Goal: Submit feedback/report problem

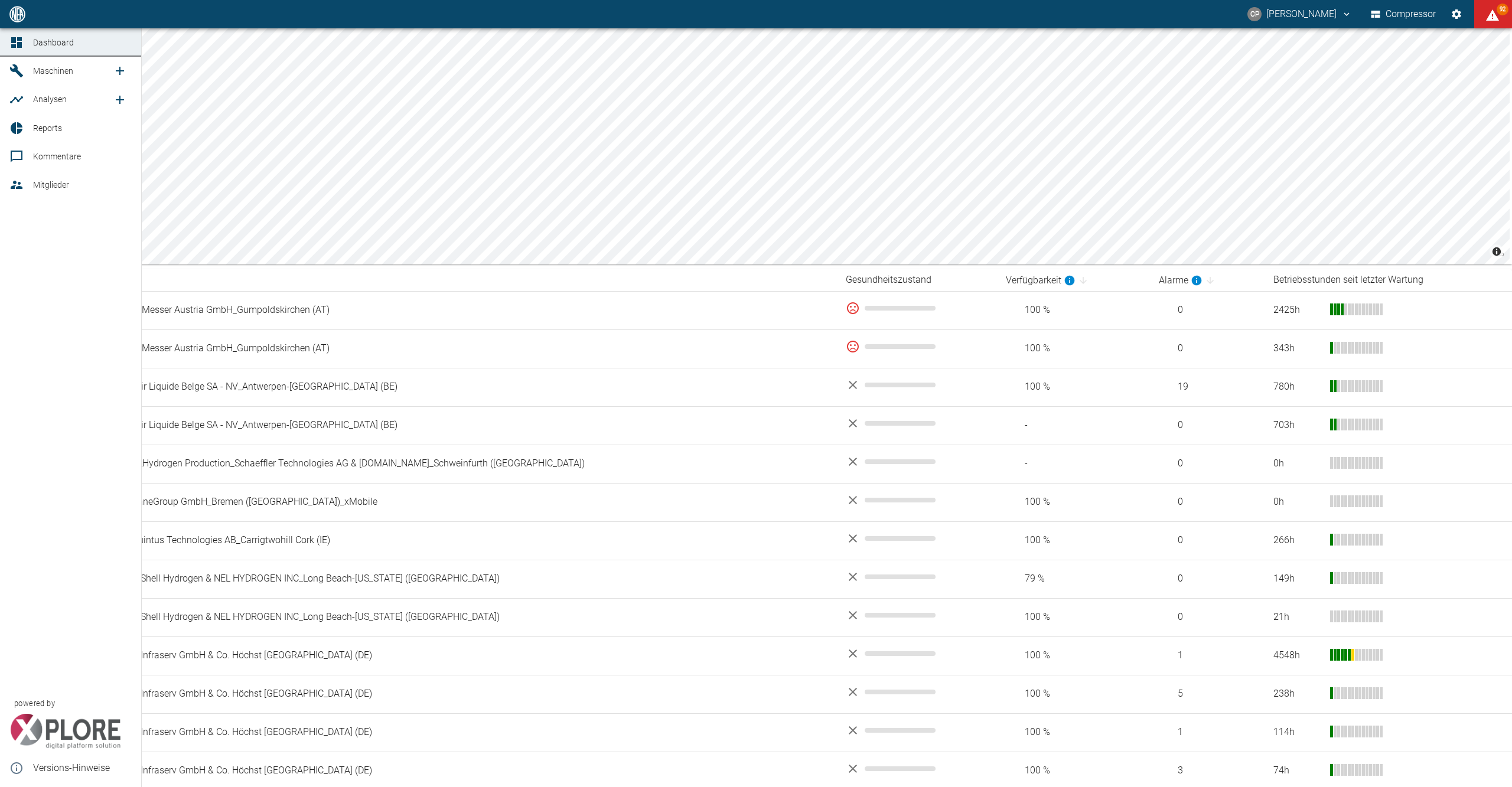
click at [44, 121] on span "Reports" at bounding box center [82, 128] width 98 height 14
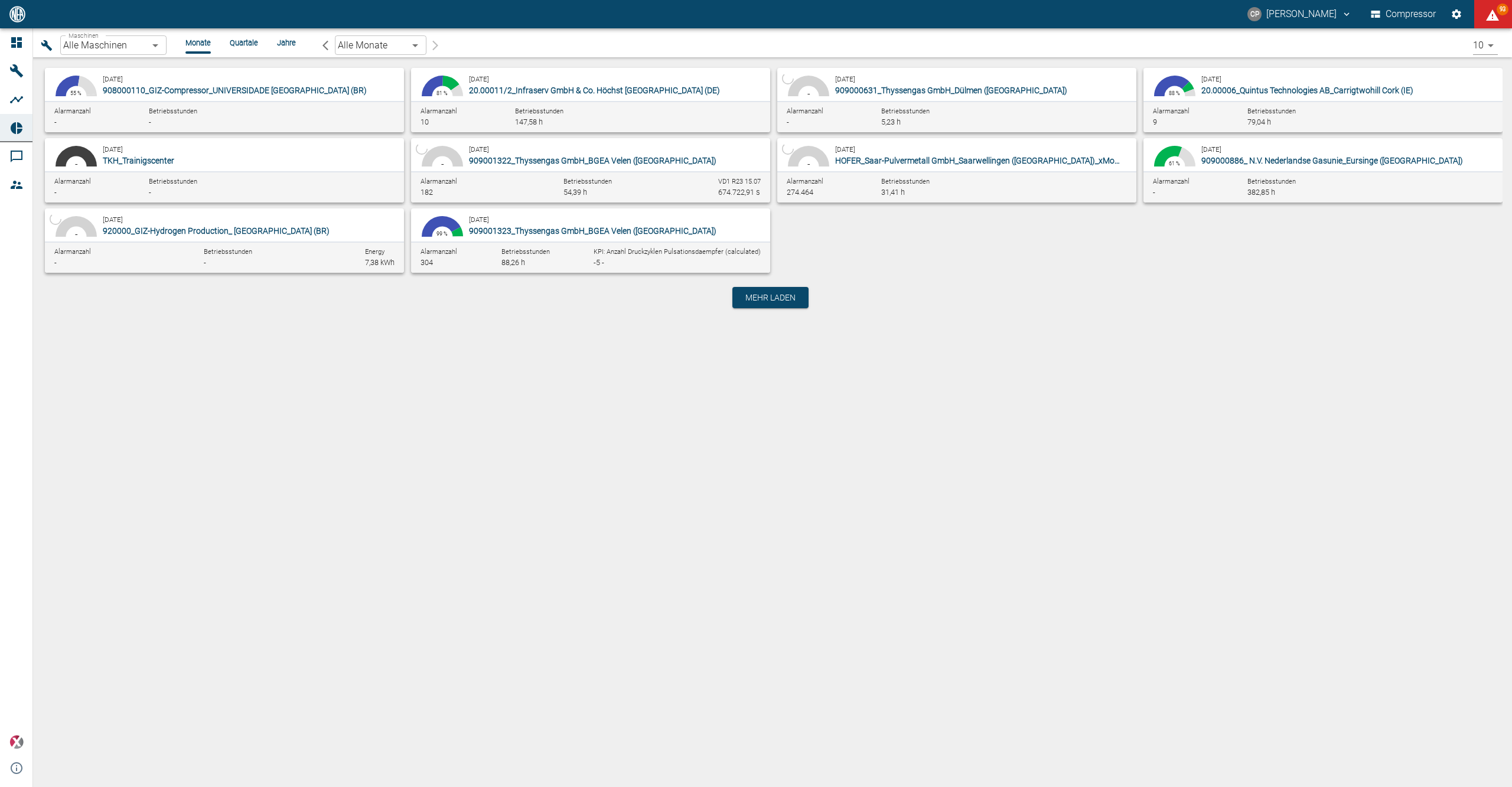
click at [154, 46] on body "[PERSON_NAME] Compressor 93 Dashboard Maschinen Analysen Reports Kommentare Mit…" at bounding box center [756, 393] width 1512 height 787
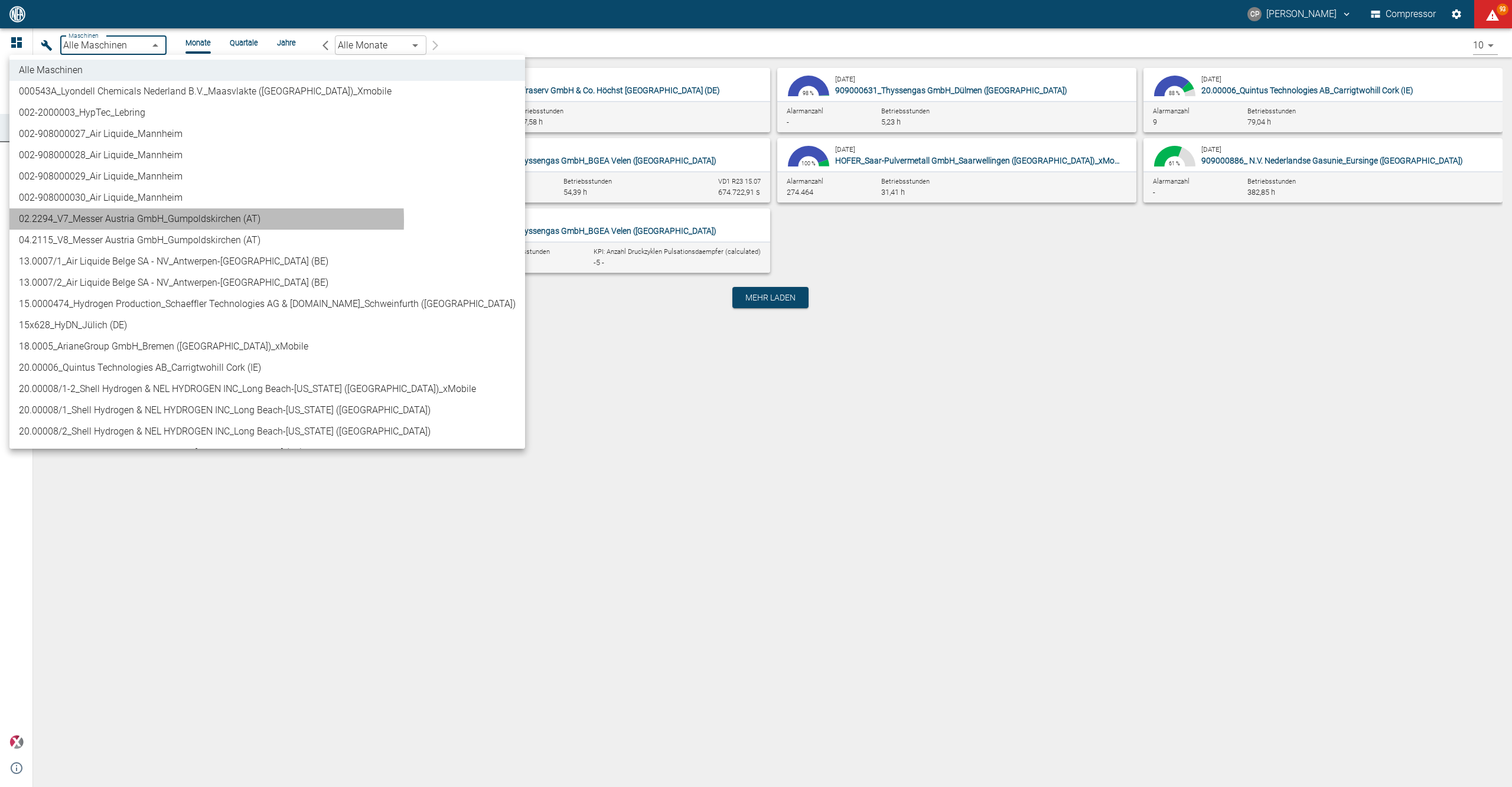
click at [168, 221] on li "02.2294_V7_Messer Austria GmbH_Gumpoldskirchen (AT)" at bounding box center [267, 219] width 515 height 22
type input "52381507-e89c-473a-84ef-8e4810c4aa68"
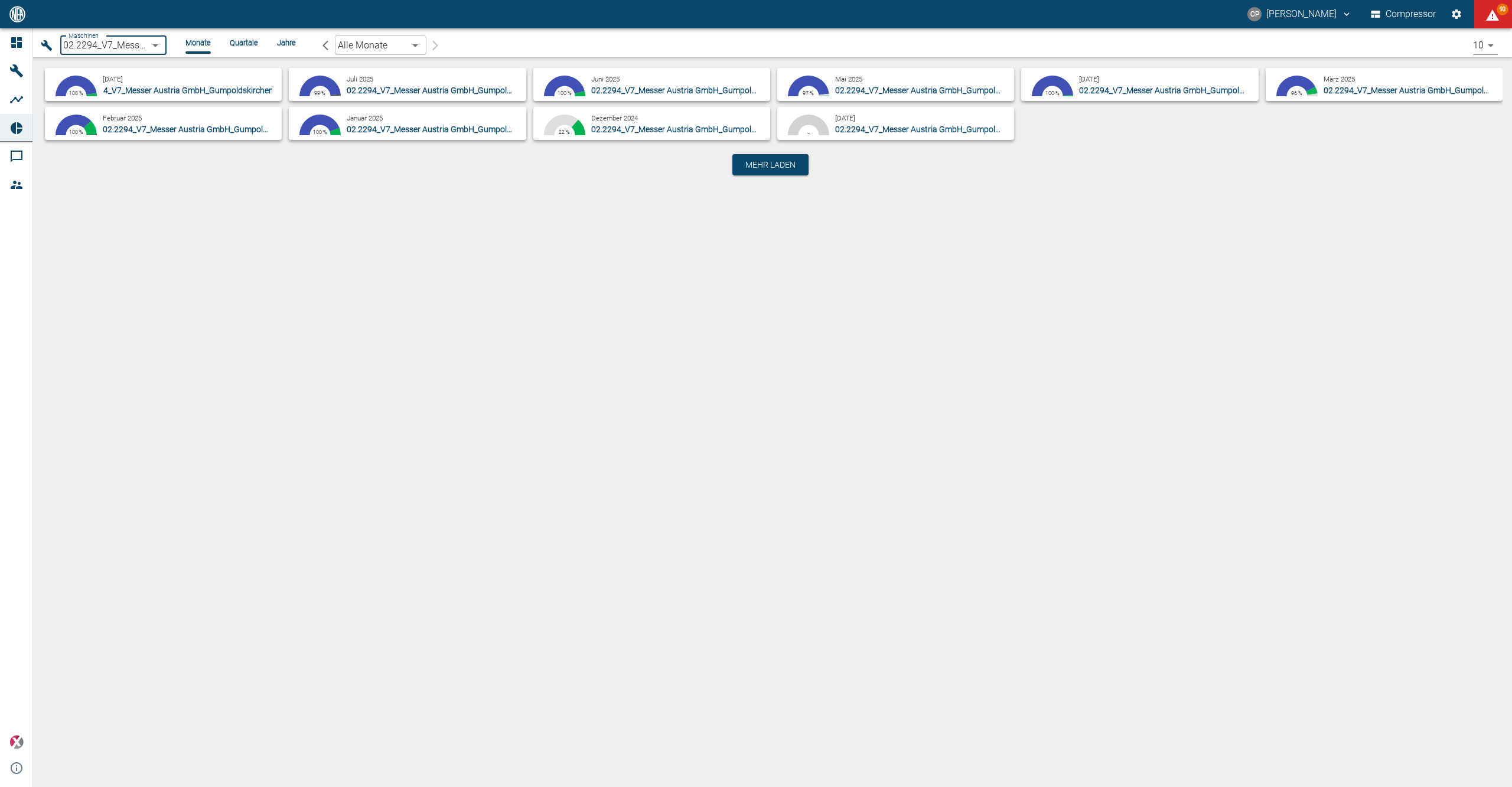
click at [125, 88] on span "02.2294_V7_Messer Austria GmbH_Gumpoldskirchen (AT)" at bounding box center [184, 90] width 212 height 9
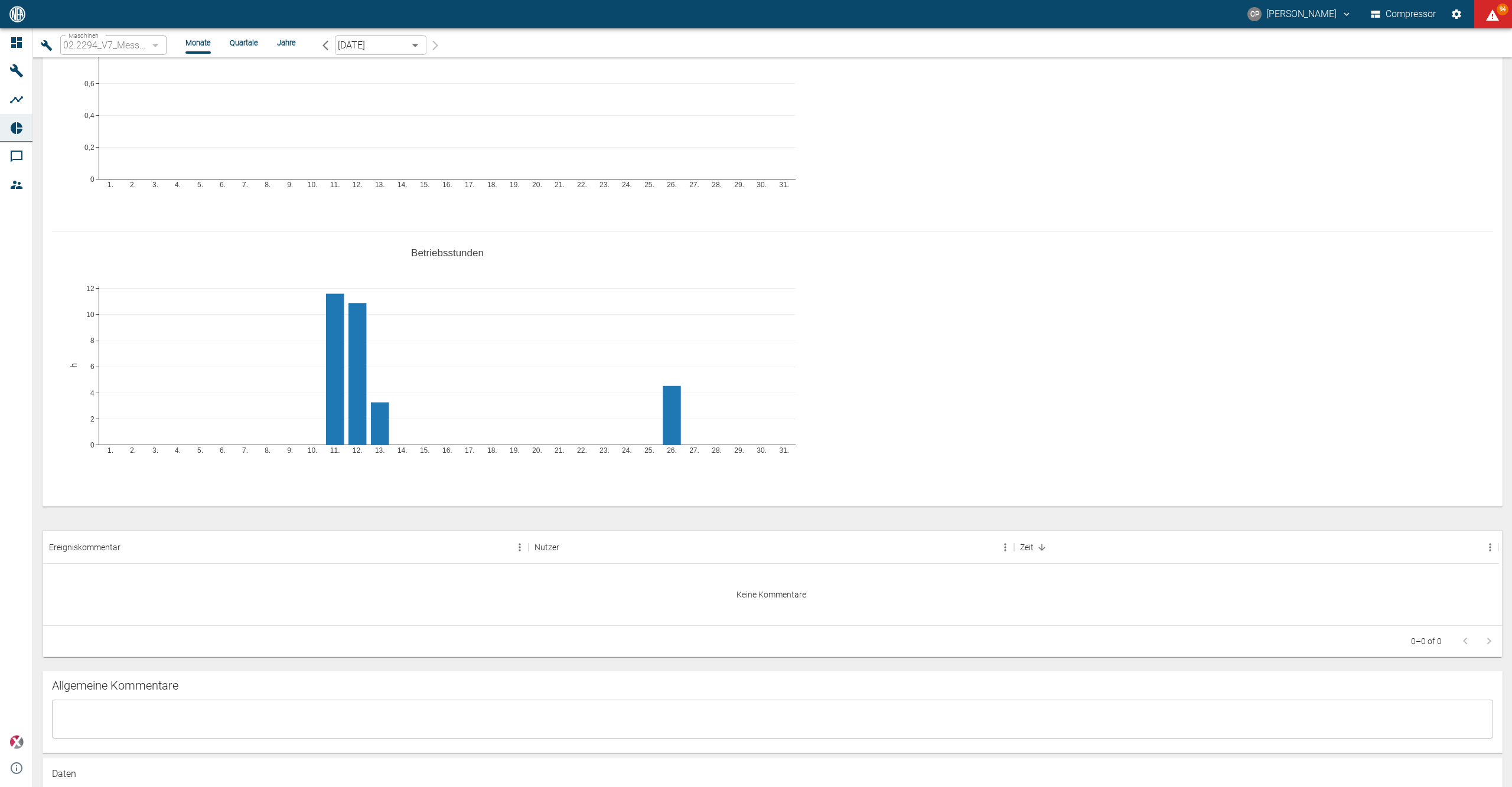
scroll to position [216, 0]
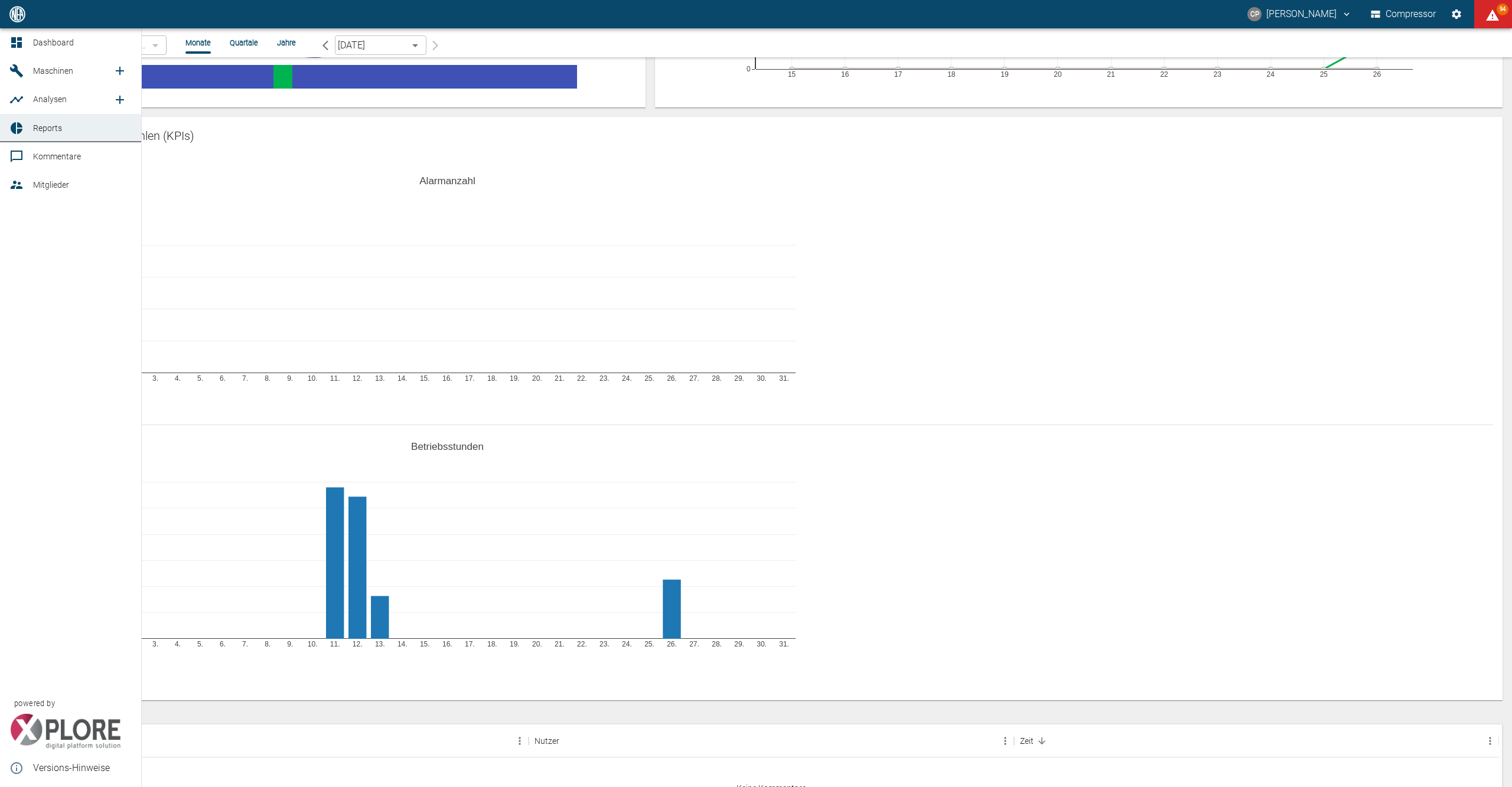
click at [17, 42] on icon at bounding box center [17, 42] width 11 height 11
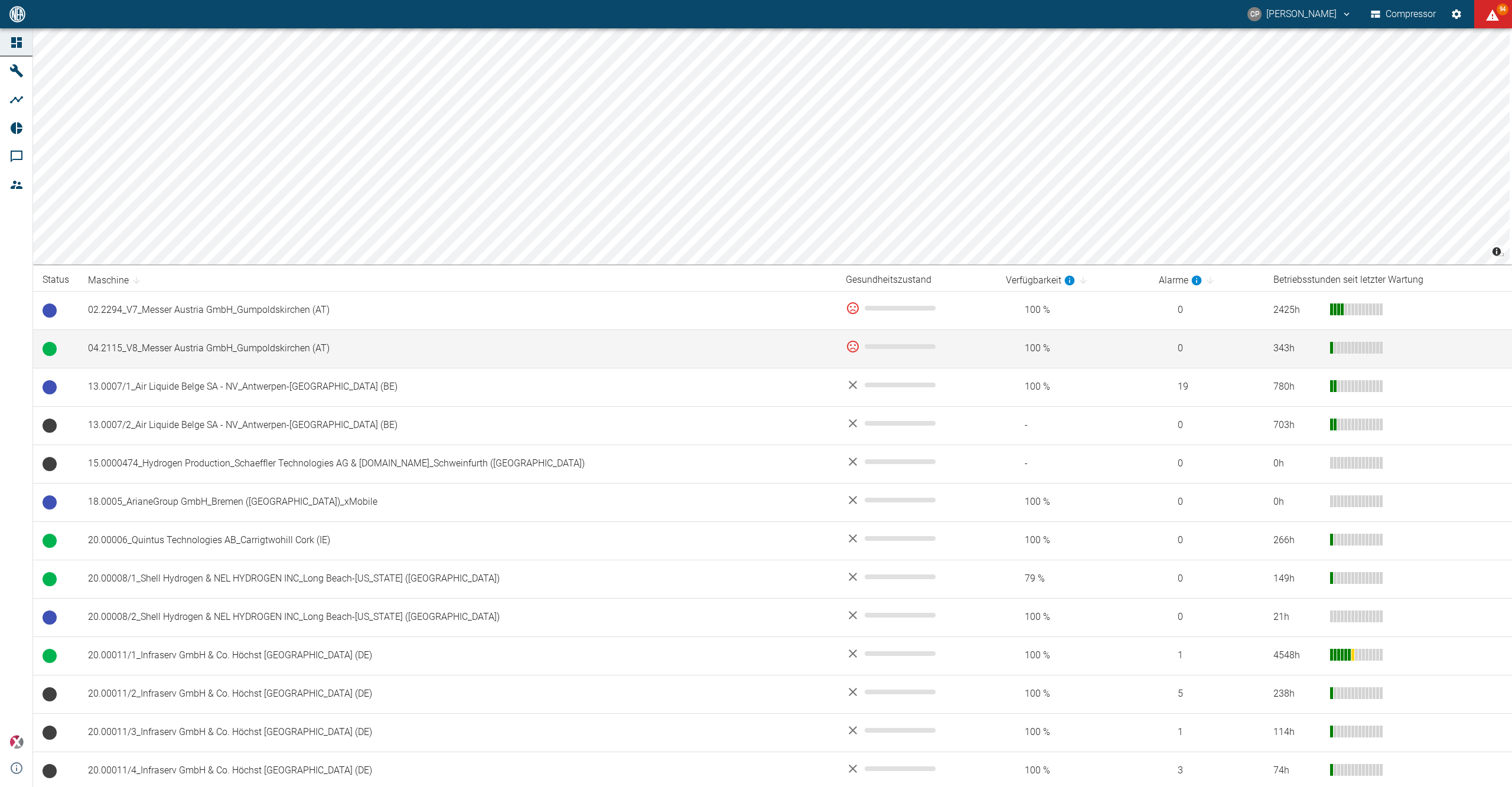
click at [197, 352] on td "04.2115_V8_Messer Austria GmbH_Gumpoldskirchen (AT)" at bounding box center [457, 349] width 757 height 38
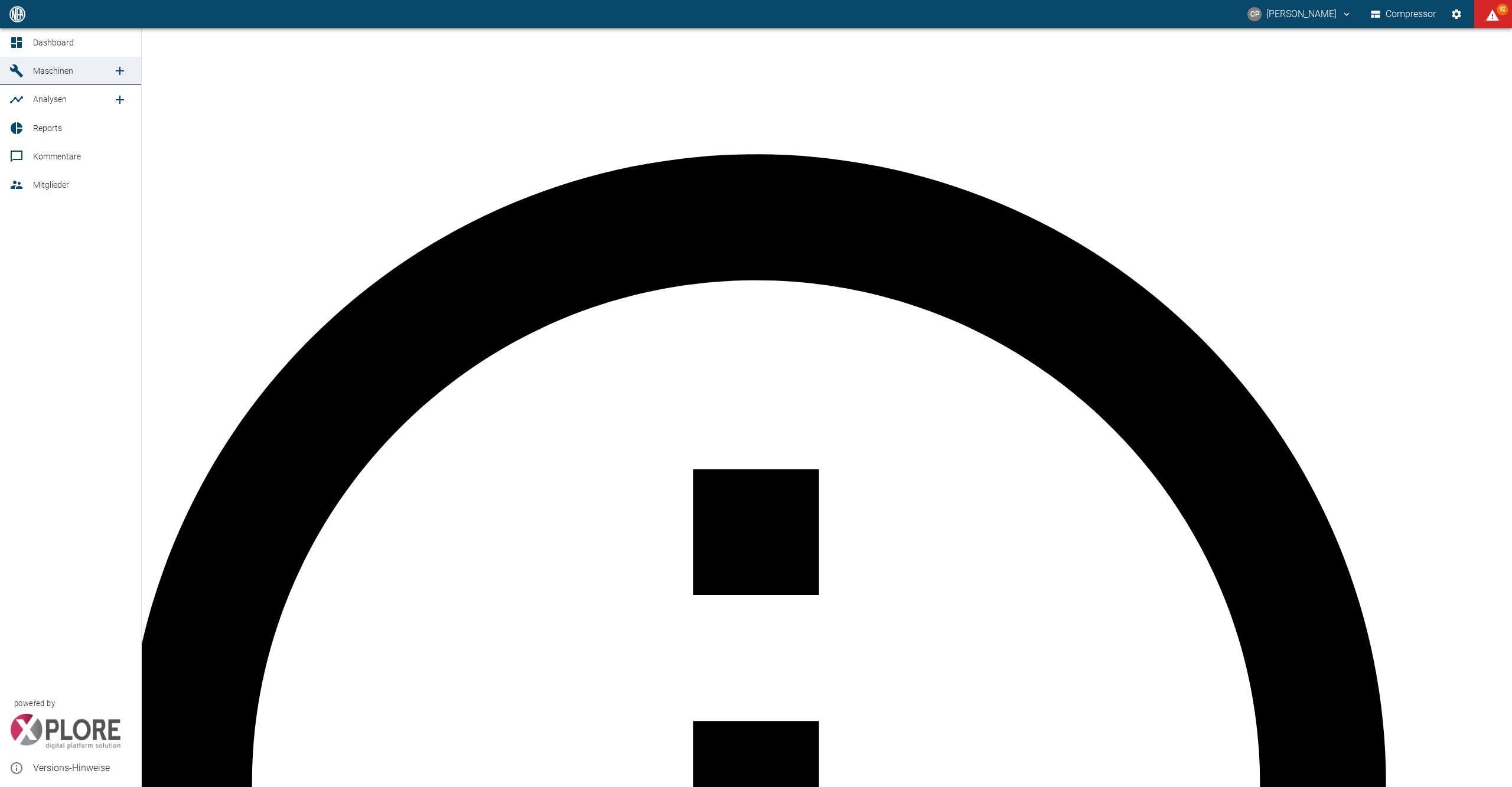
click at [24, 124] on div at bounding box center [18, 128] width 18 height 14
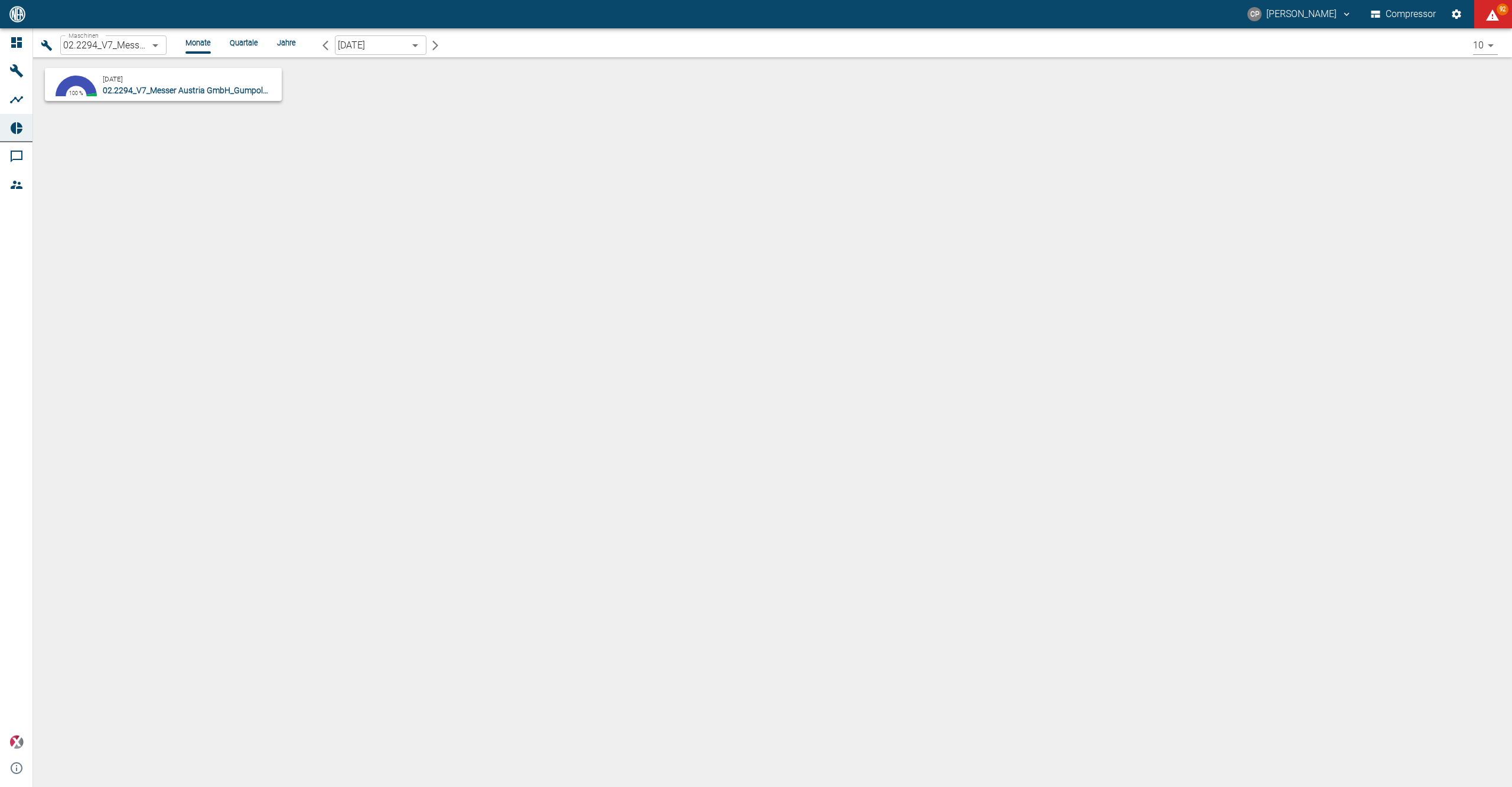
click at [161, 44] on body "[PERSON_NAME] Compressor 92 Dashboard Maschinen Analysen Reports Kommentare Mit…" at bounding box center [756, 393] width 1512 height 787
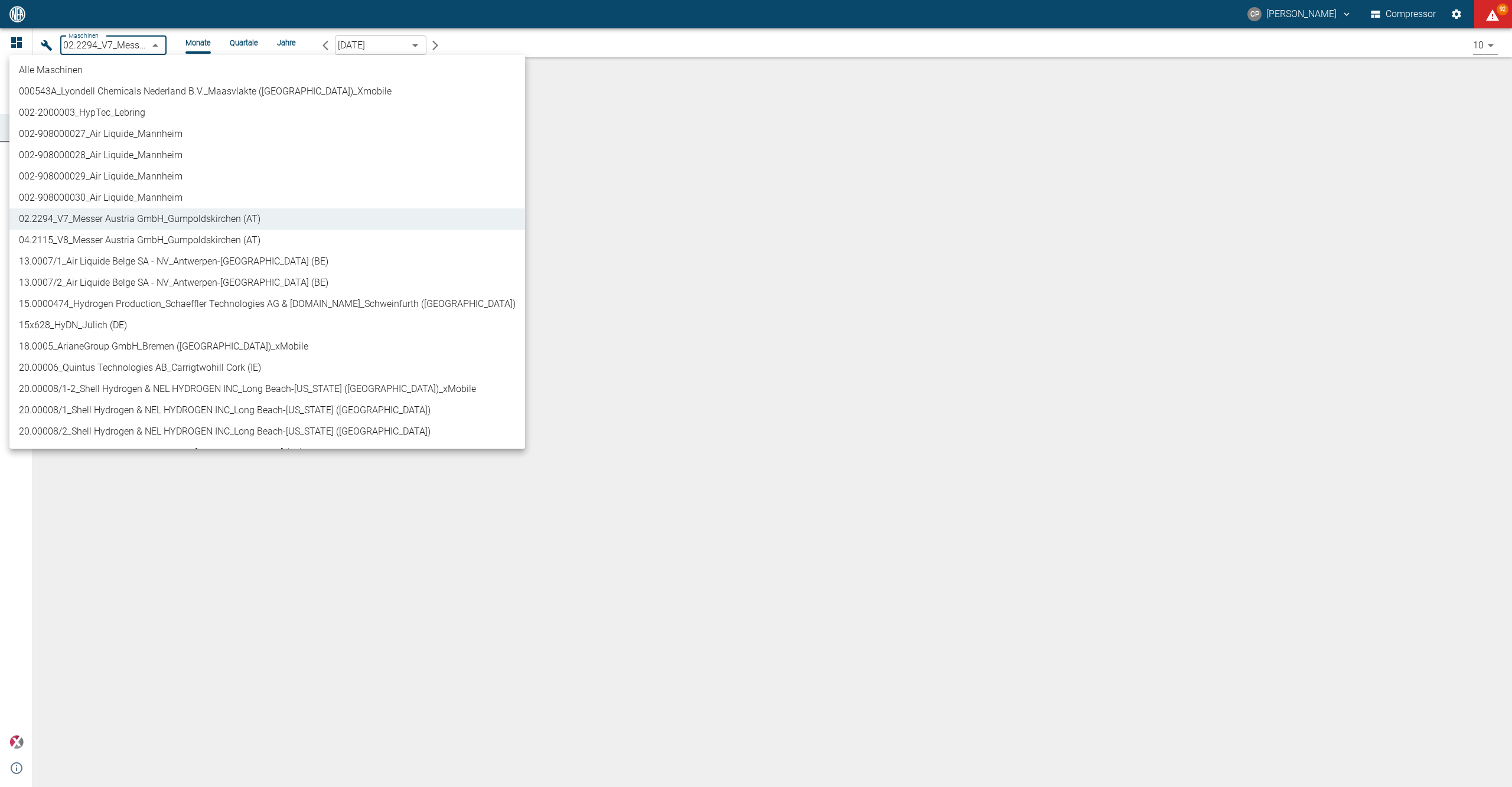
click at [143, 235] on li "04.2115_V8_Messer Austria GmbH_Gumpoldskirchen (AT)" at bounding box center [267, 241] width 515 height 22
type input "62df7942-7815-4ccf-a722-4ba74b721732"
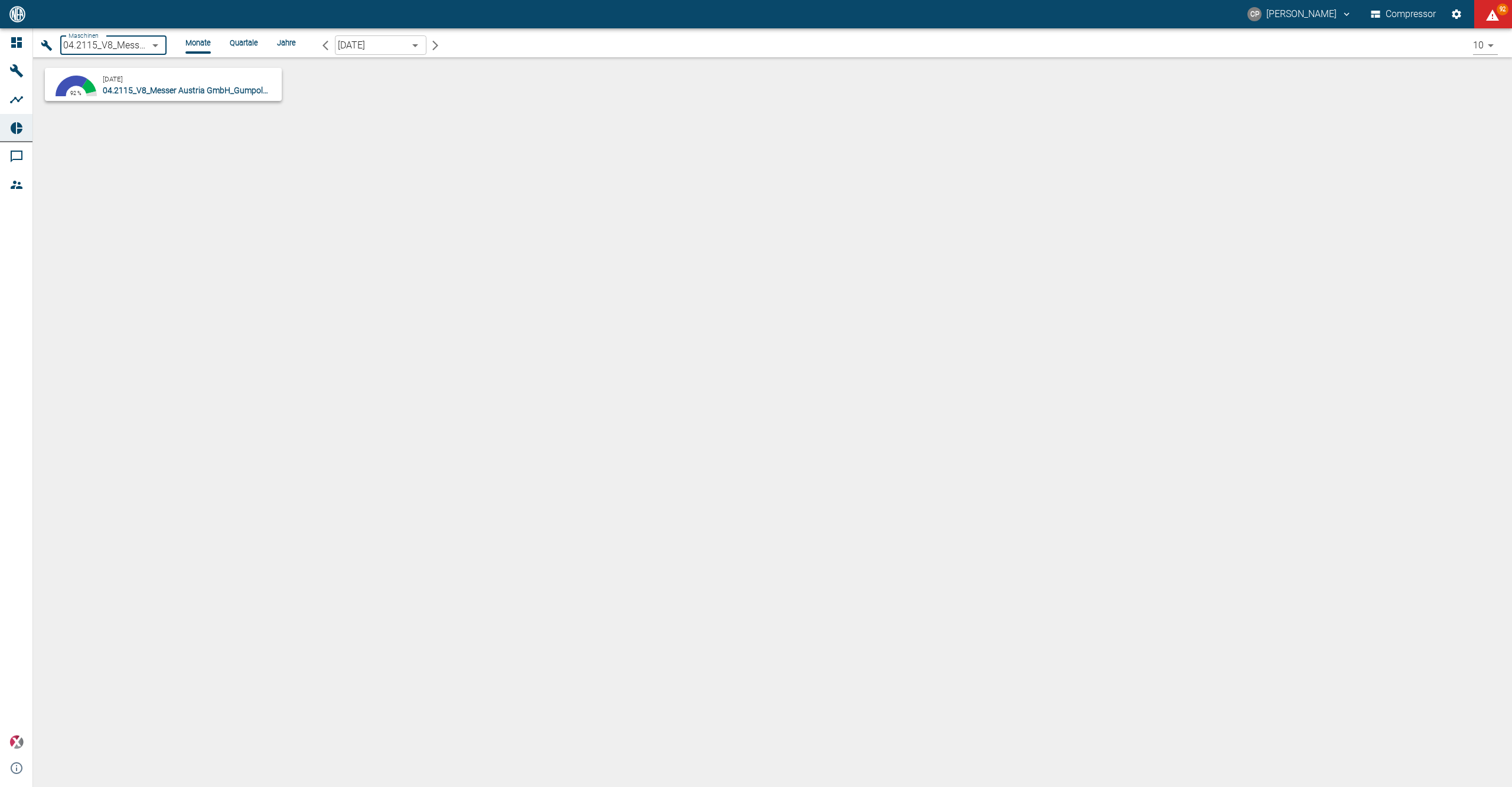
click at [150, 150] on div "68.39 % 23.71 % 7.69 % 0.2 % 92 % [DATE] 04.2115_V8_Messer Austria GmbH_Gumpold…" at bounding box center [772, 112] width 1479 height 110
click at [148, 84] on p "04.2115_V8_Messer Austria GmbH_Gumpoldskirchen (AT)" at bounding box center [187, 90] width 169 height 12
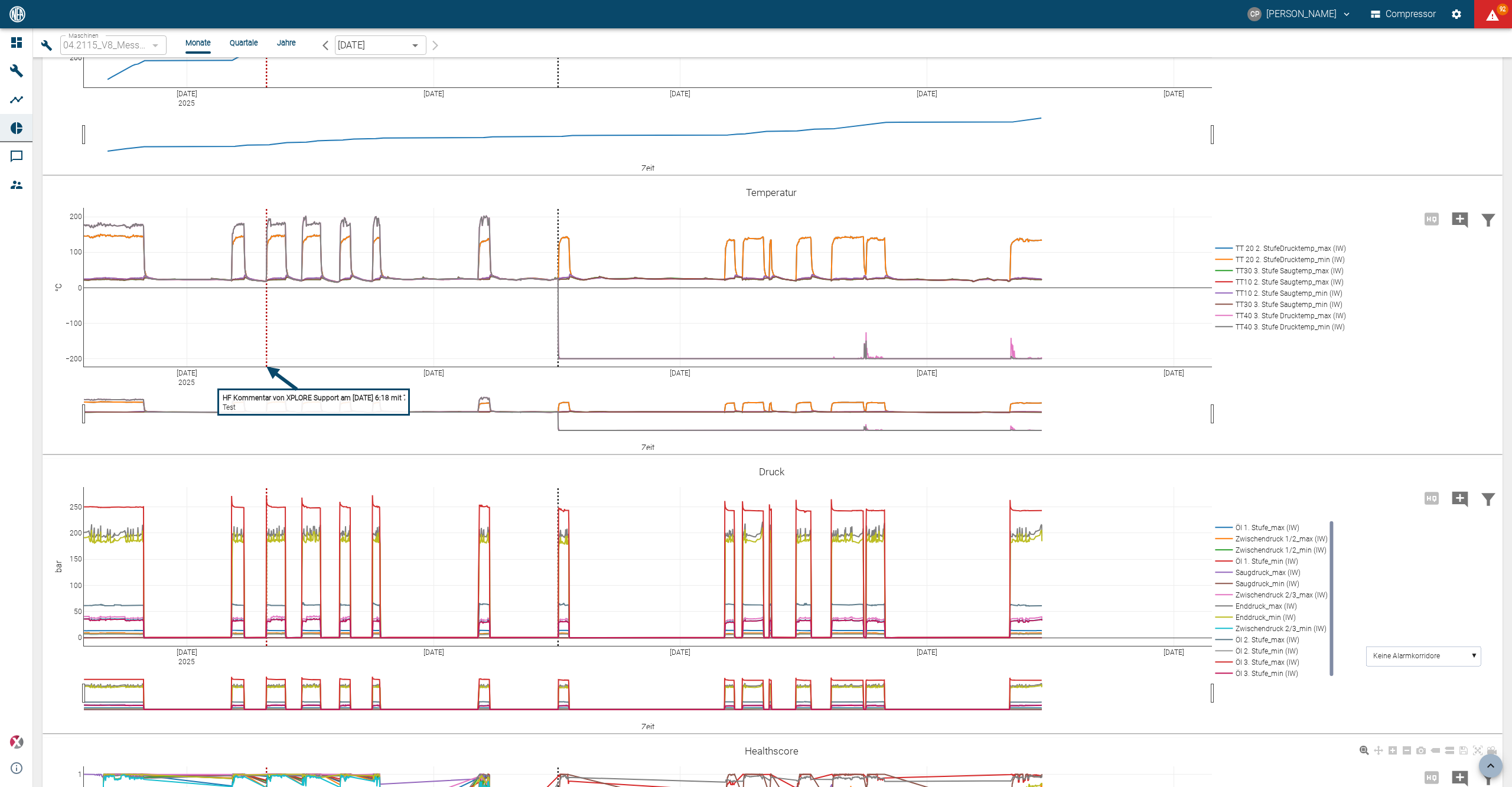
scroll to position [1318, 0]
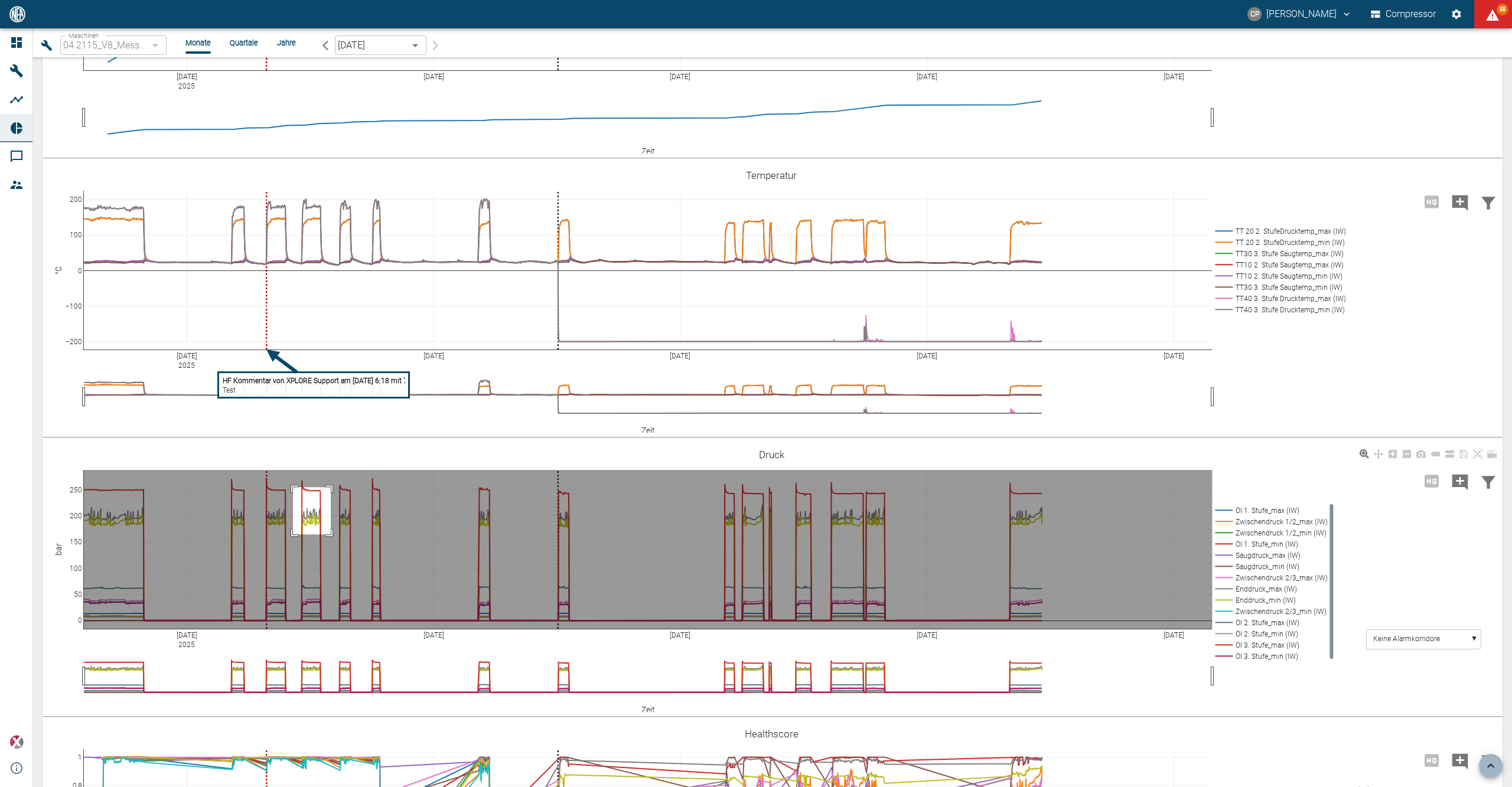
drag, startPoint x: 293, startPoint y: 534, endPoint x: 335, endPoint y: 482, distance: 66.8
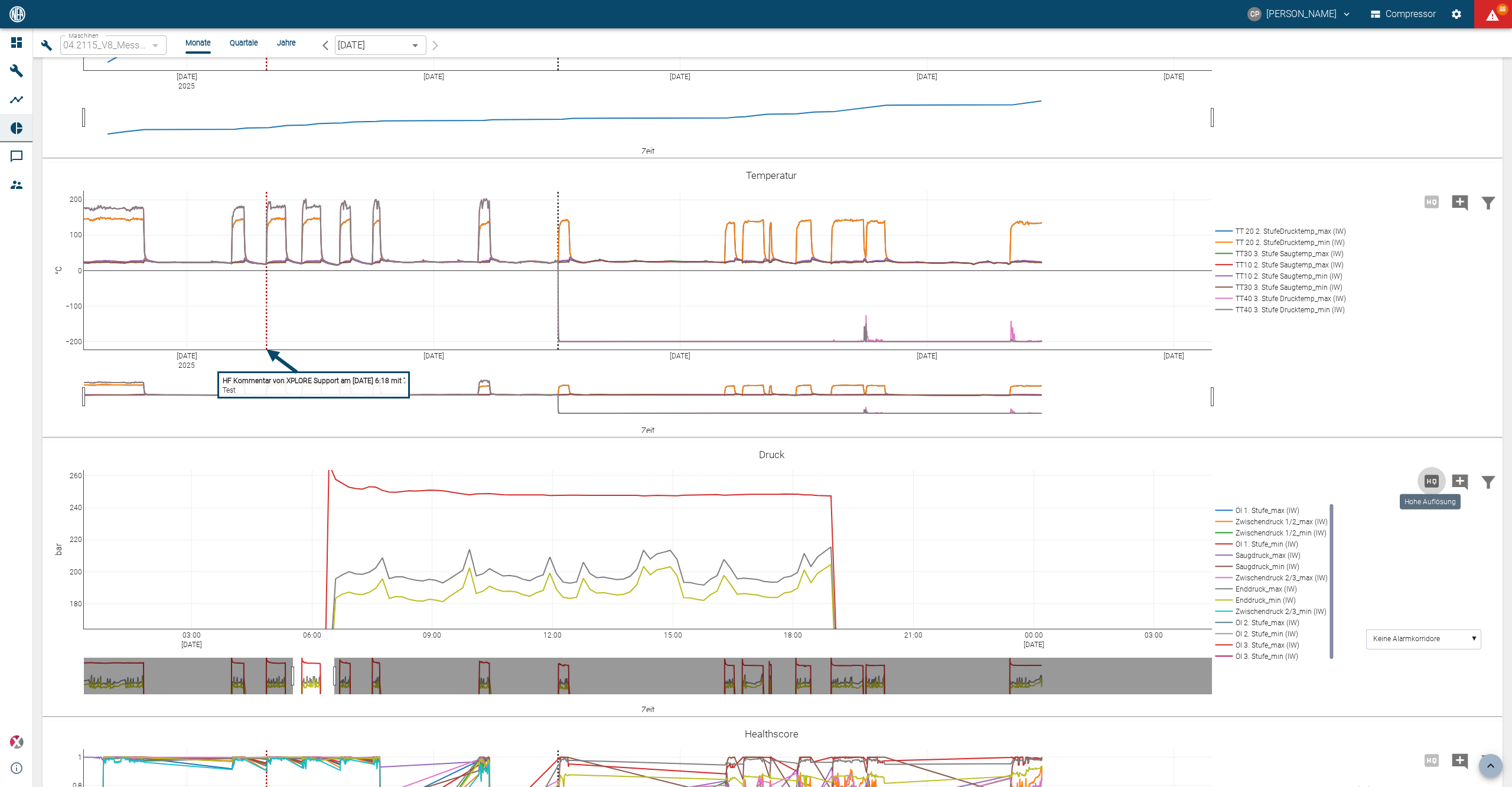
click at [1424, 480] on icon "Hohe Auflösung" at bounding box center [1431, 481] width 14 height 12
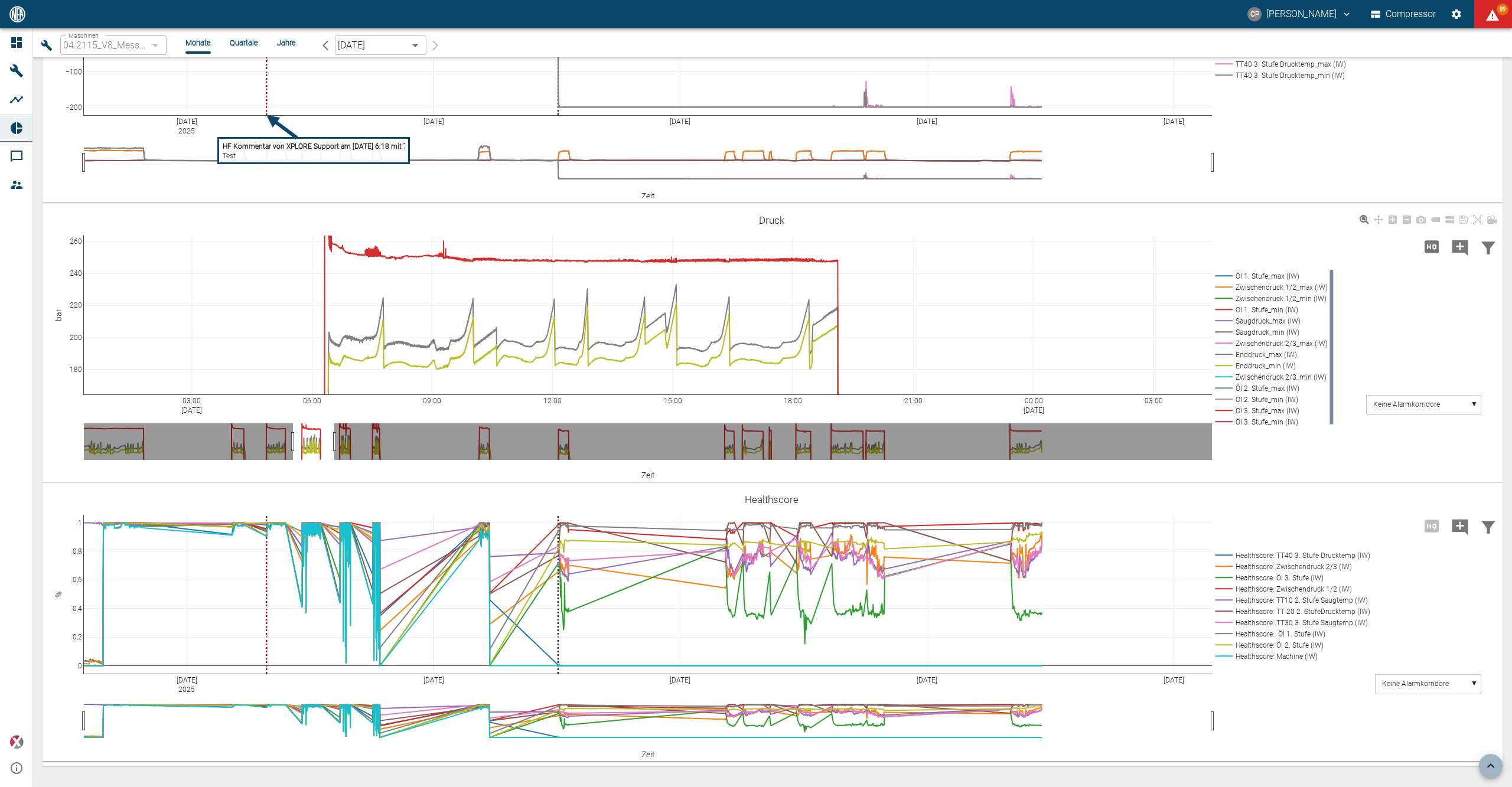
scroll to position [1555, 0]
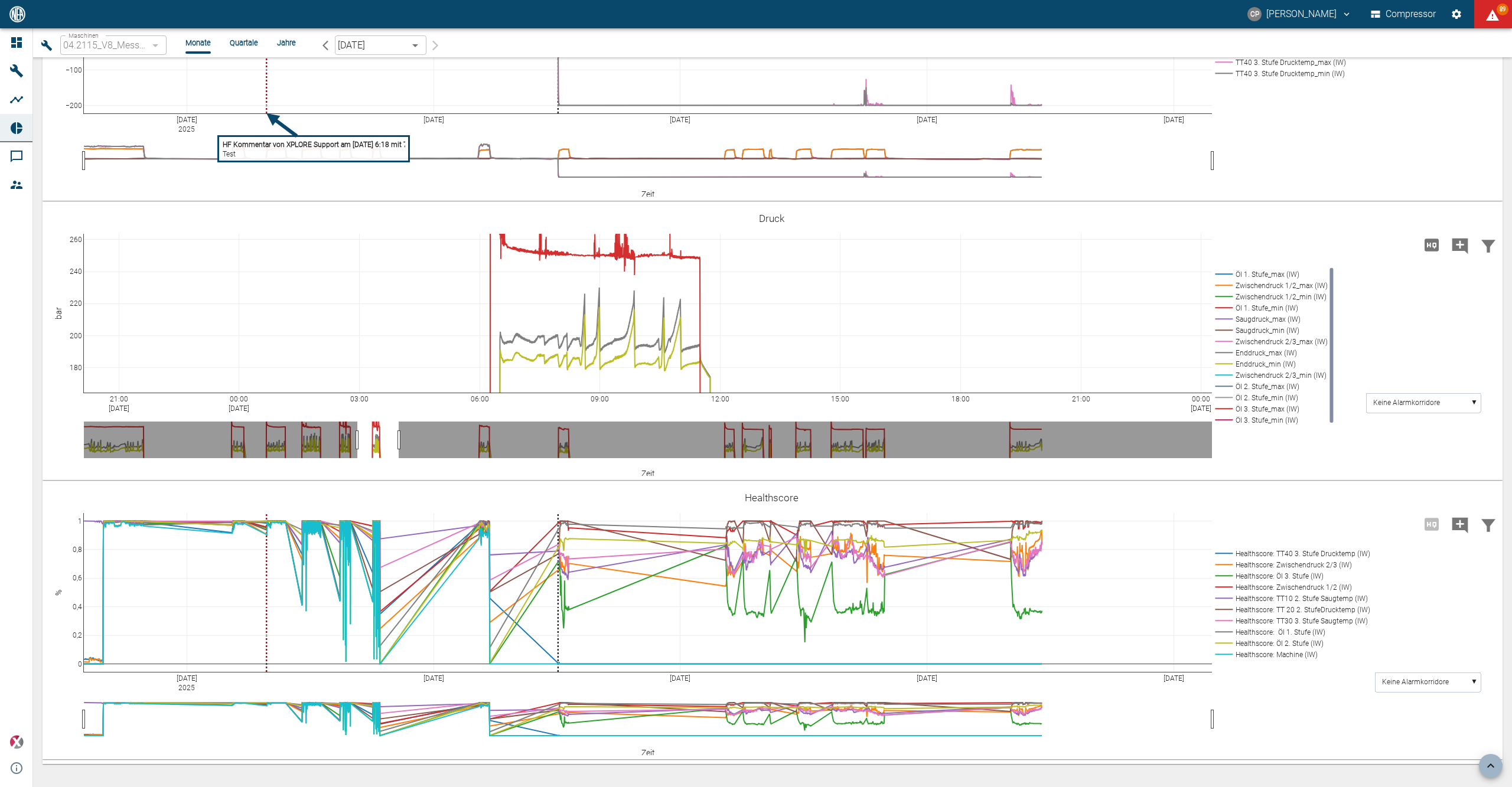
drag, startPoint x: 314, startPoint y: 439, endPoint x: 378, endPoint y: 438, distance: 64.0
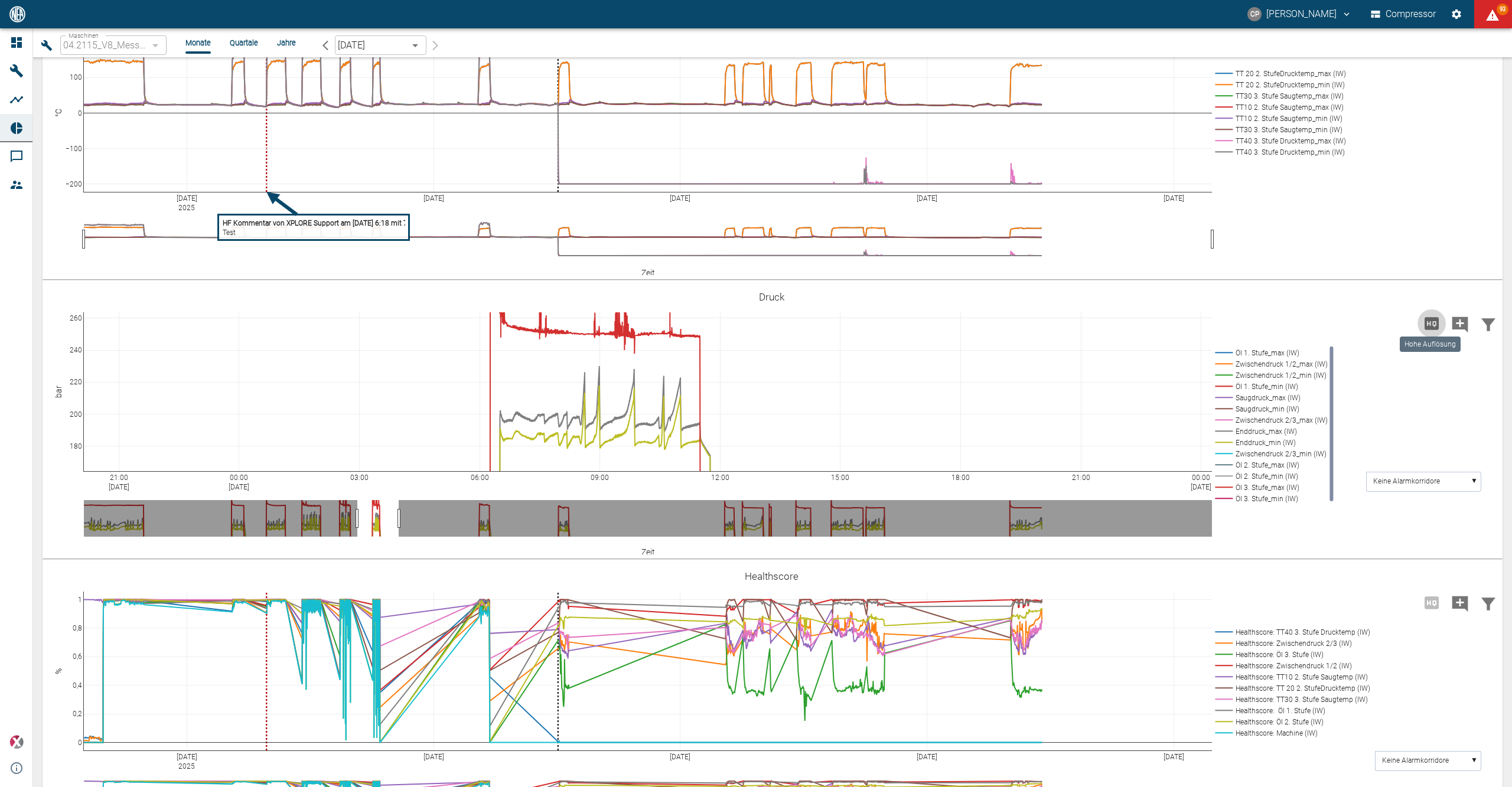
click at [1425, 322] on icon "Hohe Auflösung" at bounding box center [1432, 324] width 19 height 19
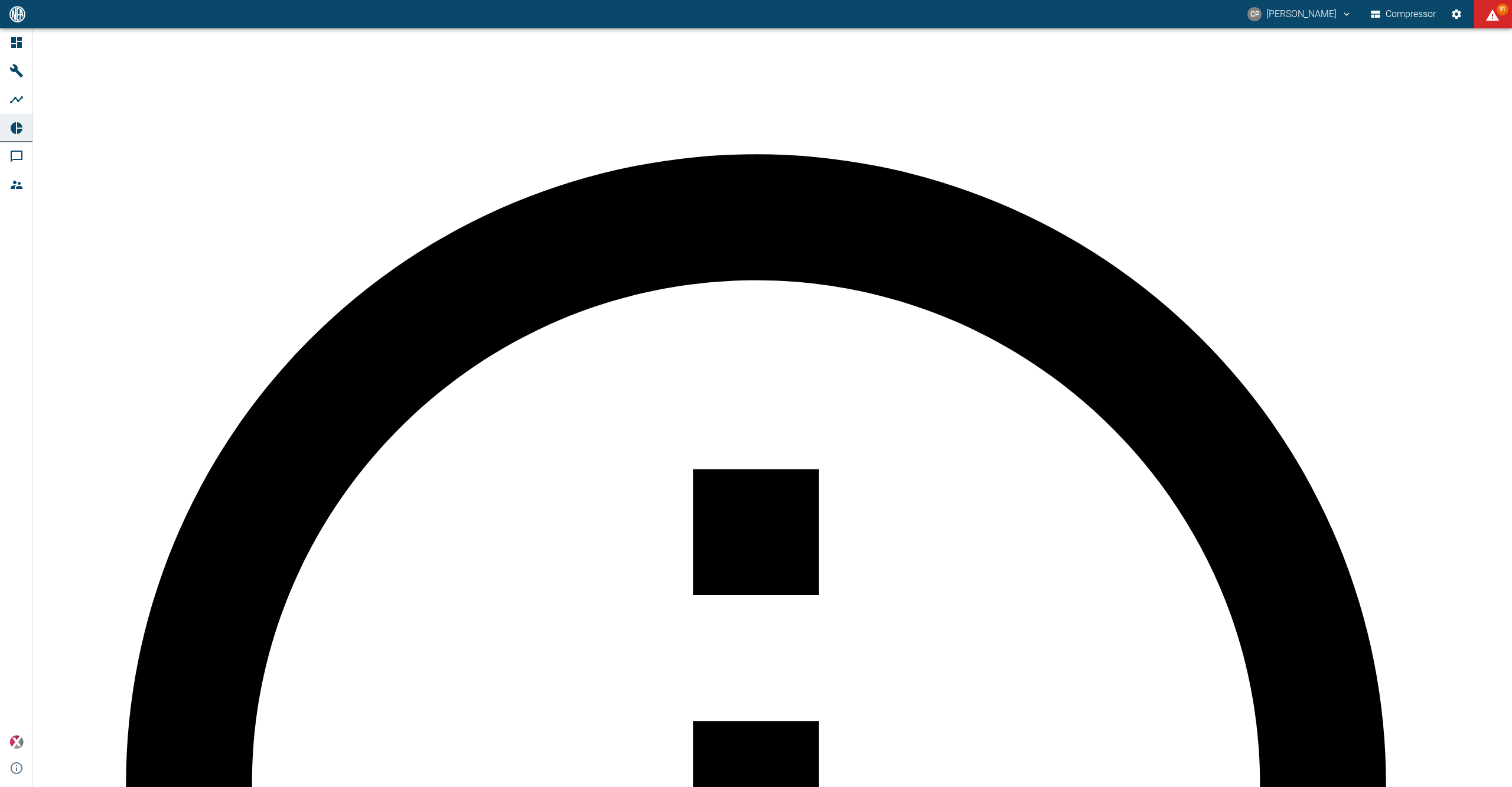
drag, startPoint x: 534, startPoint y: 517, endPoint x: 598, endPoint y: 519, distance: 64.0
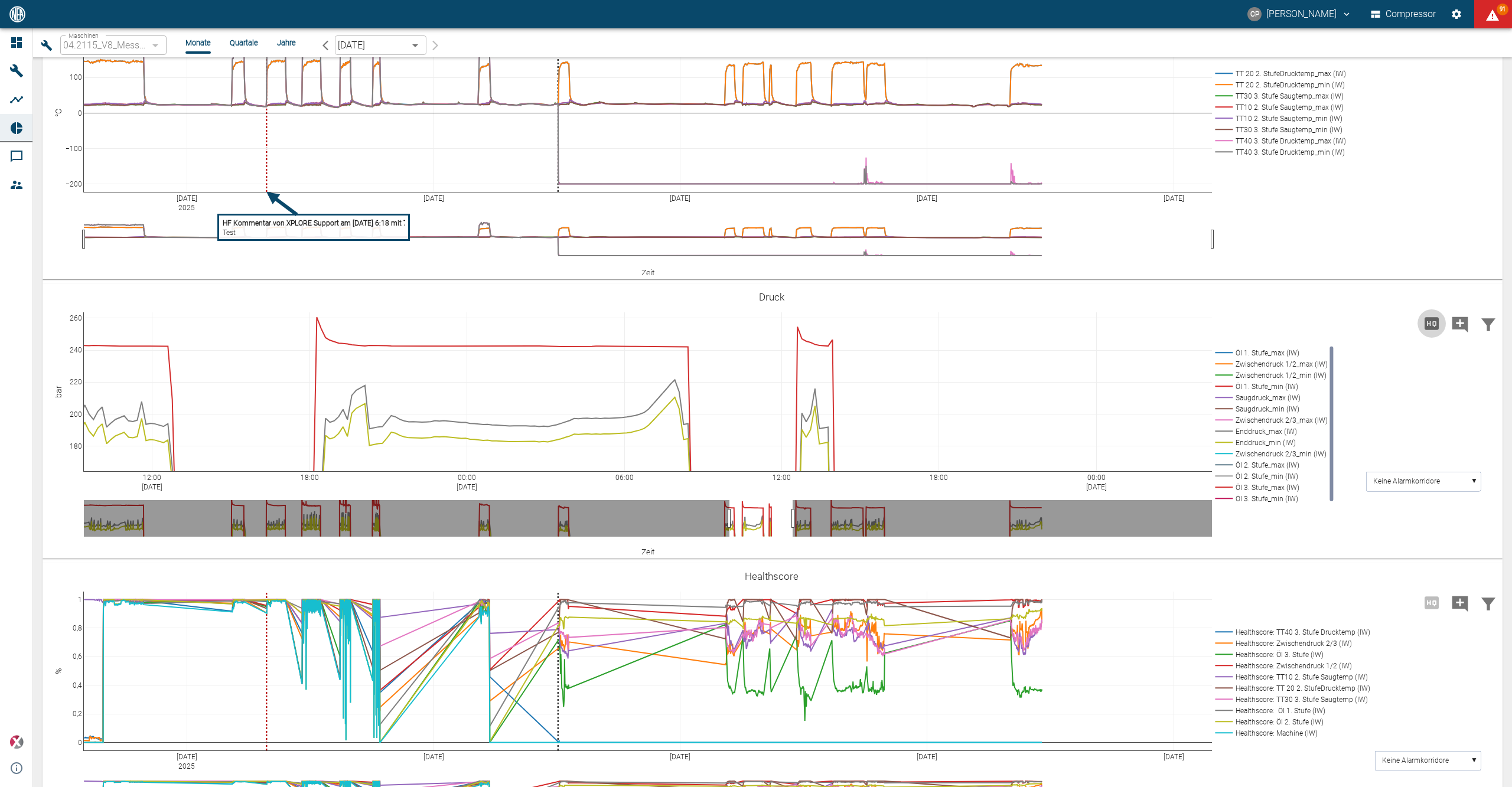
click at [1432, 326] on icon "Hohe Auflösung" at bounding box center [1432, 324] width 19 height 19
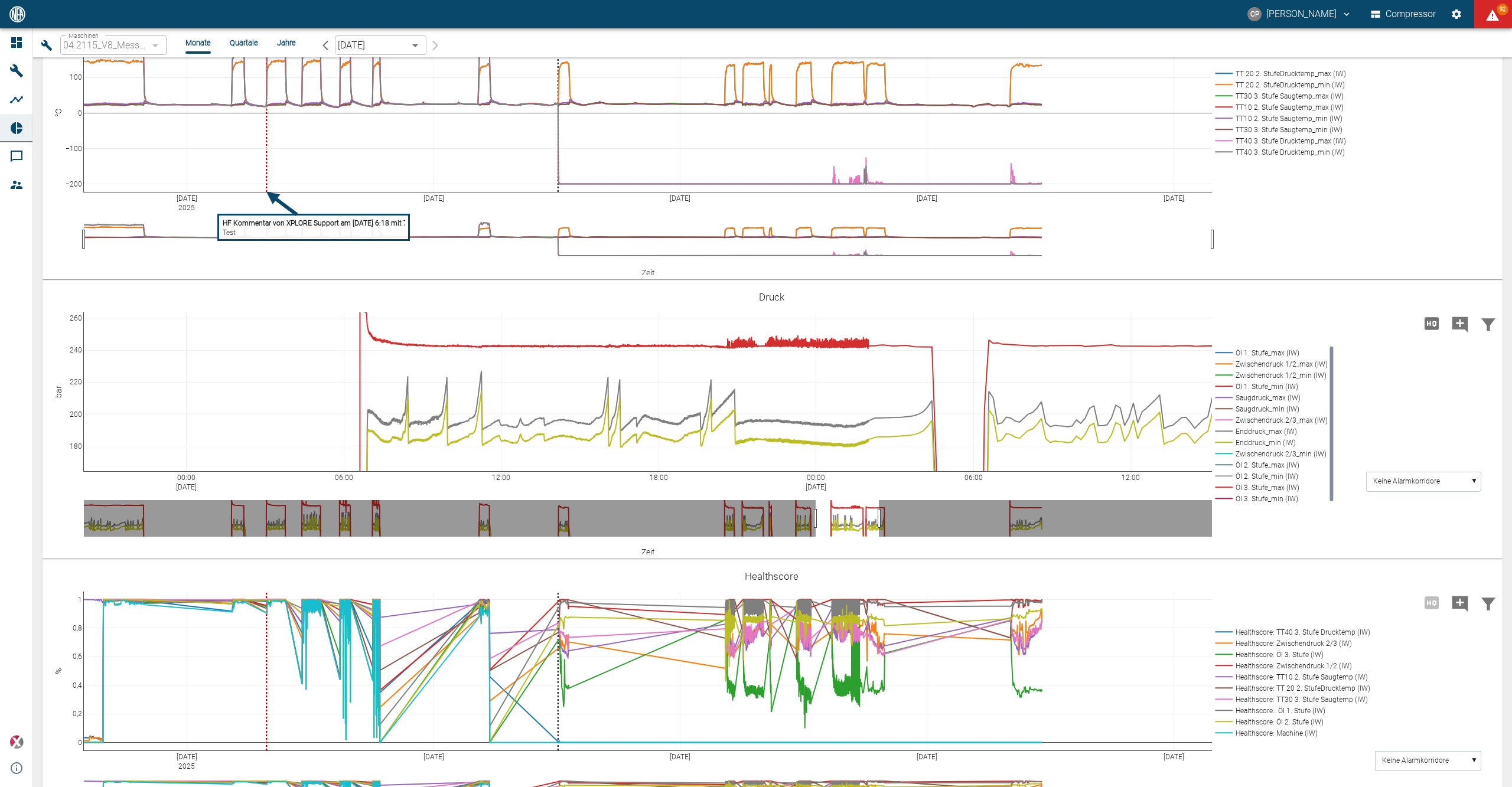
drag, startPoint x: 823, startPoint y: 521, endPoint x: 871, endPoint y: 517, distance: 48.2
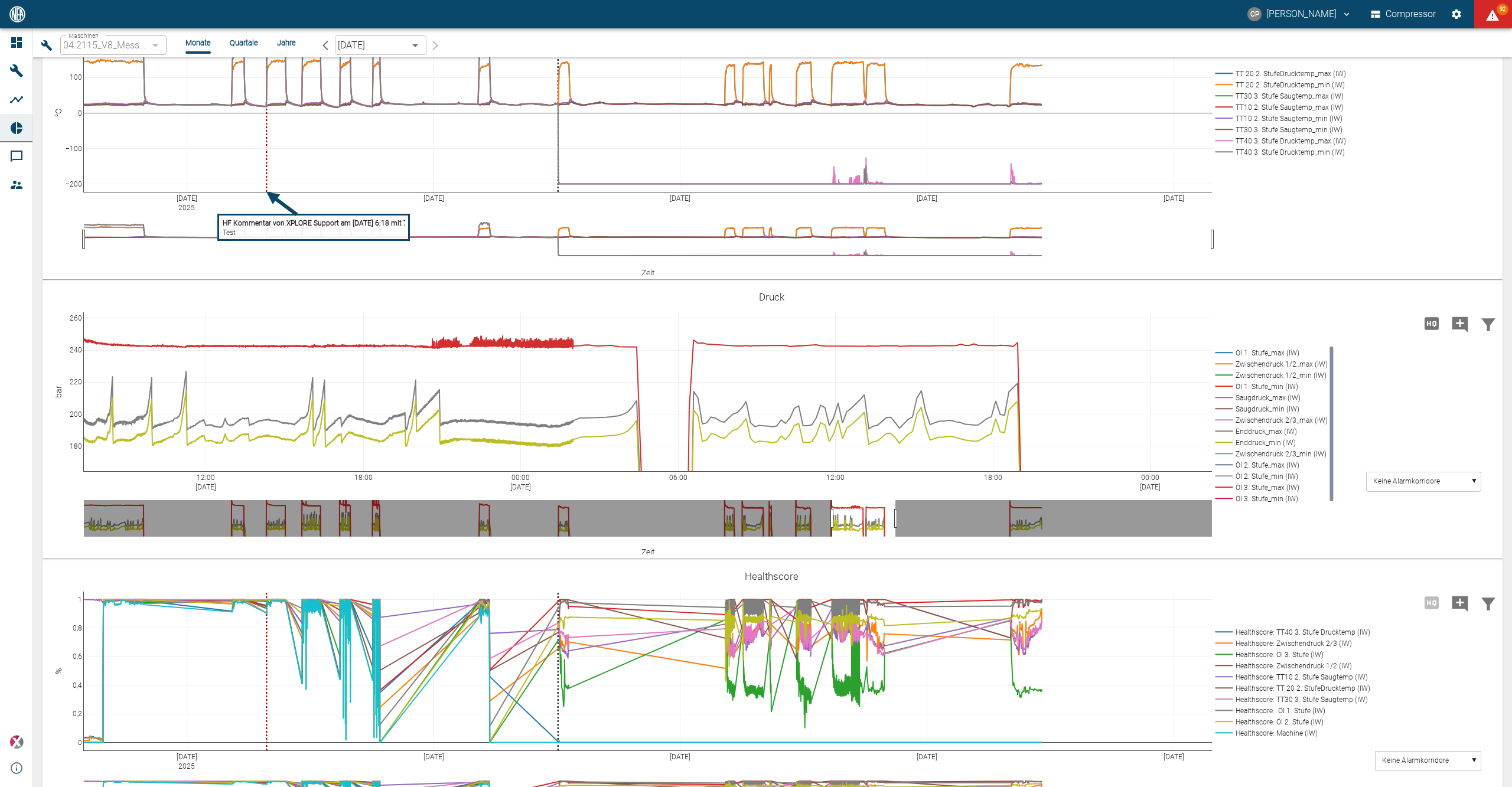
click at [1430, 325] on icon "Hohe Auflösung" at bounding box center [1432, 324] width 19 height 19
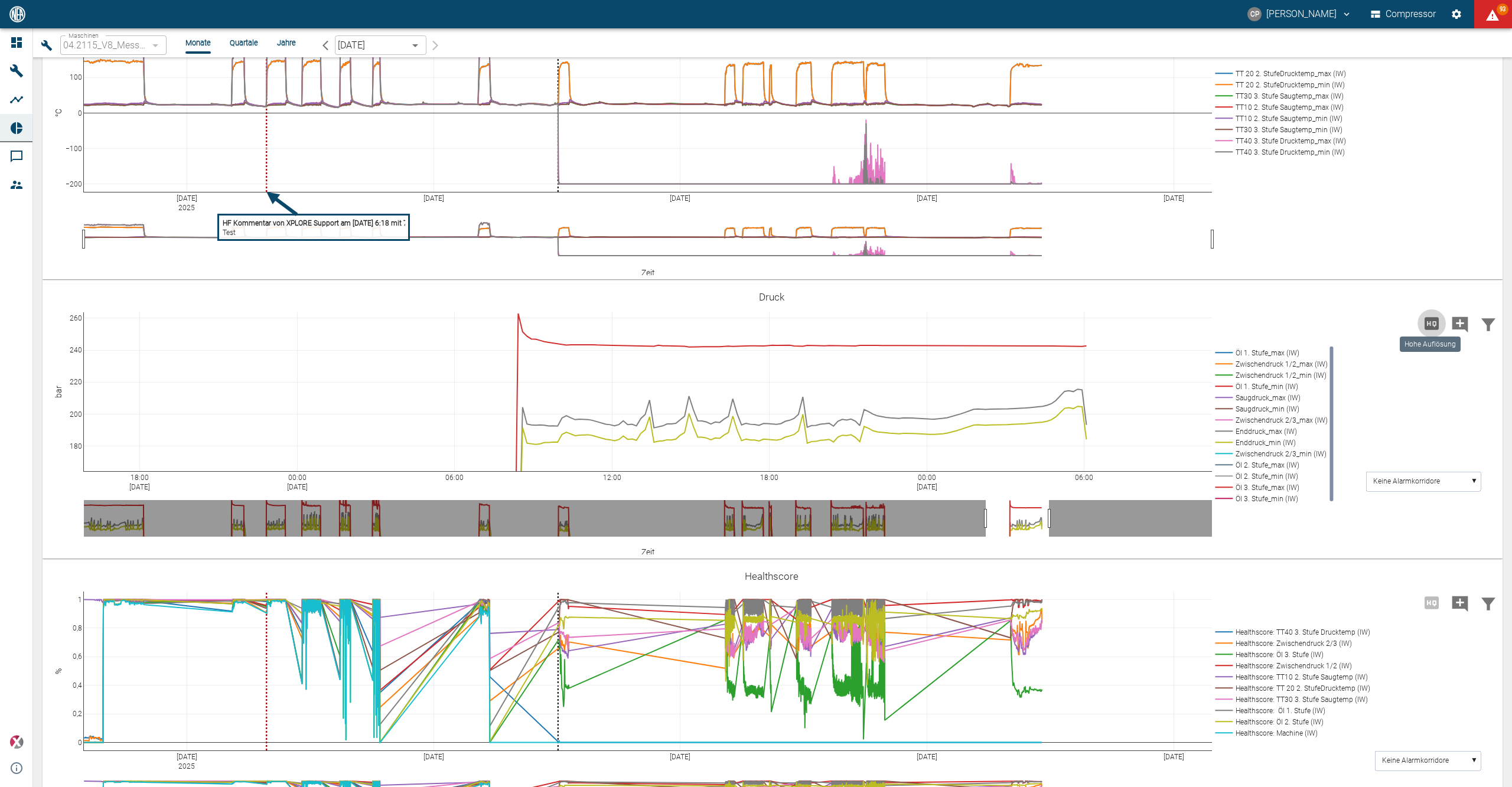
click at [1424, 318] on icon "Hohe Auflösung" at bounding box center [1431, 323] width 14 height 12
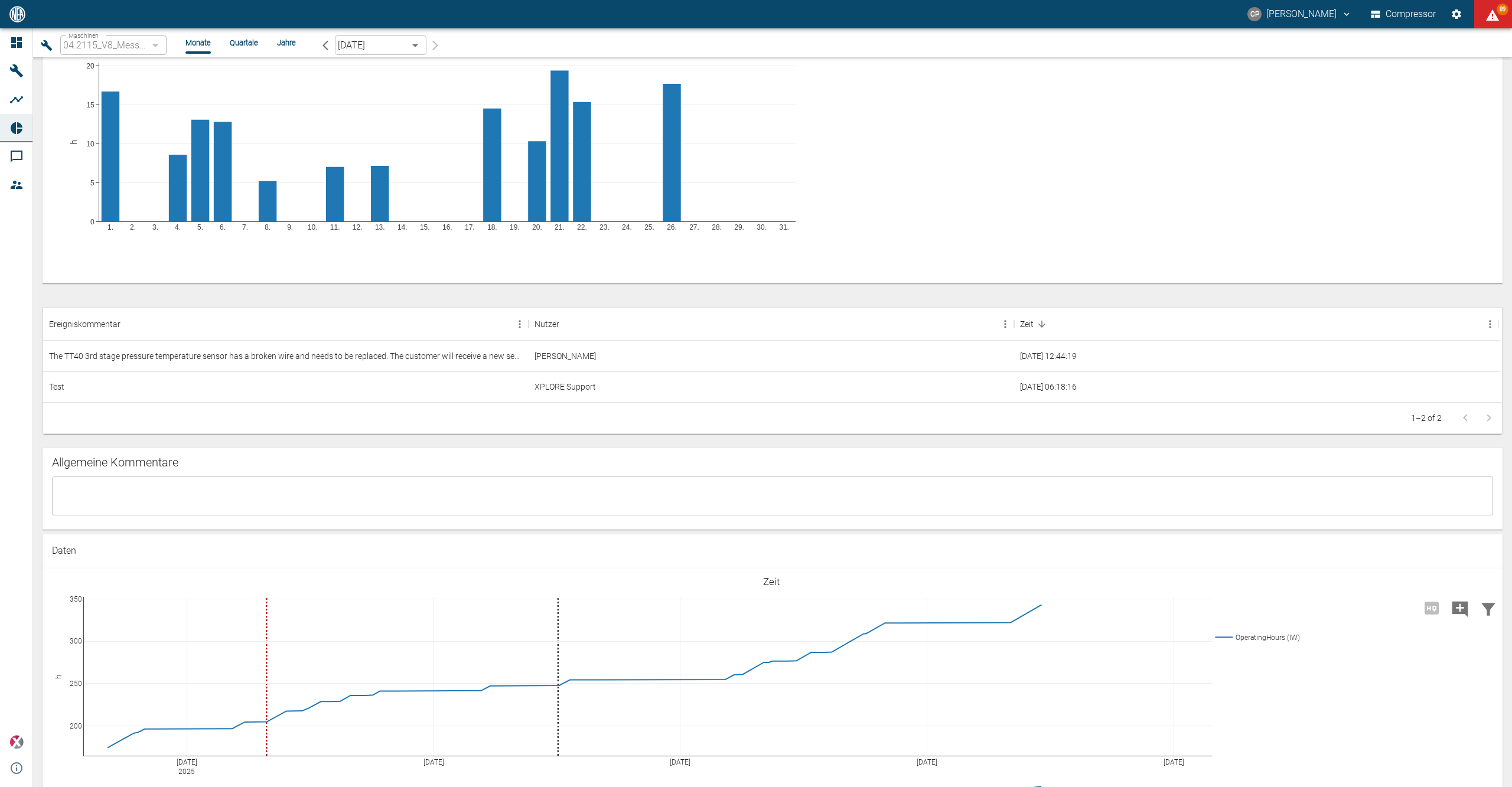
scroll to position [629, 0]
click at [129, 496] on textarea at bounding box center [772, 499] width 1424 height 20
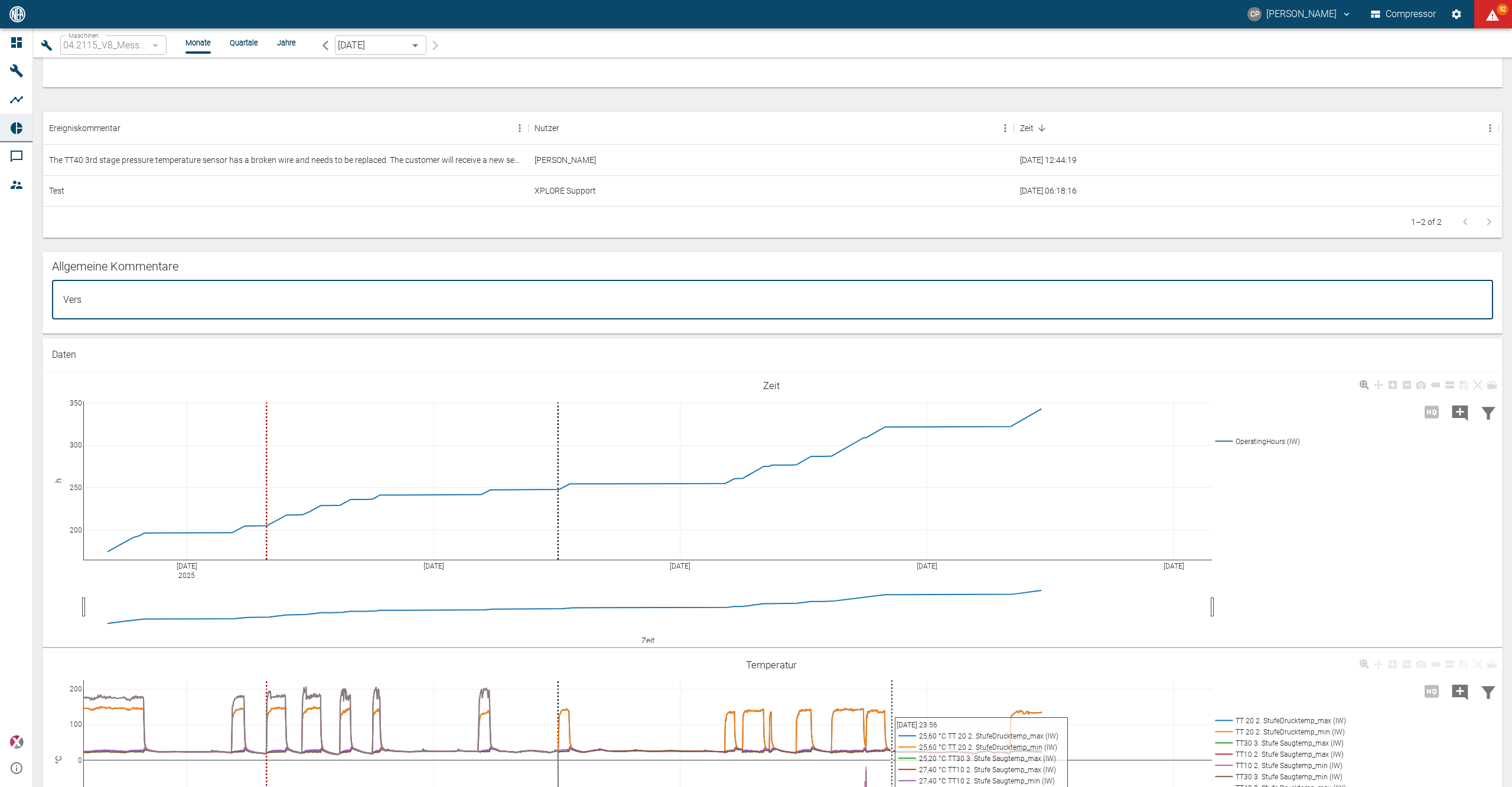
scroll to position [787, 0]
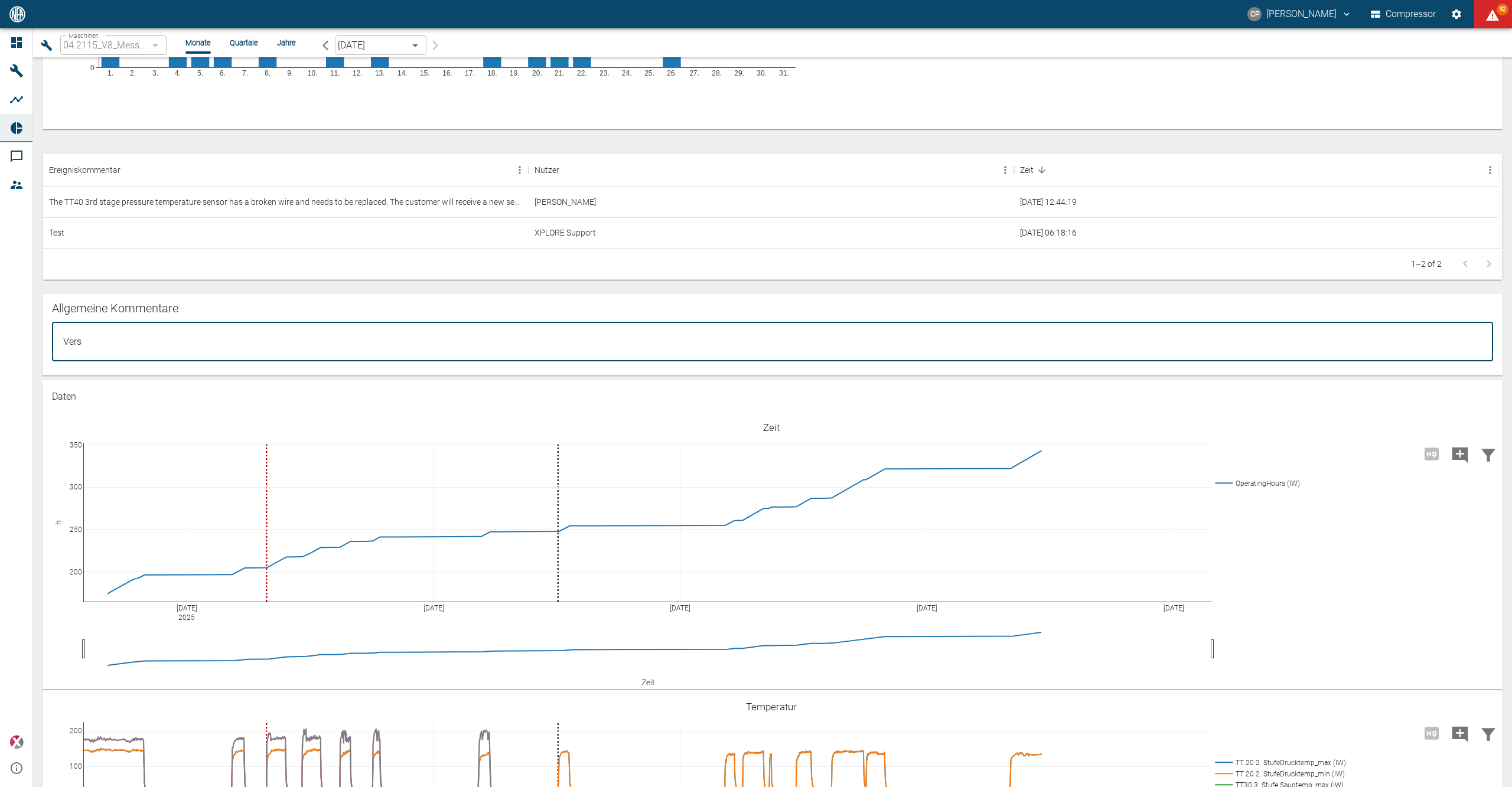
click at [115, 343] on textarea "Vers" at bounding box center [772, 341] width 1424 height 20
type textarea "V"
type textarea "-"
type textarea "- KW:"
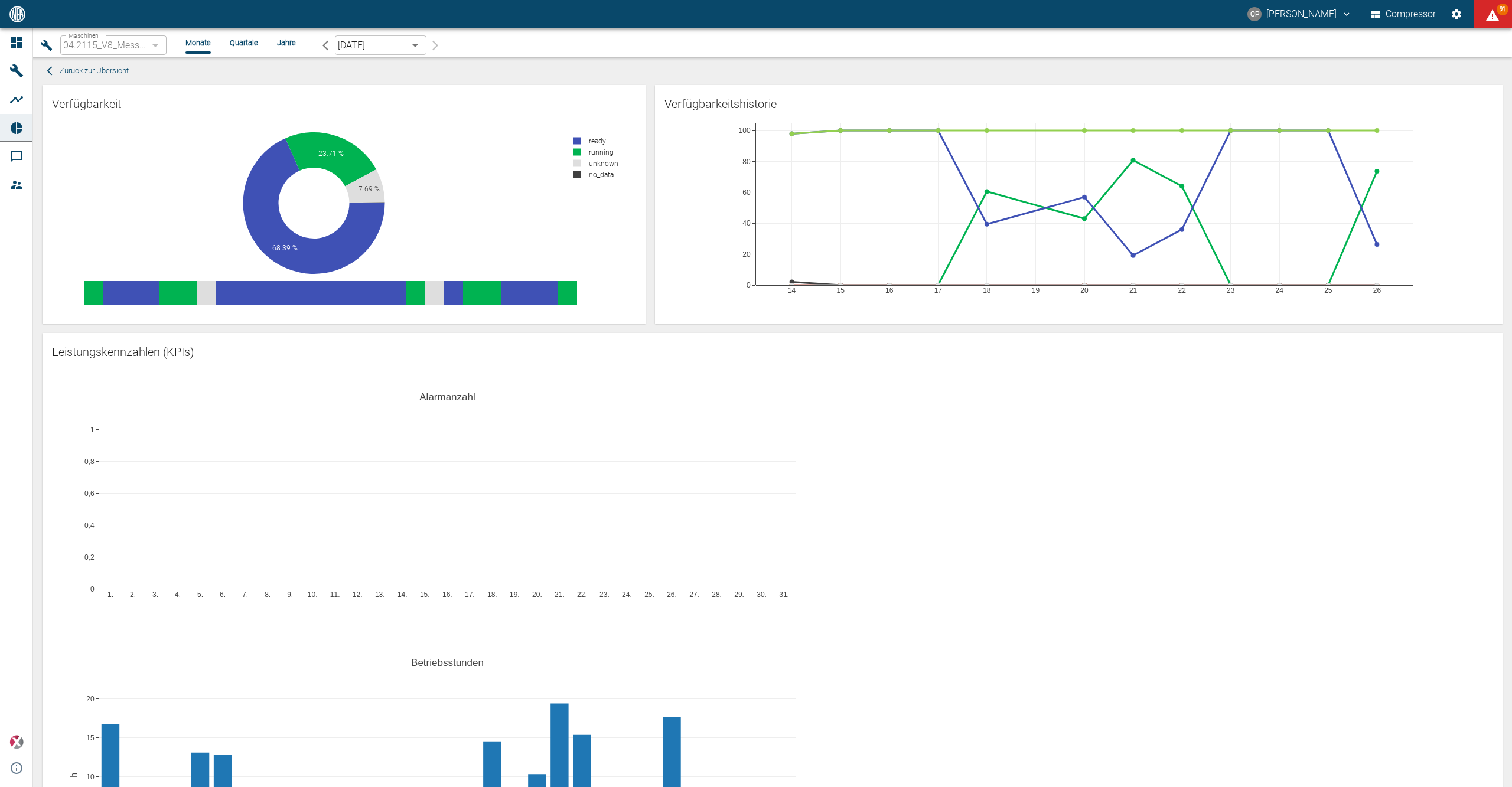
scroll to position [787, 0]
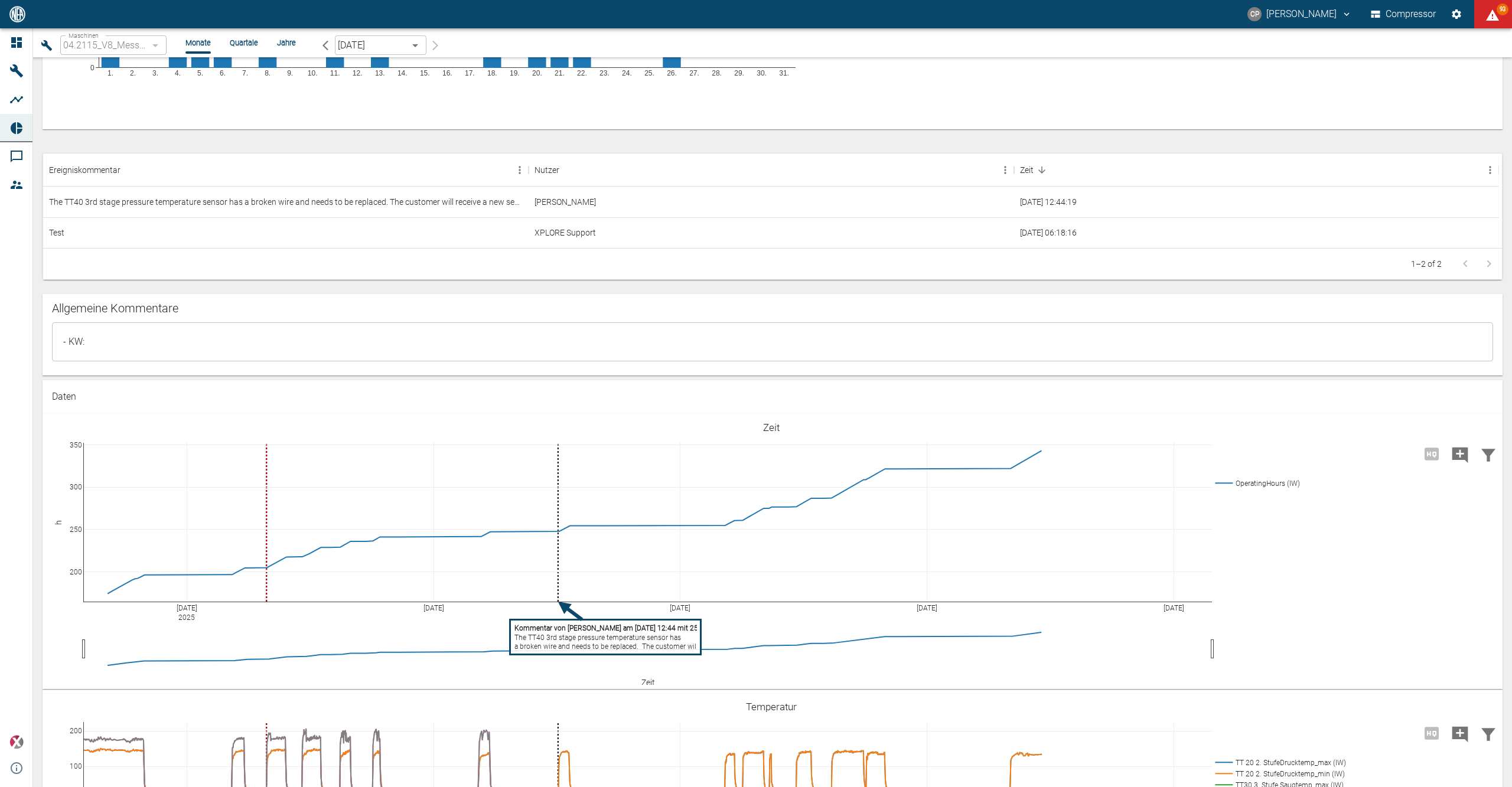
click at [161, 330] on div "- KW: x ​" at bounding box center [772, 342] width 1441 height 39
click at [124, 334] on textarea "- KW:" at bounding box center [772, 341] width 1424 height 20
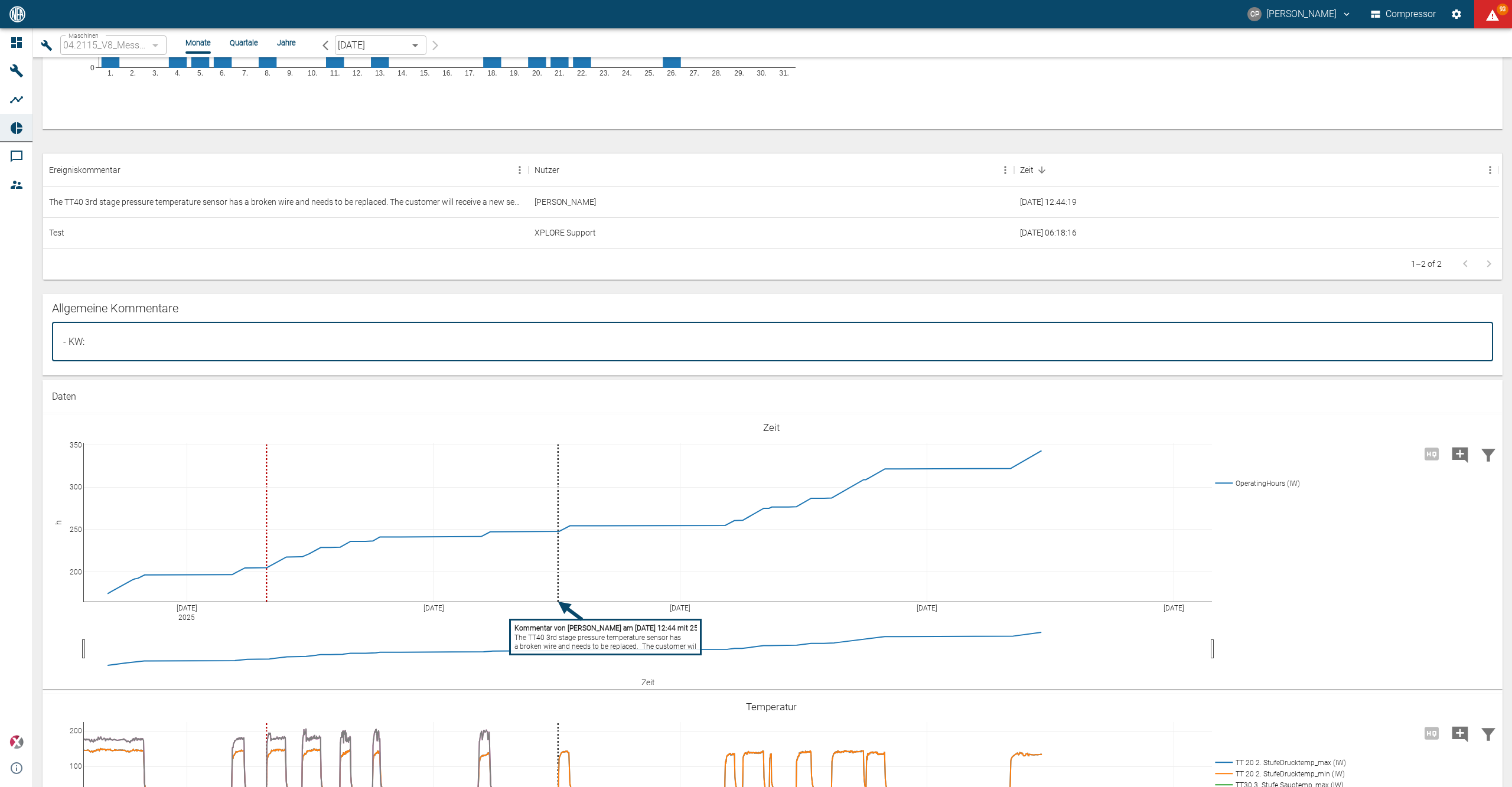
click at [88, 344] on textarea "- KW:" at bounding box center [772, 341] width 1424 height 20
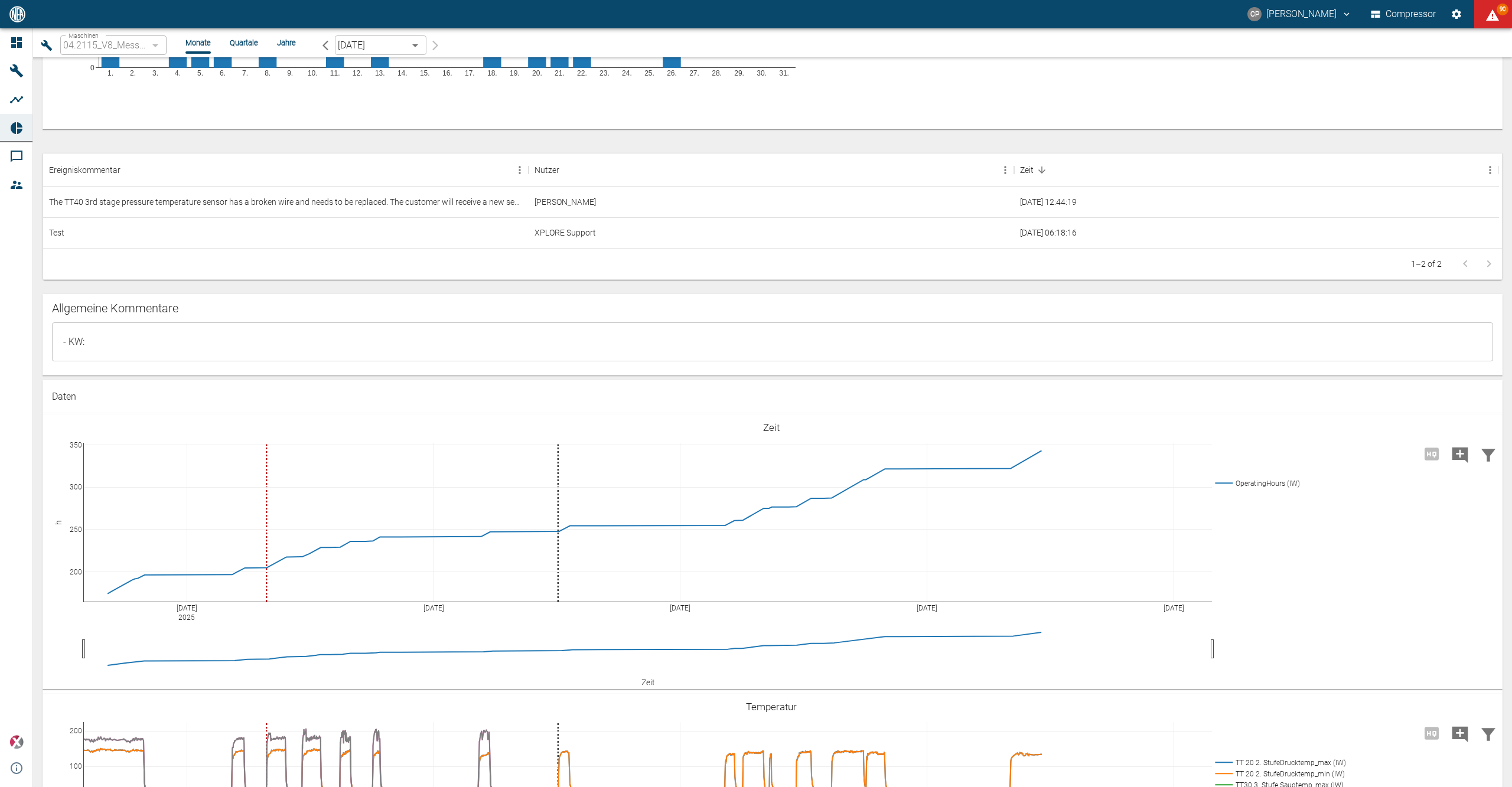
click at [189, 332] on textarea "- KW:" at bounding box center [772, 341] width 1424 height 20
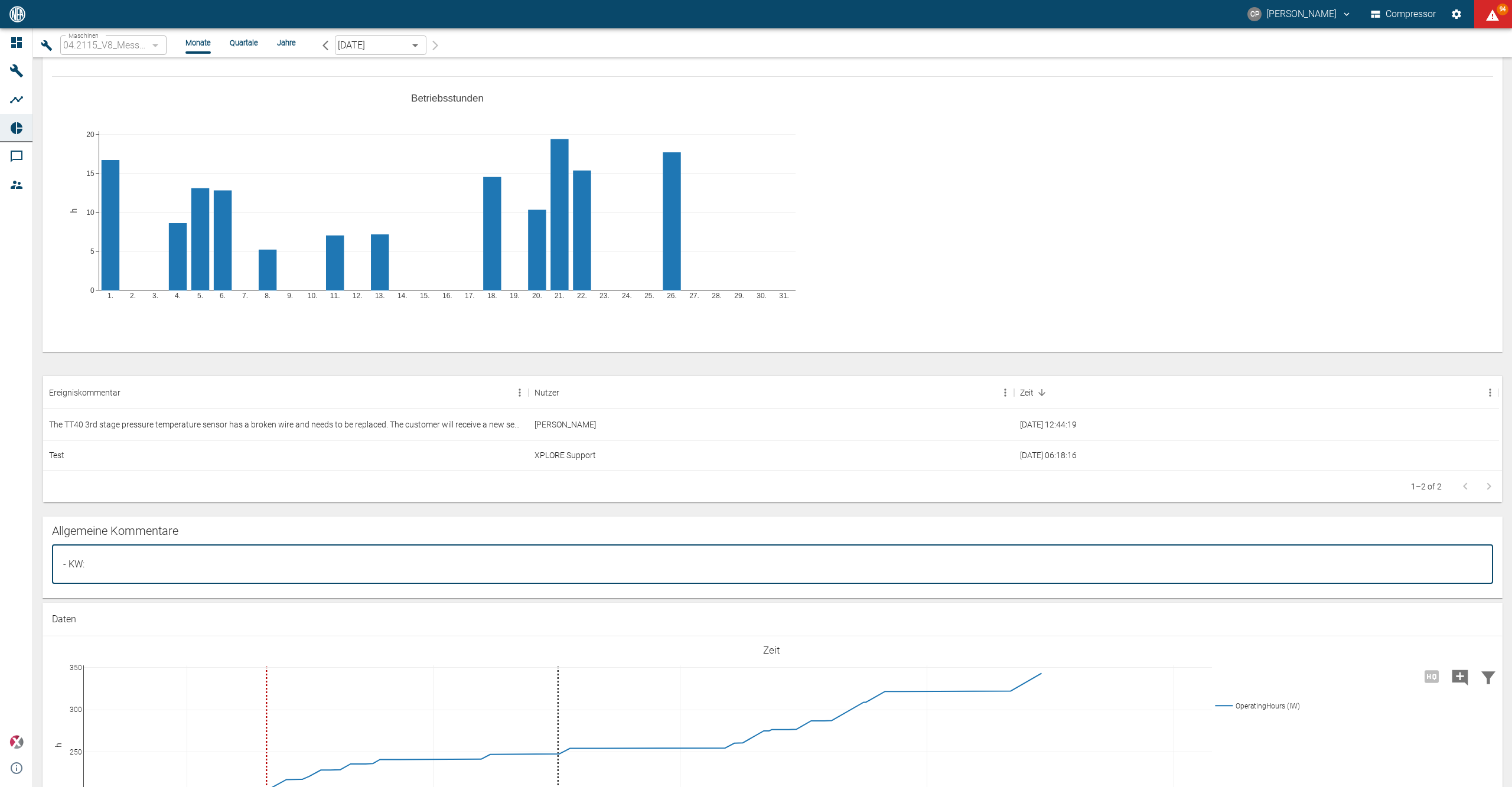
scroll to position [551, 0]
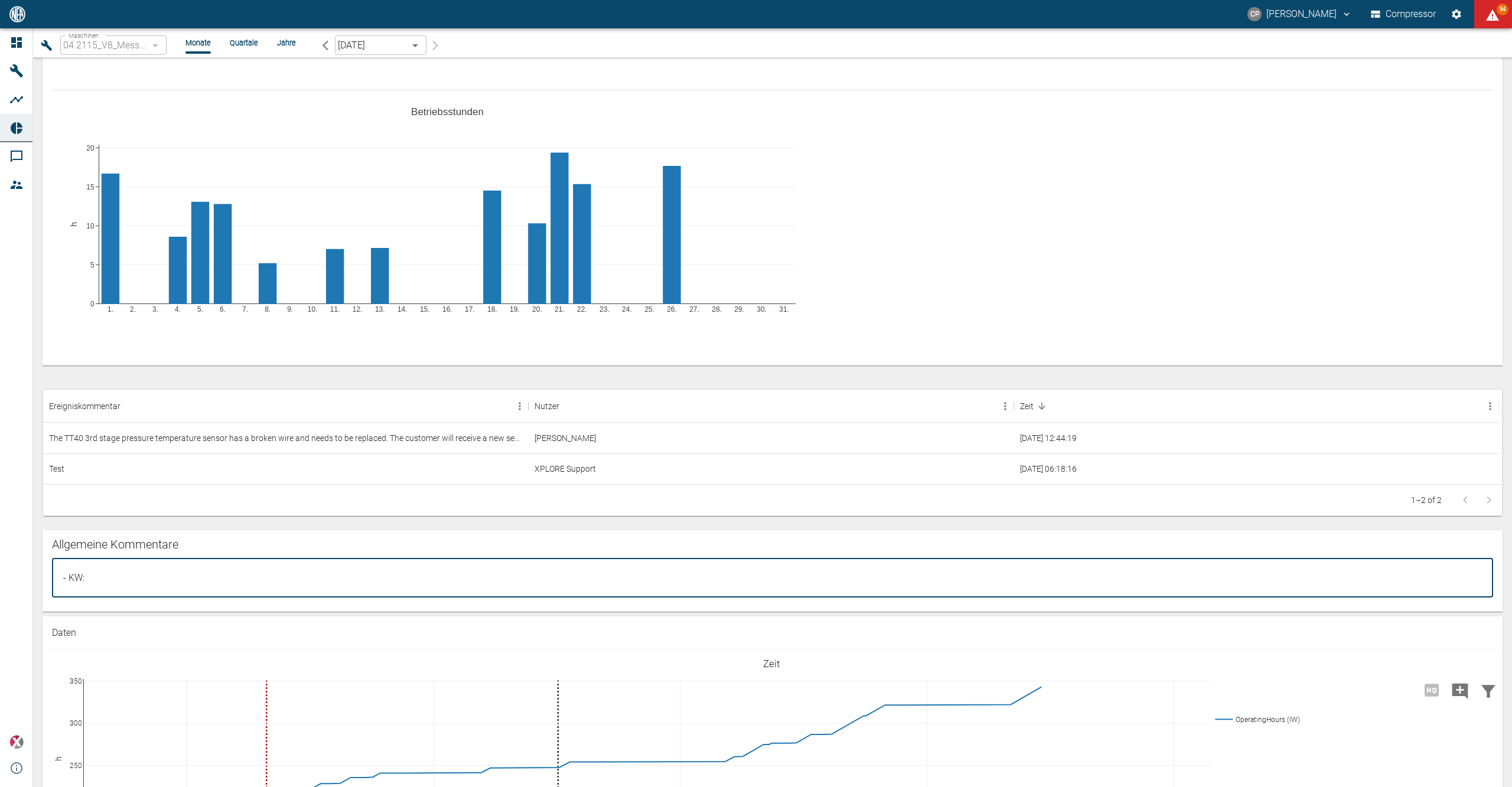
click at [114, 588] on div "- KW: x ​" at bounding box center [772, 578] width 1441 height 39
click at [121, 567] on div "- KW: x ​" at bounding box center [772, 578] width 1441 height 39
click at [145, 579] on textarea "- KW: ihiiheihi" at bounding box center [772, 577] width 1424 height 20
click at [140, 581] on textarea "- KW: ihiiheihi" at bounding box center [772, 577] width 1424 height 20
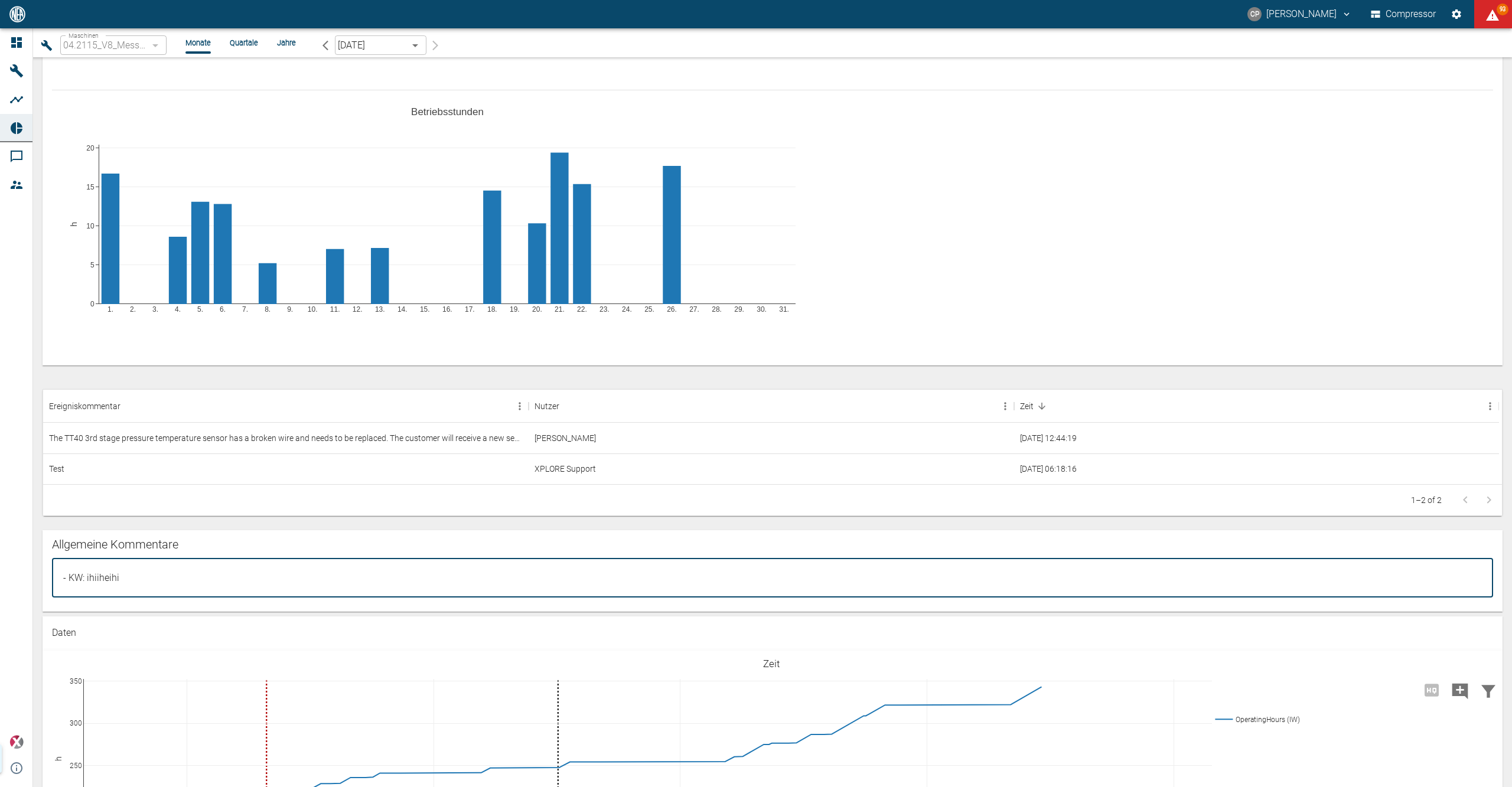
click at [1383, 546] on div "Allgemeine Kommentare" at bounding box center [772, 544] width 1441 height 19
click at [1383, 546] on div "Allgemeine Kommentare" at bounding box center [772, 544] width 1441 height 19
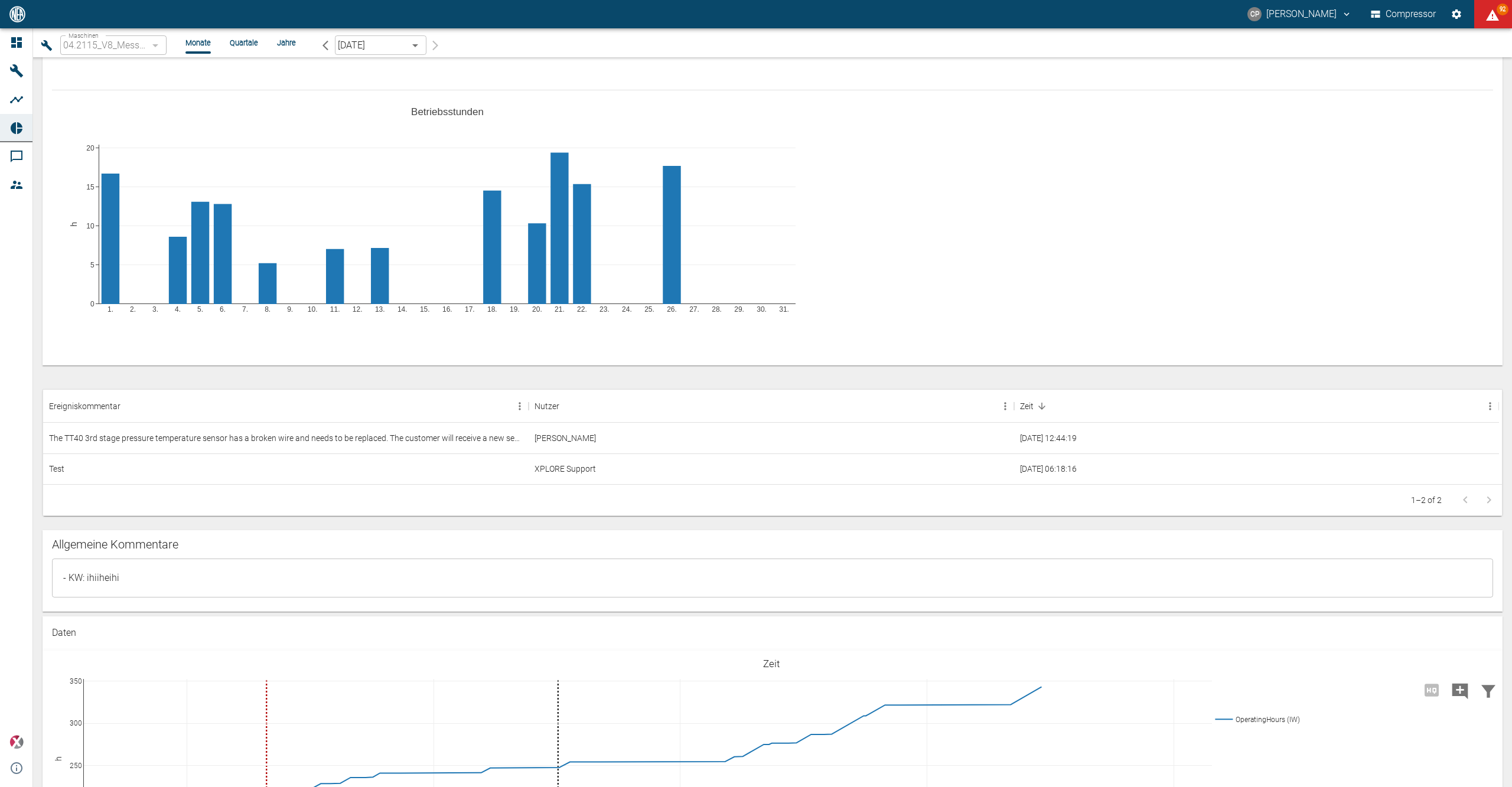
click at [125, 569] on textarea "- KW: ihiiheihi" at bounding box center [772, 577] width 1424 height 20
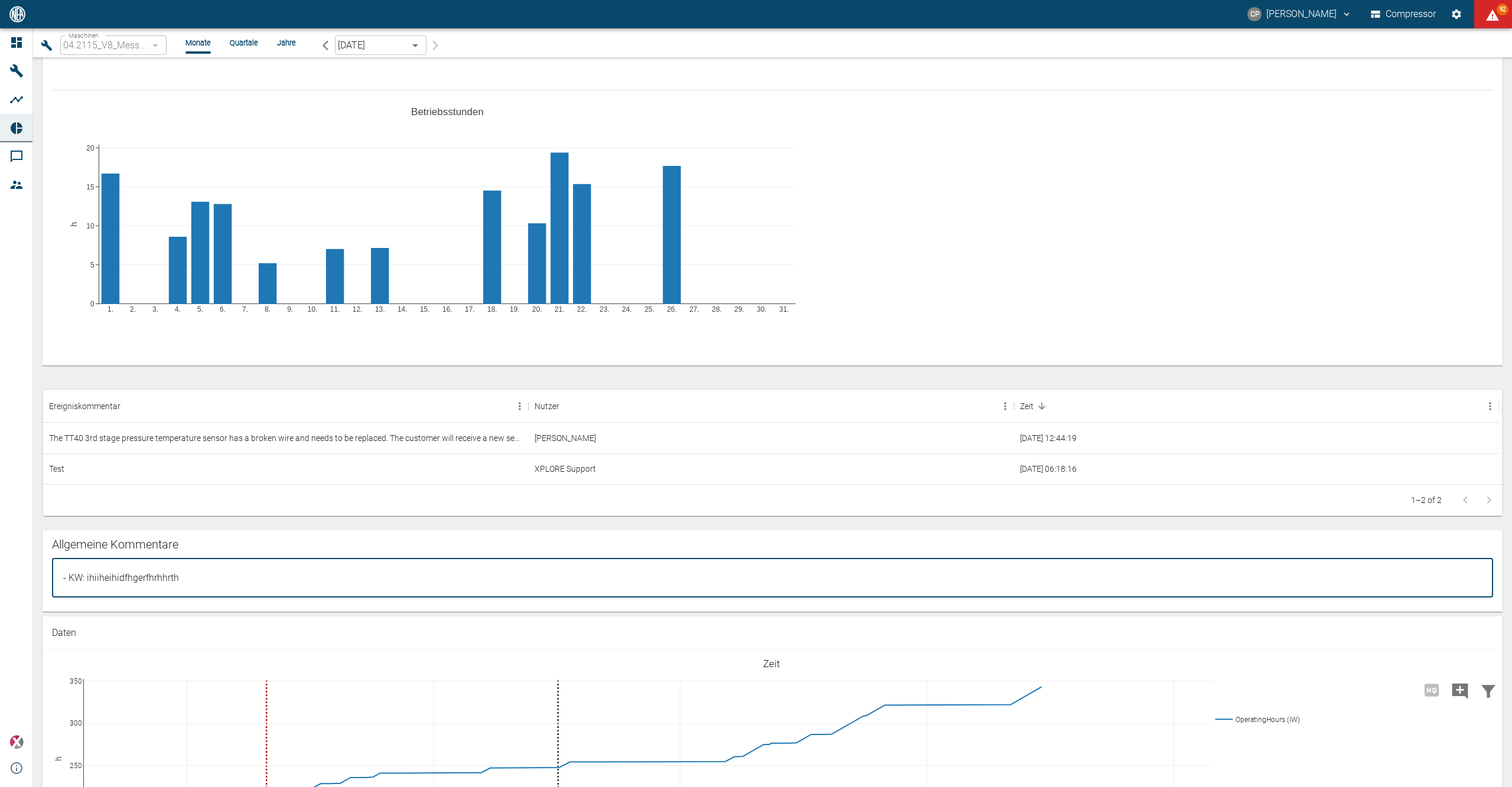
click at [156, 589] on div "- KW: ihiiheihidfhgerfhrhhrth x ​" at bounding box center [772, 578] width 1441 height 39
drag, startPoint x: 307, startPoint y: 577, endPoint x: 149, endPoint y: 763, distance: 244.0
click at [1, 563] on div "CP Christoph Palm Compressor 94 Dashboard Maschinen Analysen Reports Kommentare…" at bounding box center [756, 393] width 1512 height 787
type textarea "- KW: ihiiheihidfhgerfhrhhrthewfwefefwwefwefwefewfwefe"
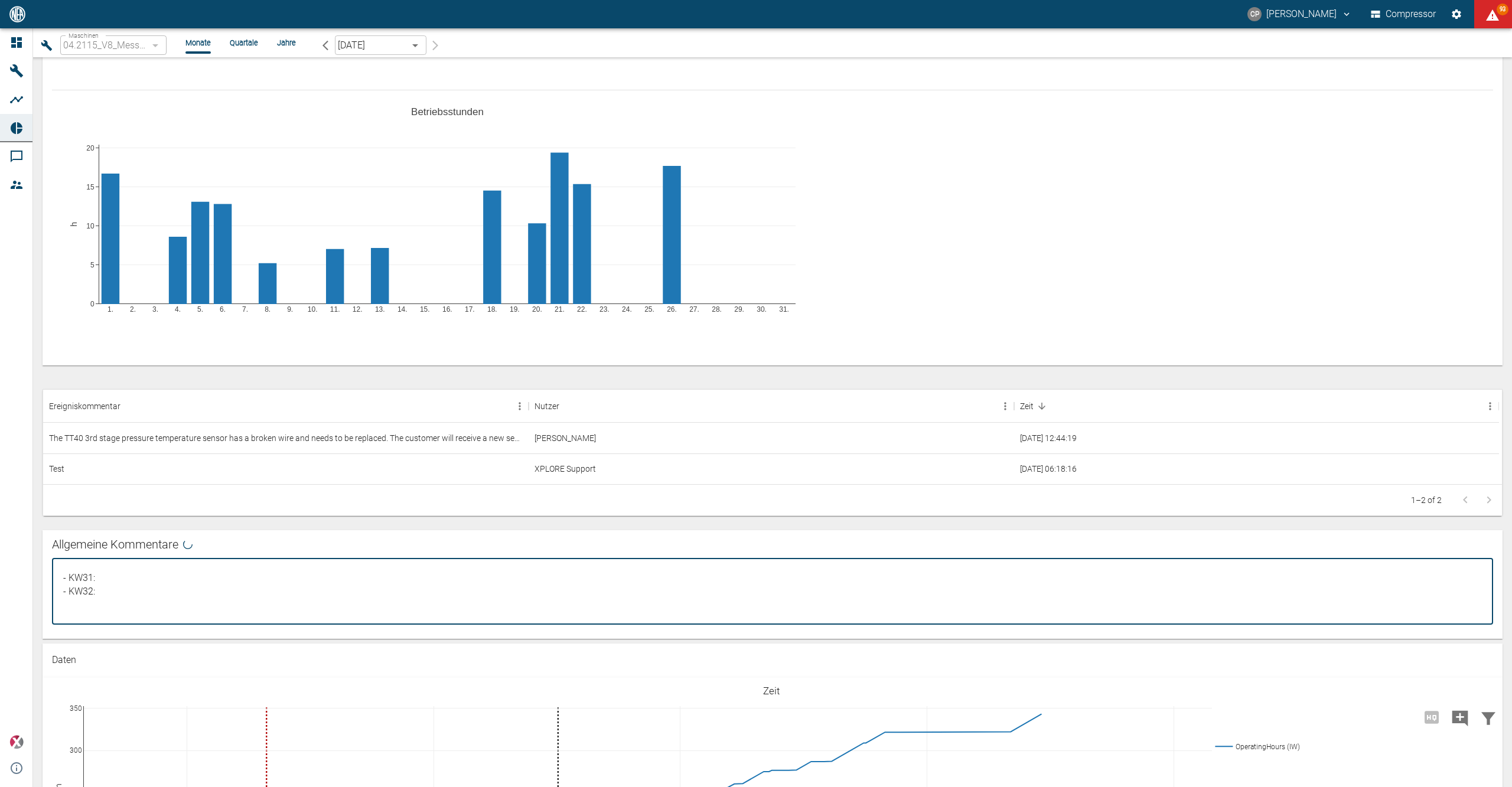
click at [115, 589] on textarea "- KW31: - KW32:" at bounding box center [772, 591] width 1424 height 47
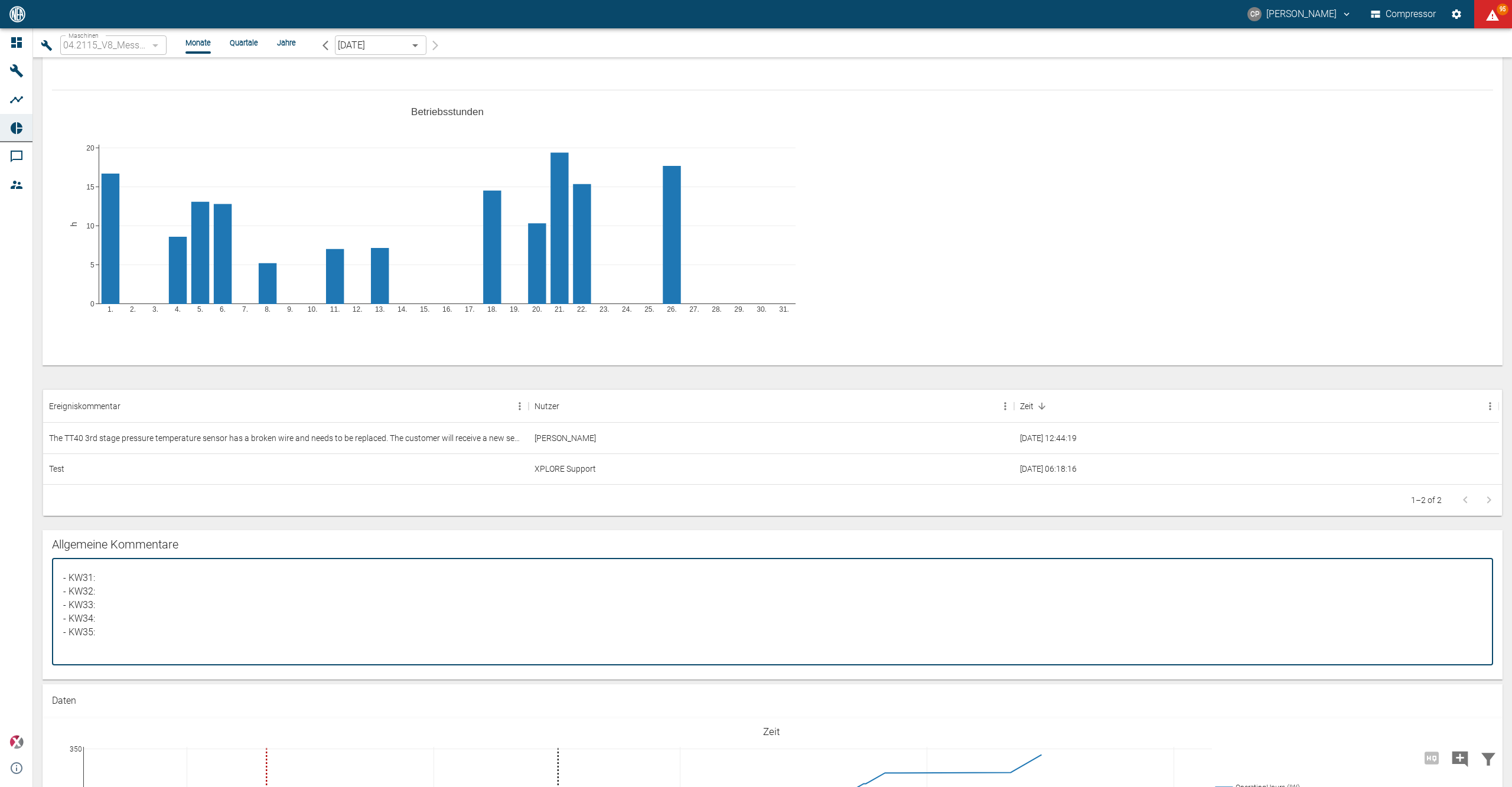
click at [135, 577] on textarea "- KW31: - KW32: - KW33: - KW34: - KW35:" at bounding box center [772, 612] width 1424 height 88
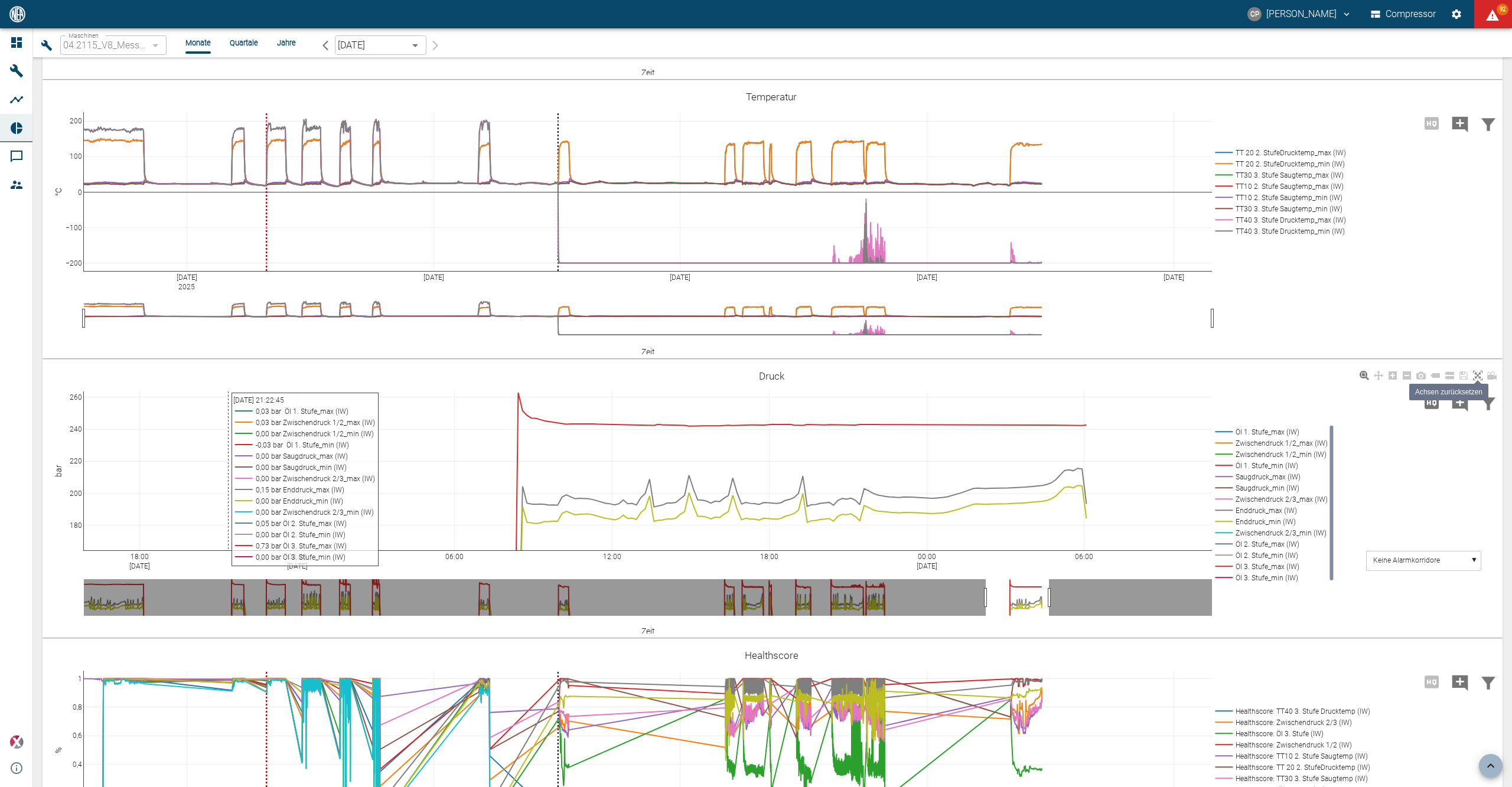
scroll to position [1544, 0]
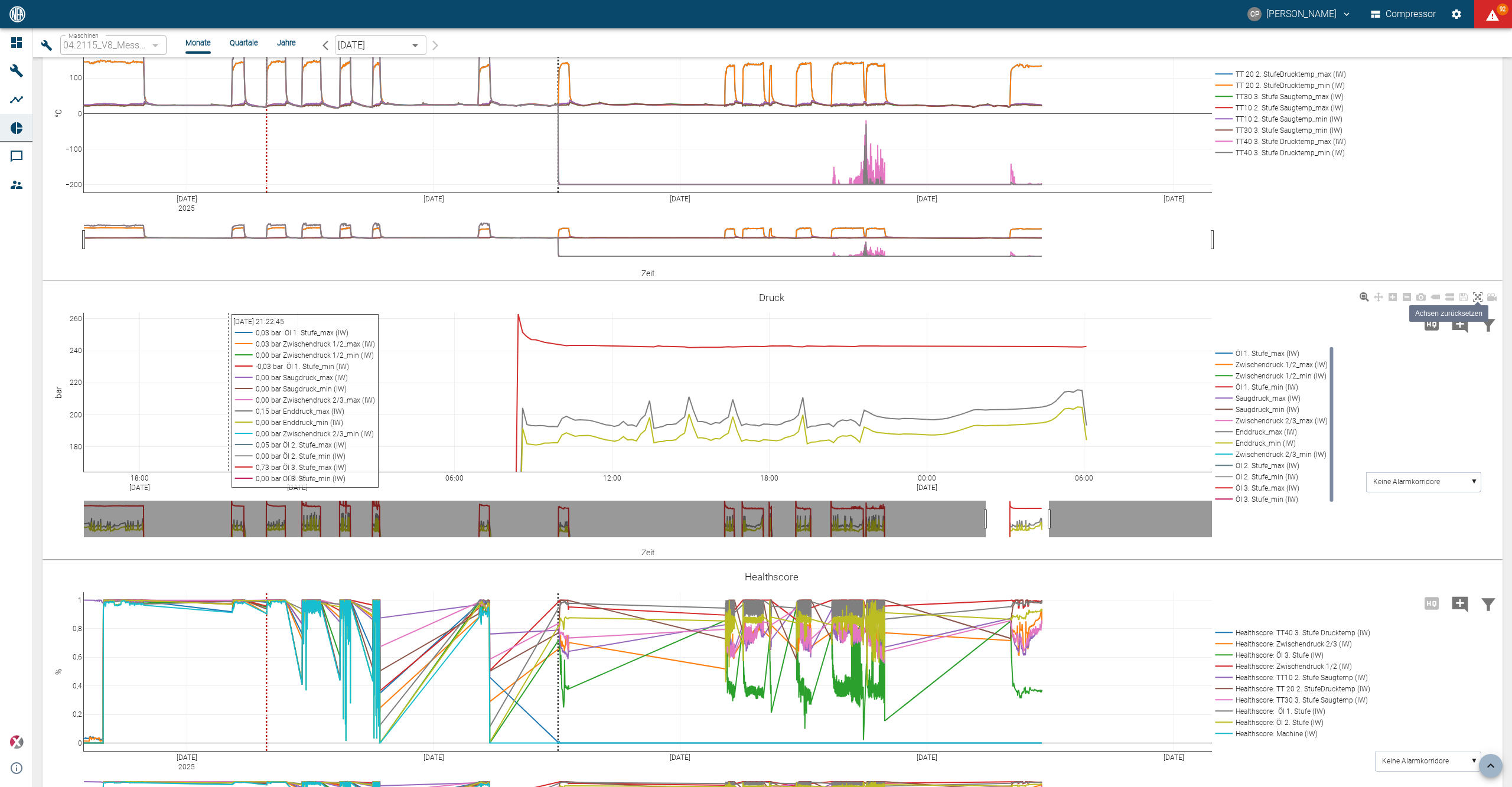
type textarea "- KW31: - KW32: - KW33: - KW34: - KW35:"
click at [1474, 295] on icon at bounding box center [1478, 297] width 9 height 9
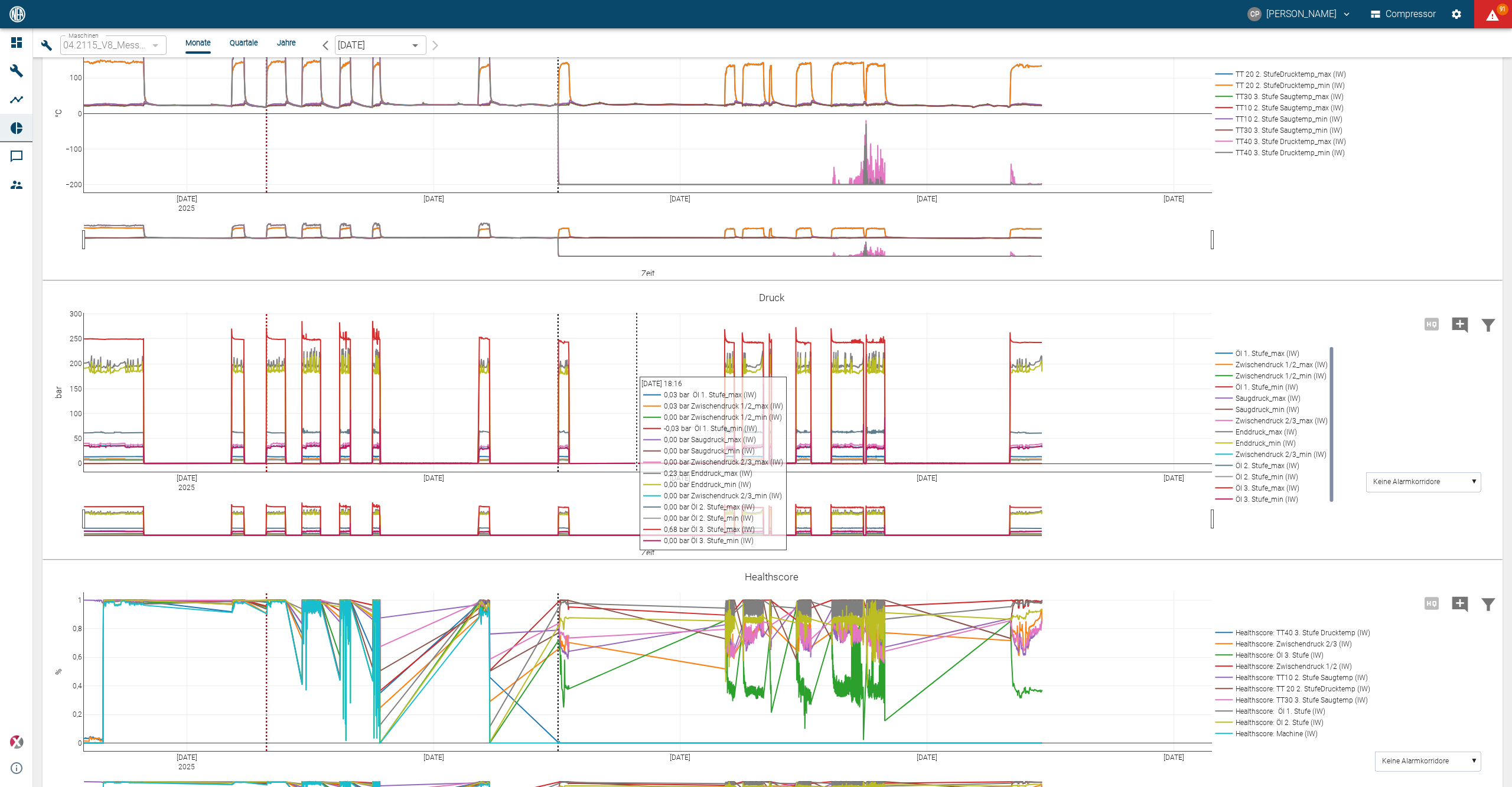
scroll to position [1387, 0]
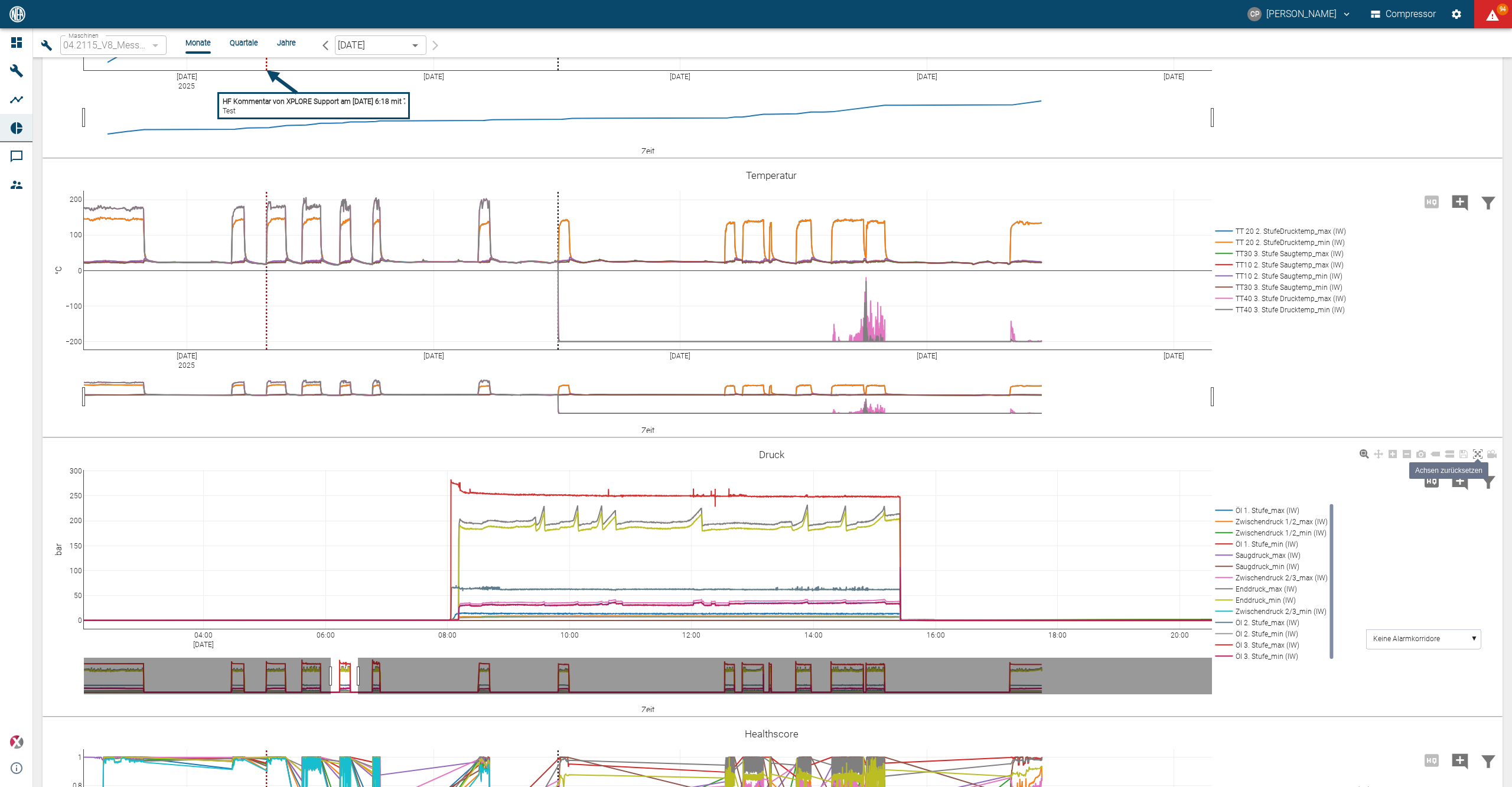
click at [1474, 457] on icon at bounding box center [1478, 454] width 9 height 9
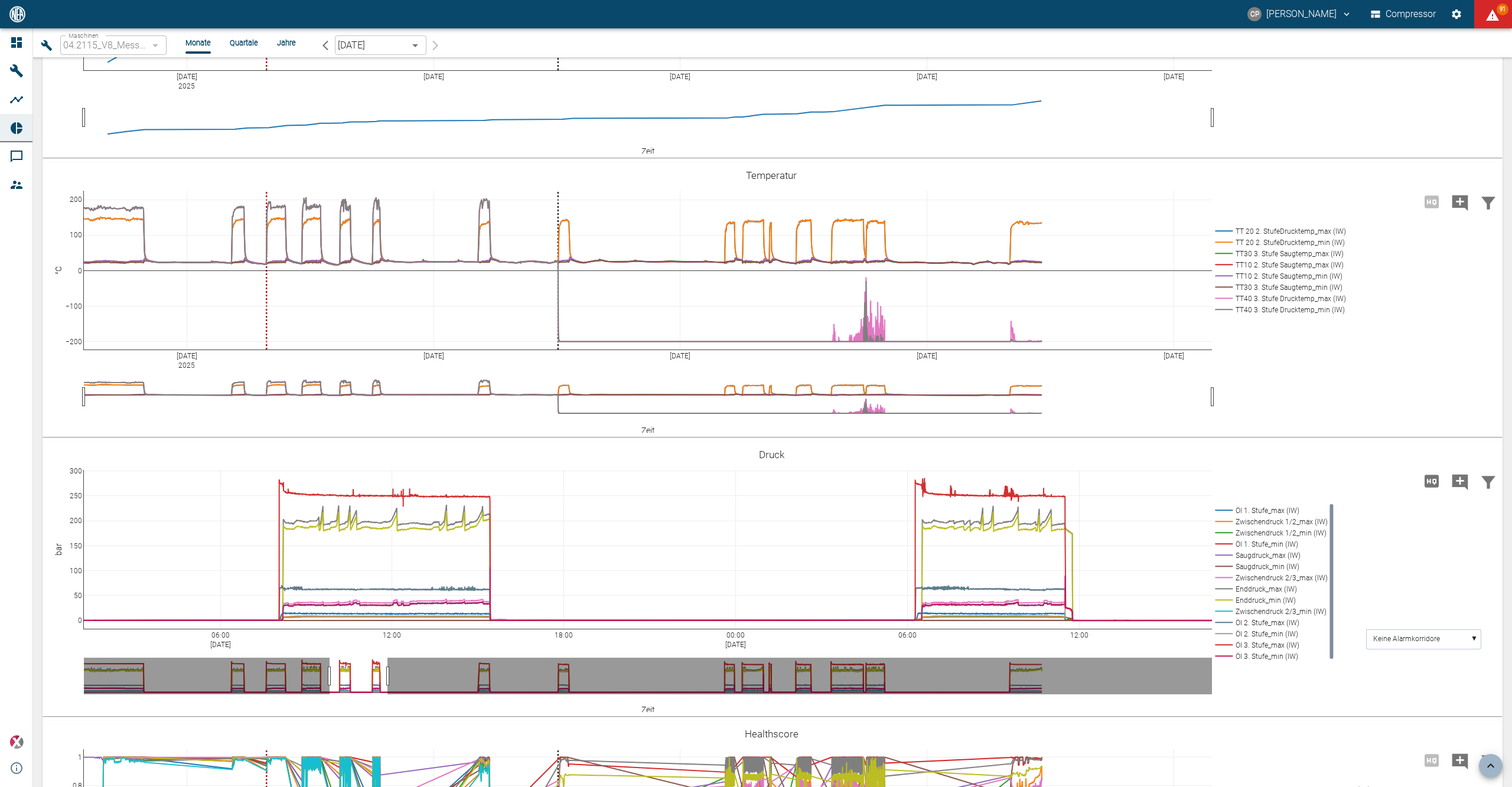
click at [15, 123] on icon at bounding box center [16, 128] width 14 height 14
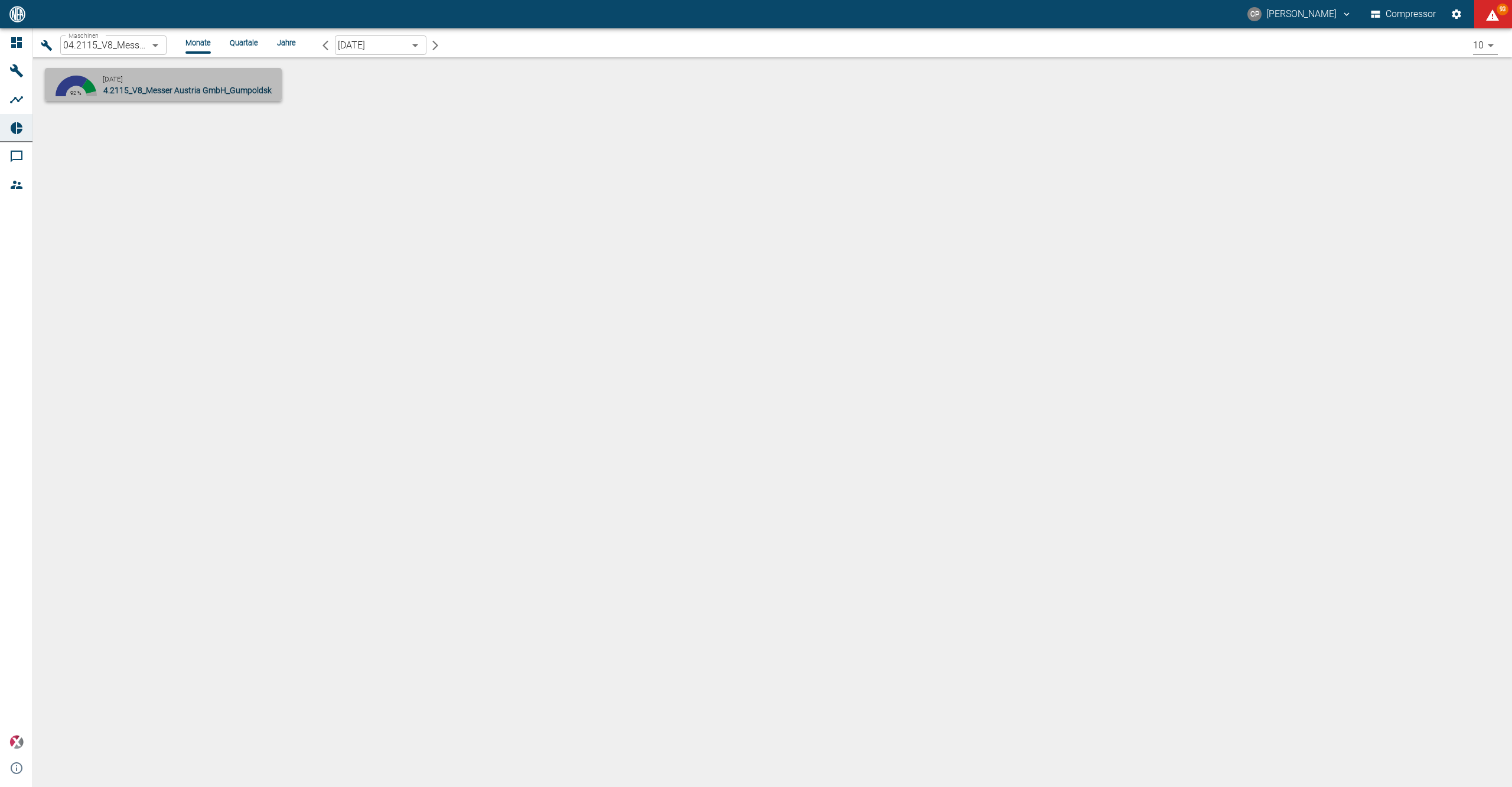
click at [179, 88] on span "04.2115_V8_Messer Austria GmbH_Gumpoldskirchen (AT)" at bounding box center [204, 90] width 212 height 9
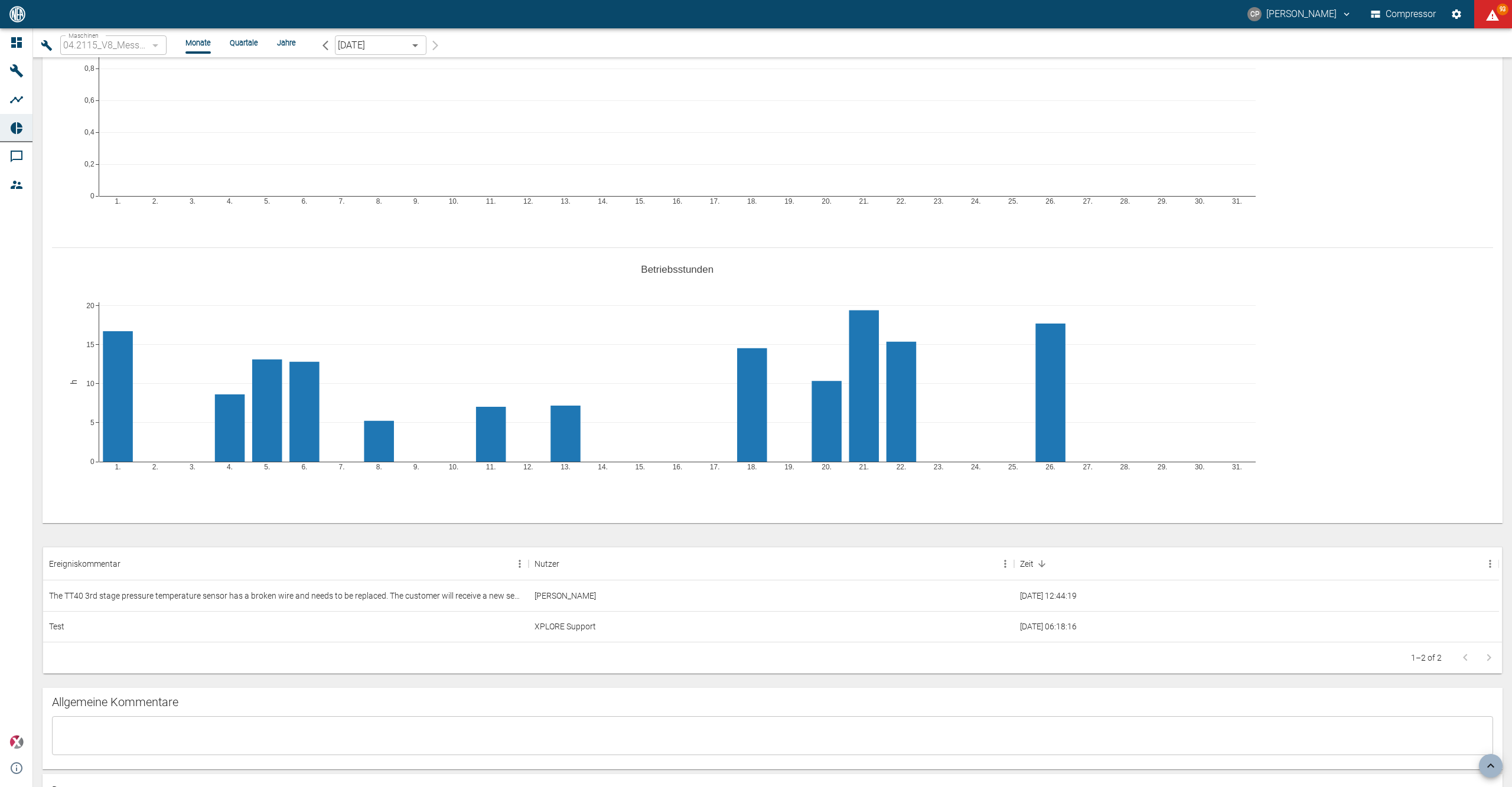
scroll to position [473, 0]
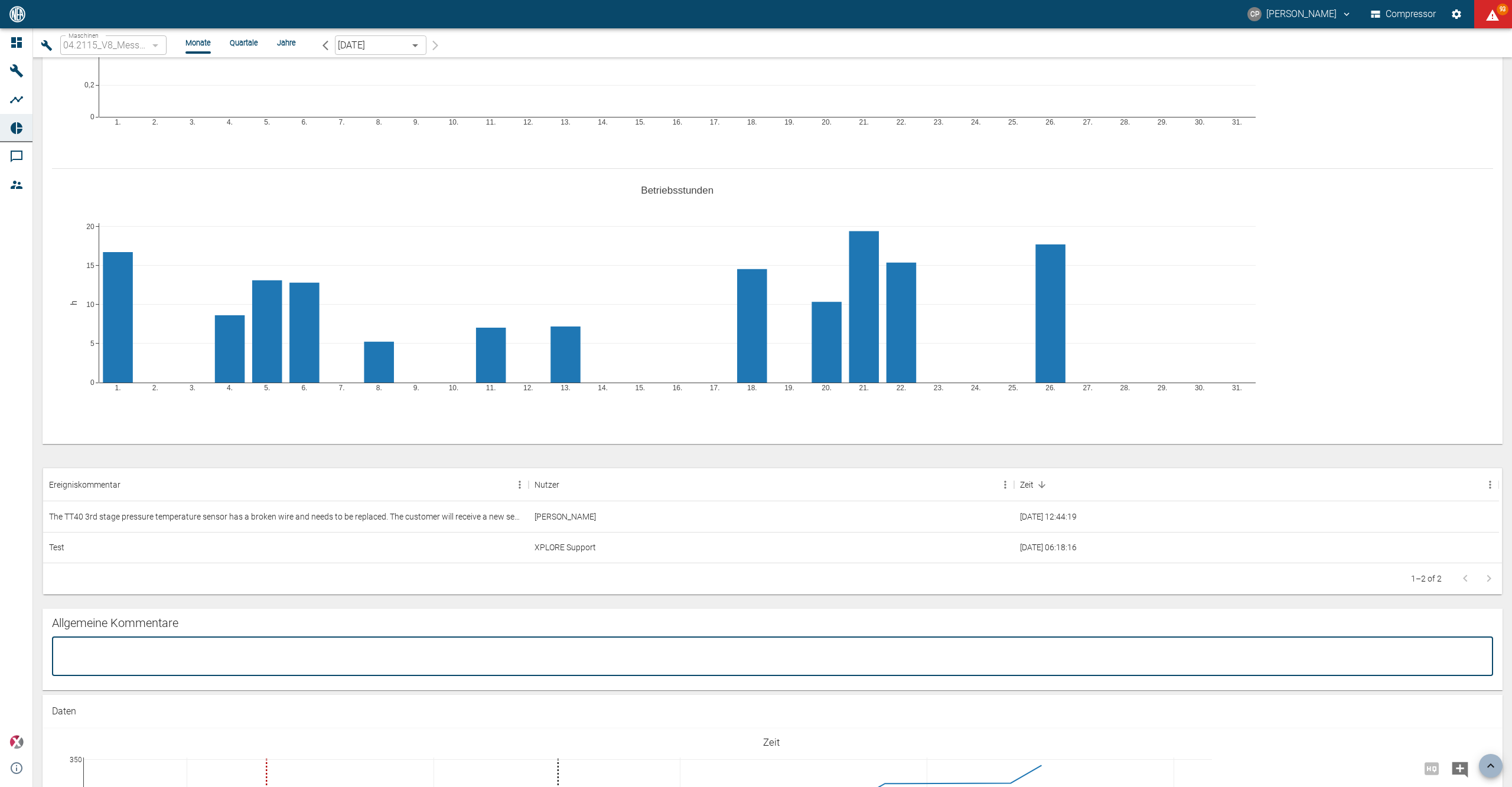
click at [88, 655] on textarea at bounding box center [772, 656] width 1424 height 20
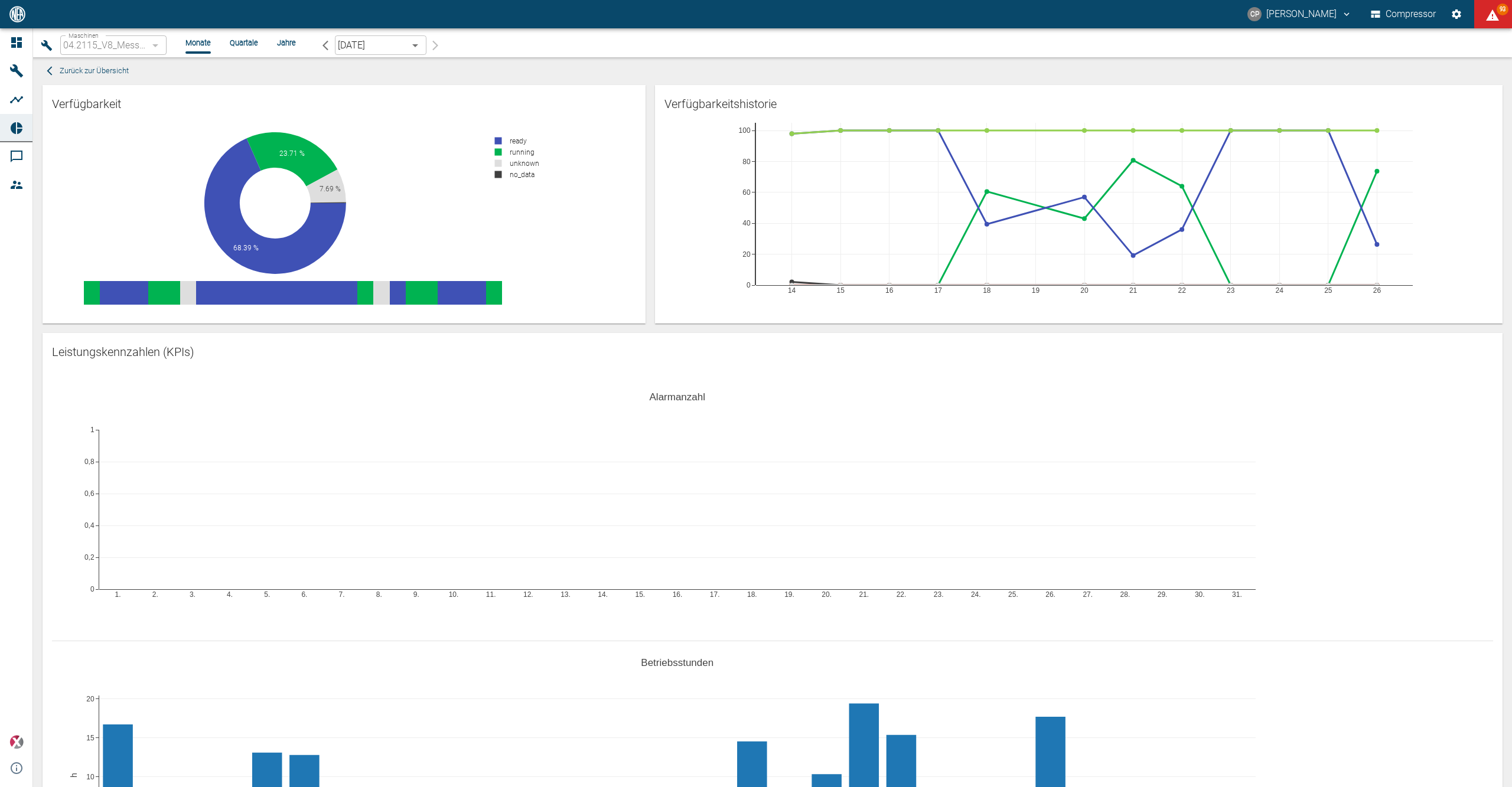
scroll to position [551, 0]
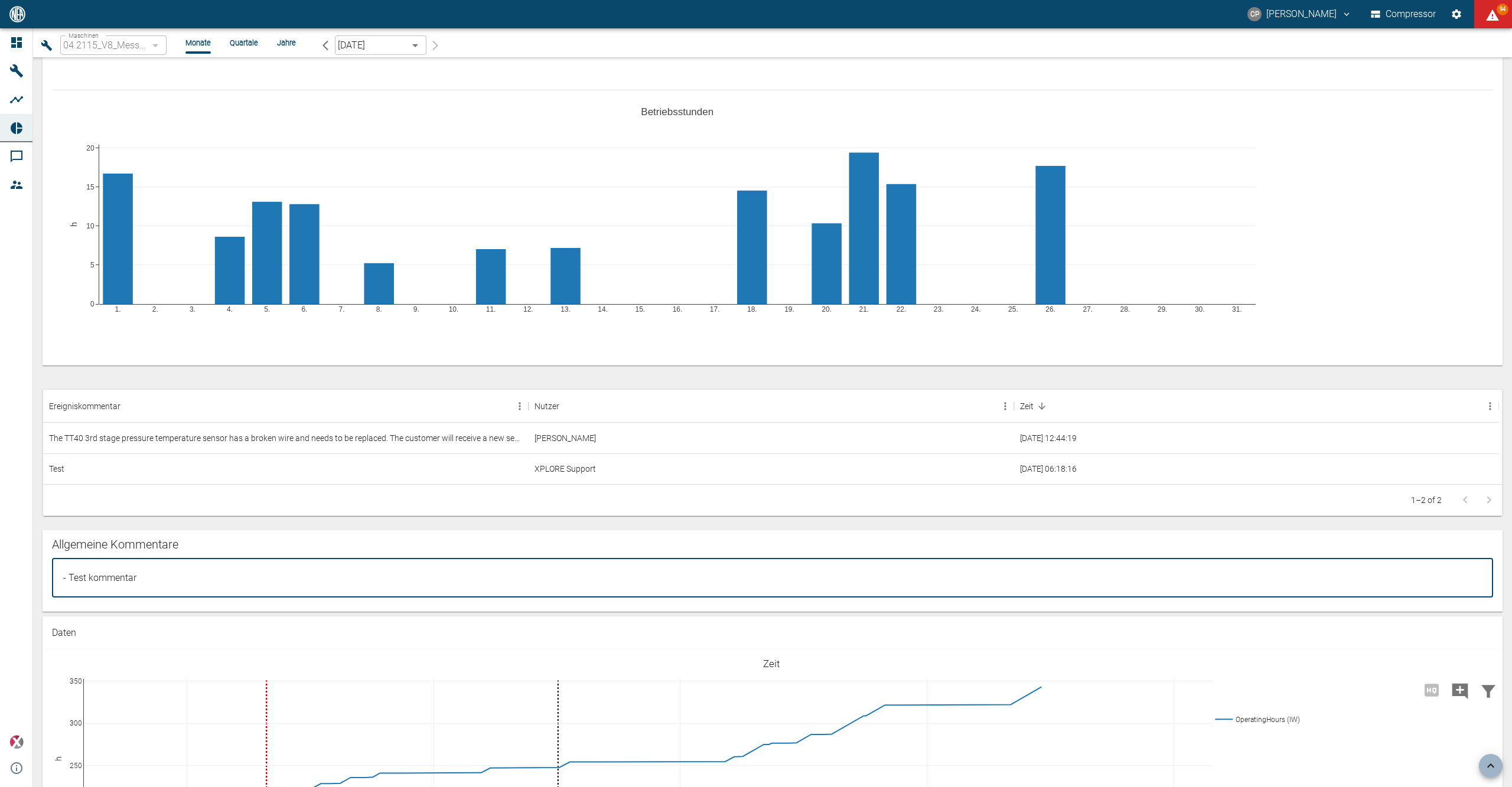
type textarea "- Test kommentar"
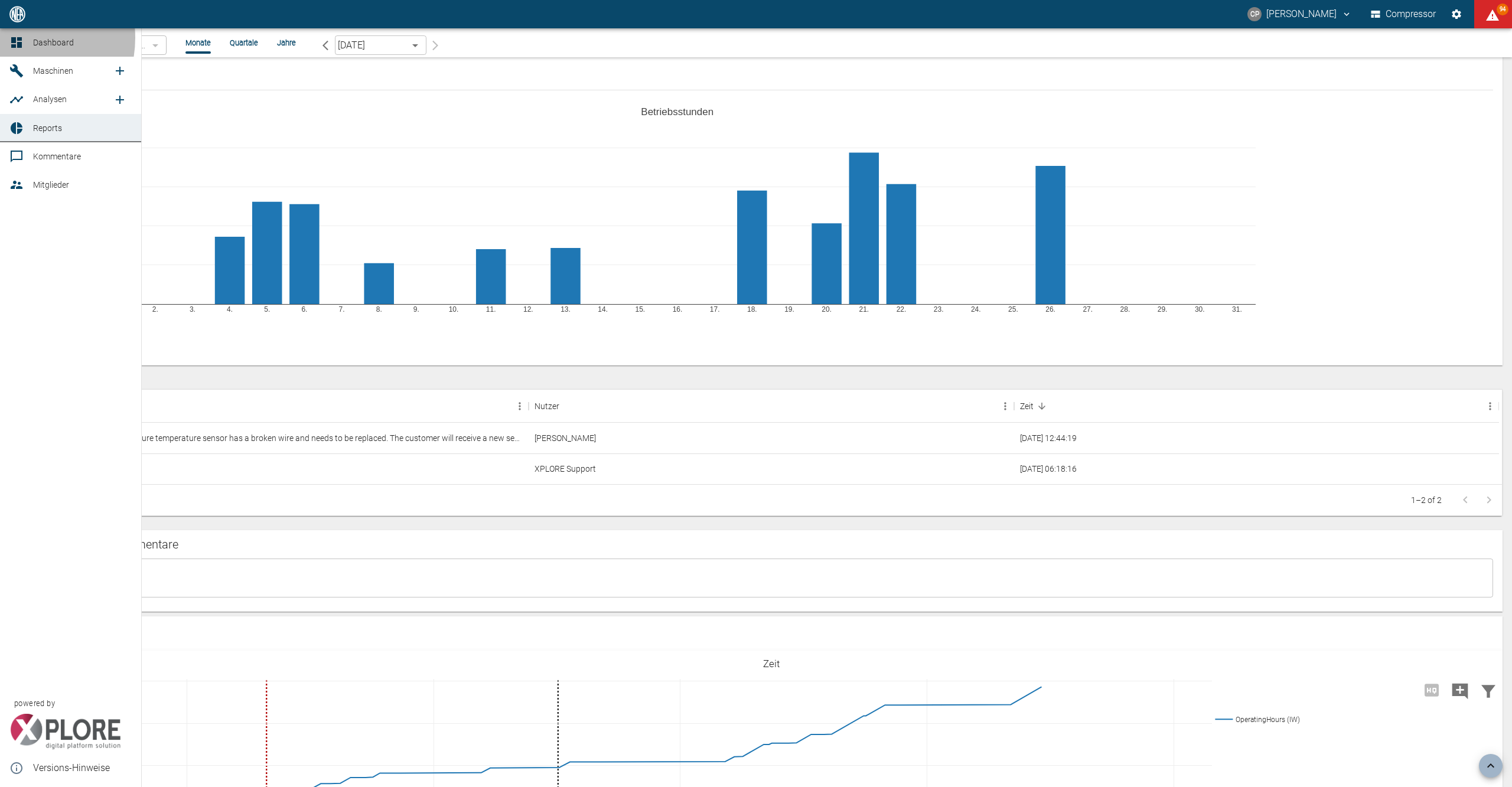
click at [14, 38] on icon at bounding box center [17, 42] width 11 height 11
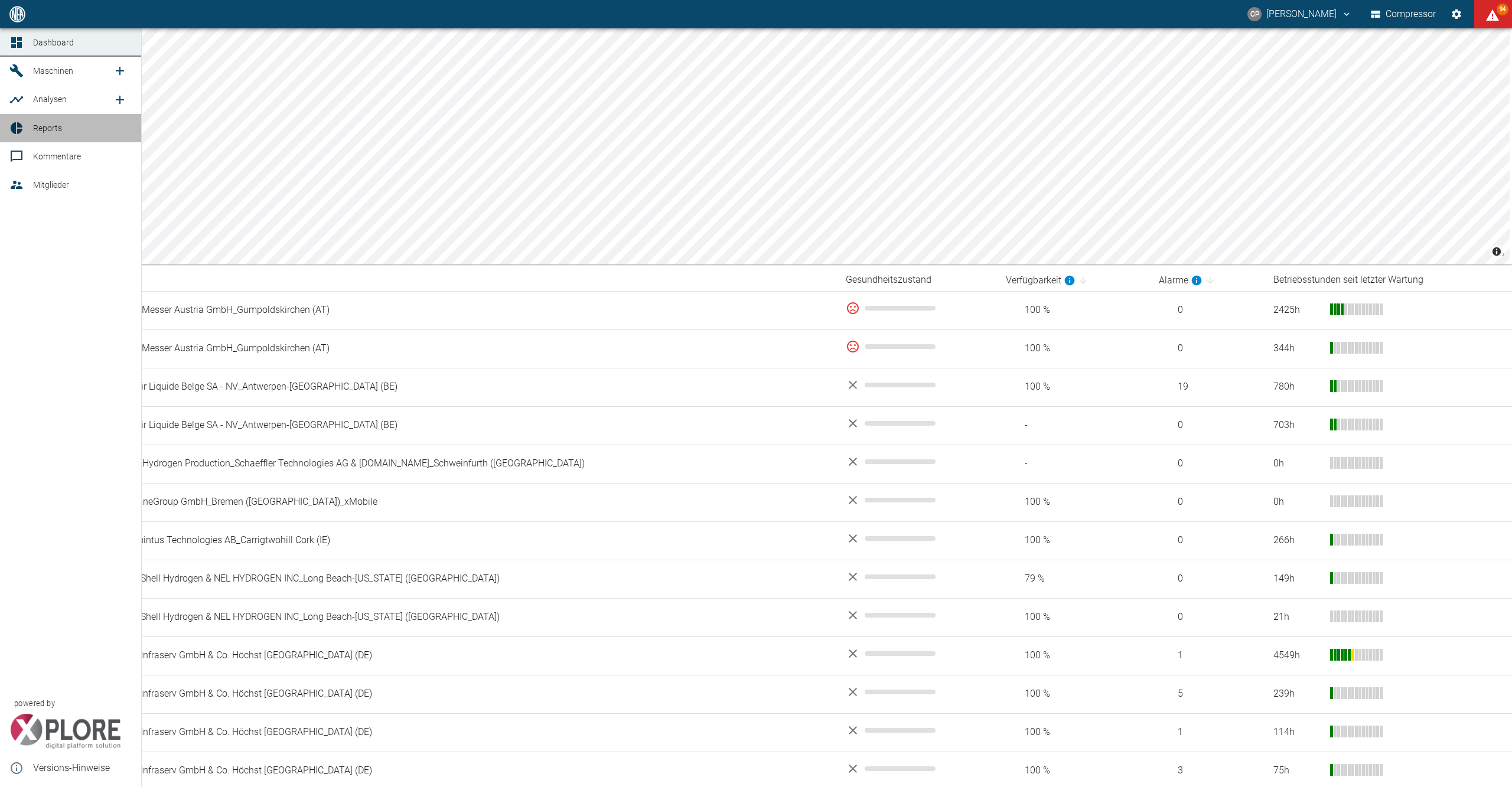
click at [19, 135] on icon at bounding box center [16, 128] width 14 height 14
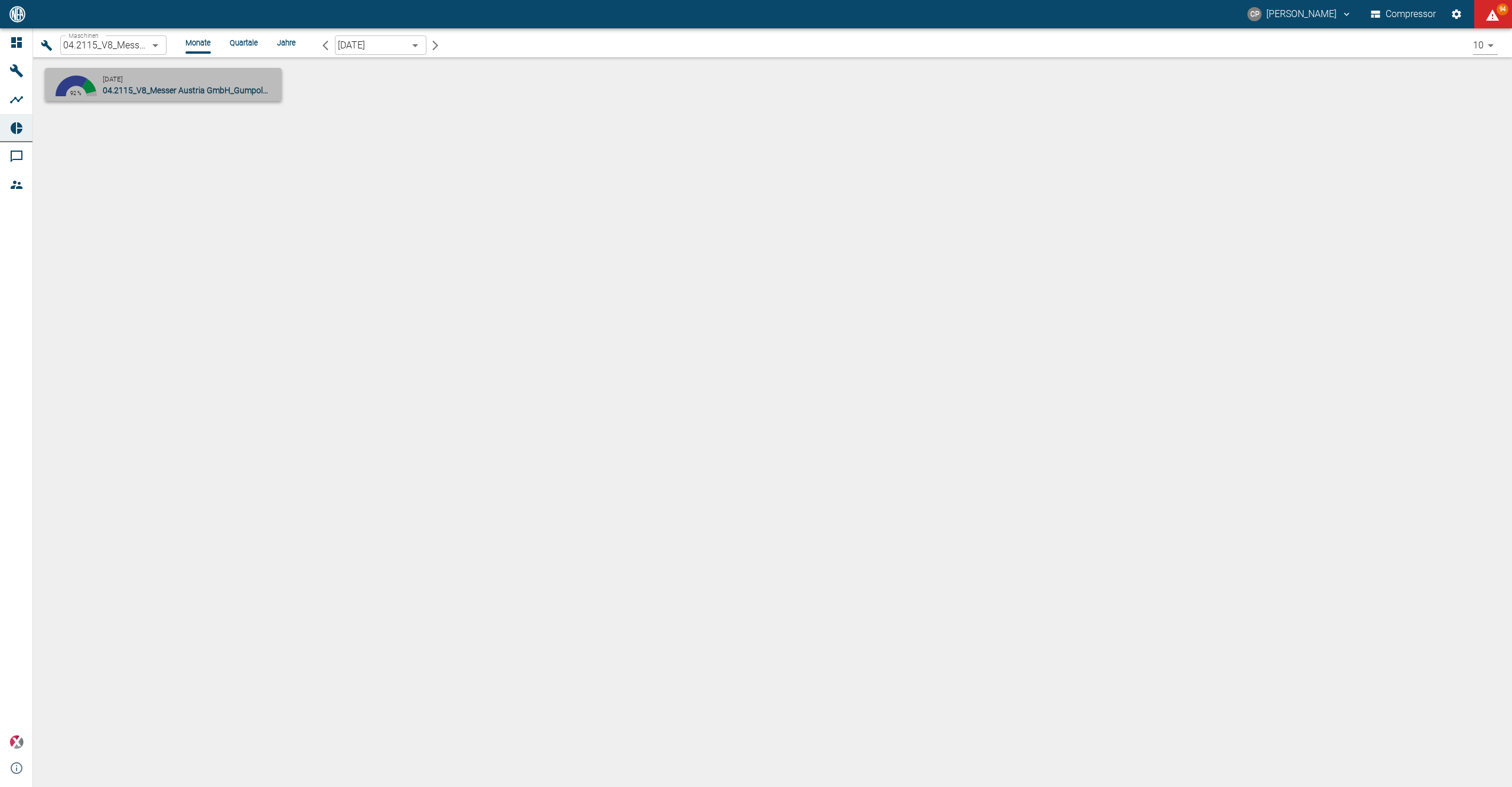
click at [161, 74] on div "August 2025 04.2115_V8_Messer Austria GmbH_Gumpoldskirchen (AT)" at bounding box center [190, 84] width 174 height 24
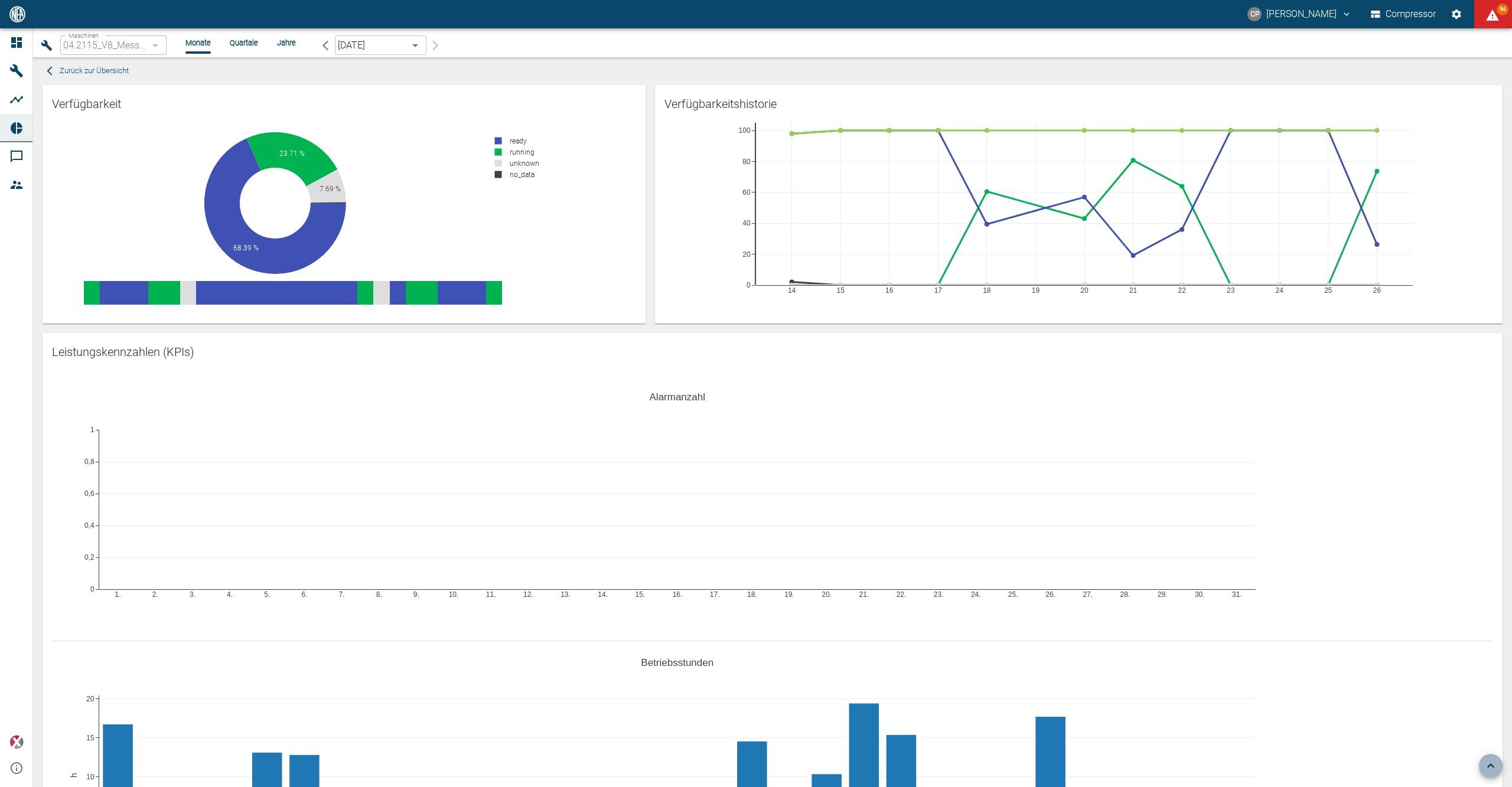
scroll to position [551, 0]
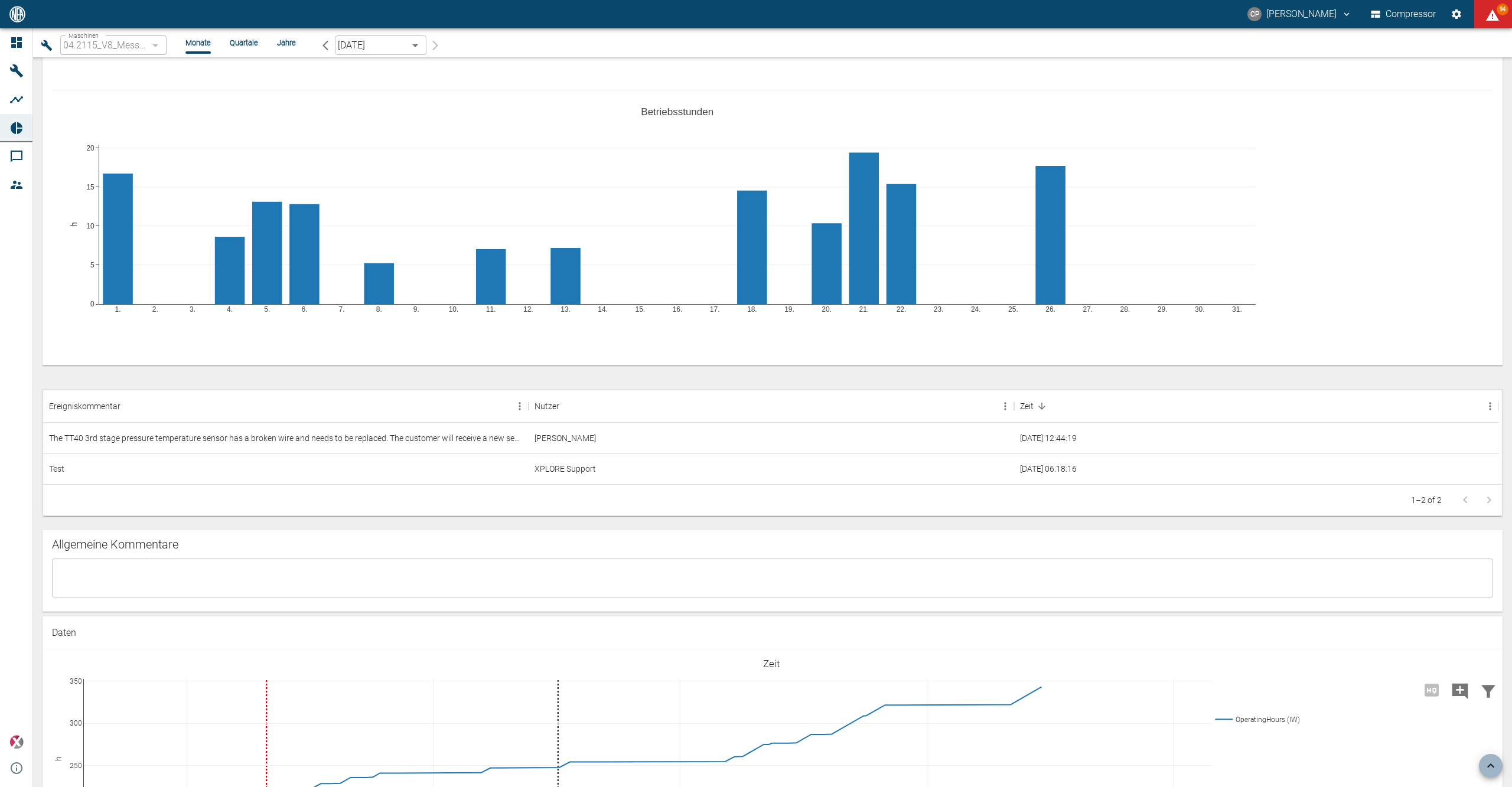
click at [1448, 13] on button "Einstellungen" at bounding box center [1457, 14] width 22 height 22
drag, startPoint x: 902, startPoint y: 530, endPoint x: 732, endPoint y: 558, distance: 172.3
click at [732, 558] on div "x ​" at bounding box center [772, 578] width 1441 height 39
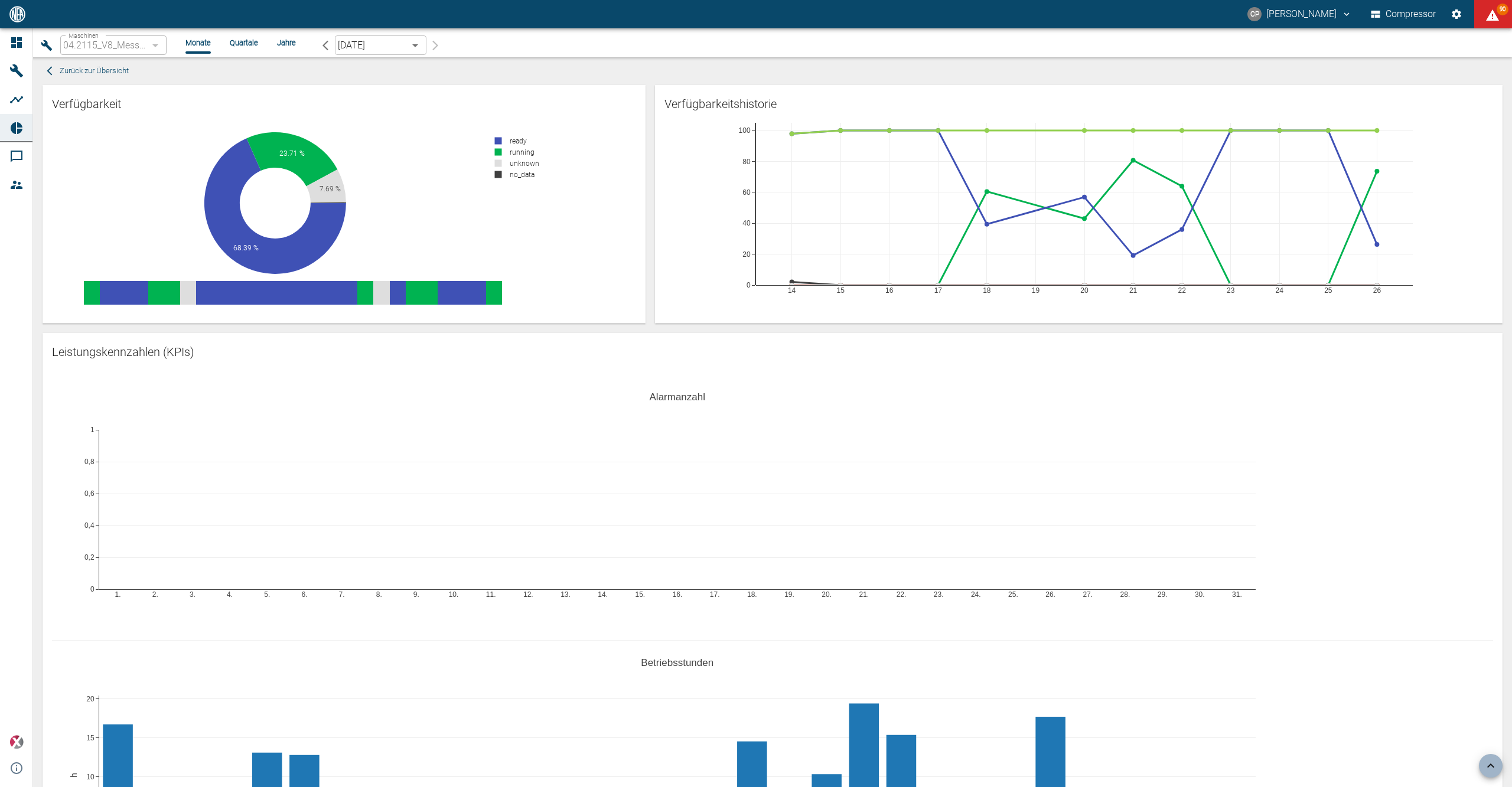
scroll to position [551, 0]
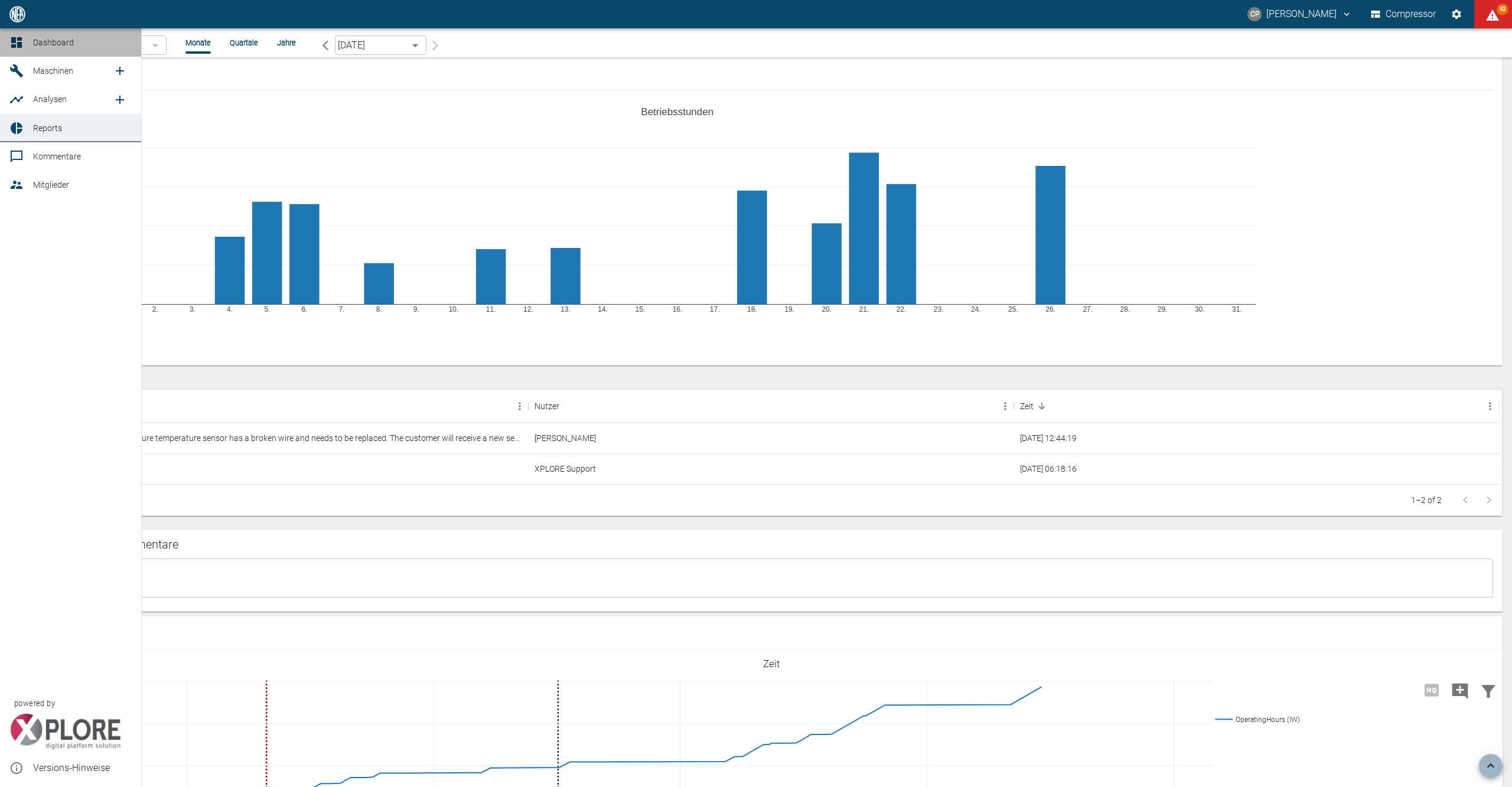
click at [27, 41] on link "Dashboard" at bounding box center [70, 42] width 141 height 28
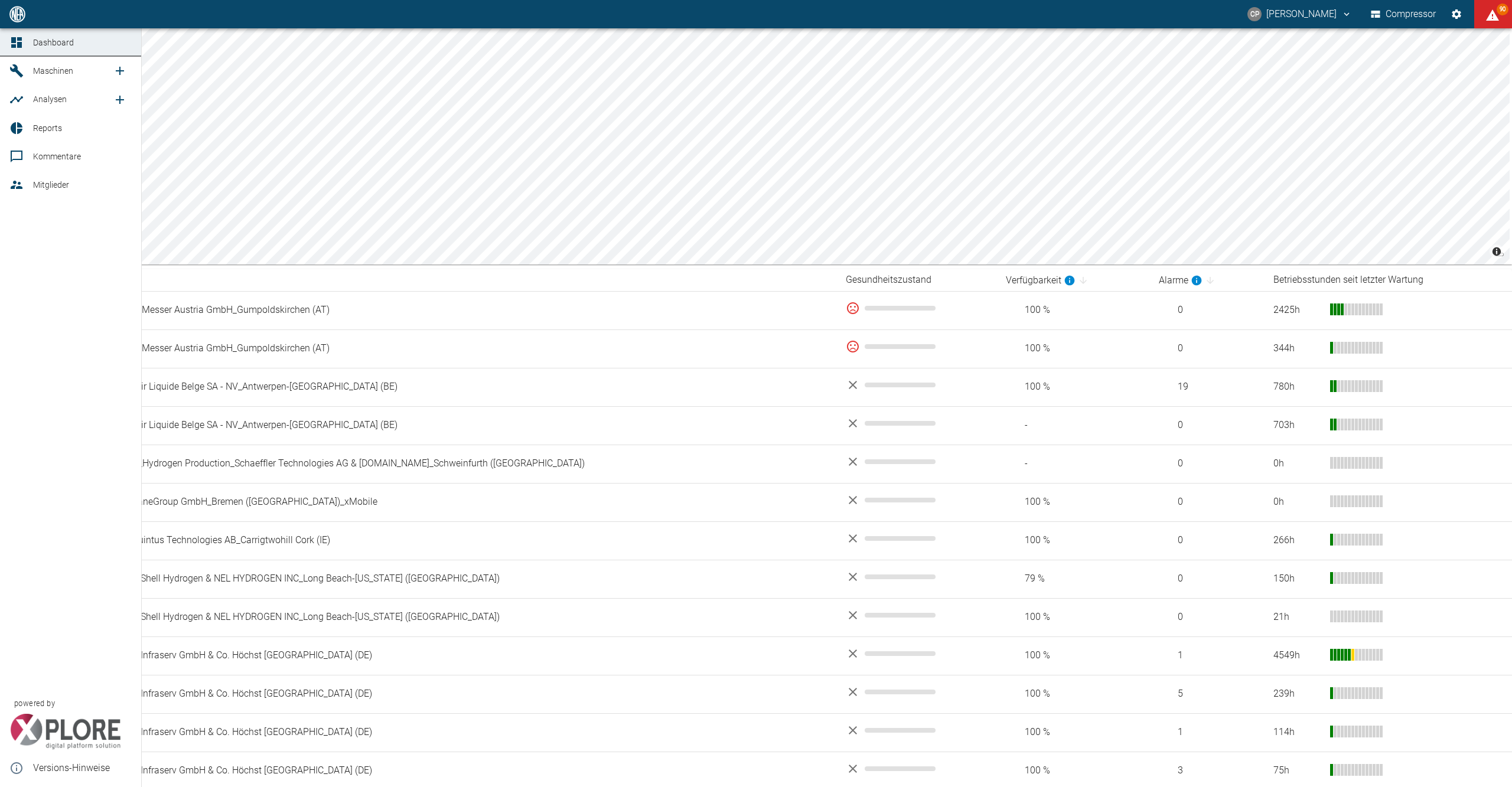
click at [29, 126] on link "Reports" at bounding box center [70, 128] width 141 height 28
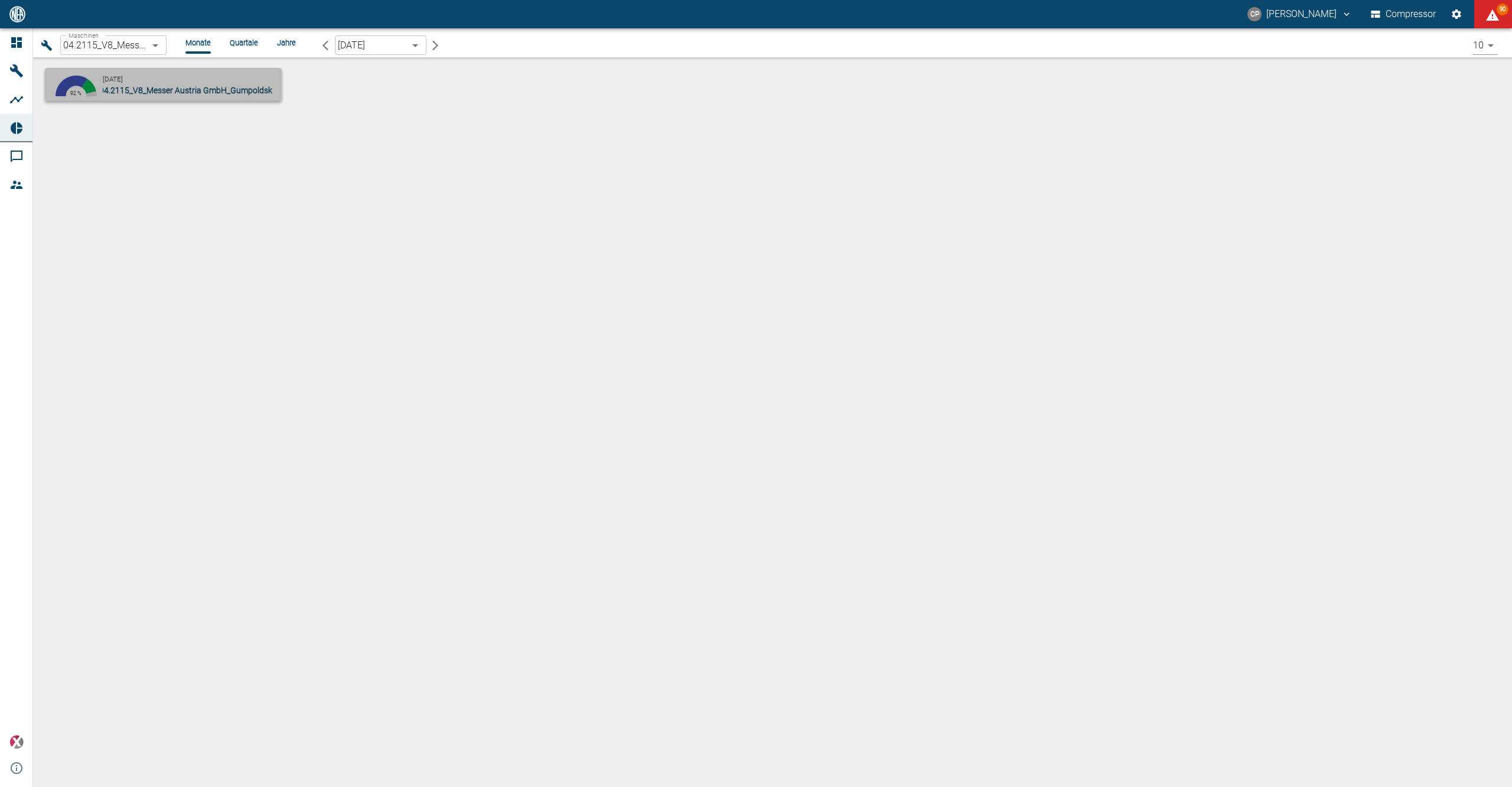
click at [178, 92] on span "04.2115_V8_Messer Austria GmbH_Gumpoldskirchen (AT)" at bounding box center [205, 90] width 212 height 9
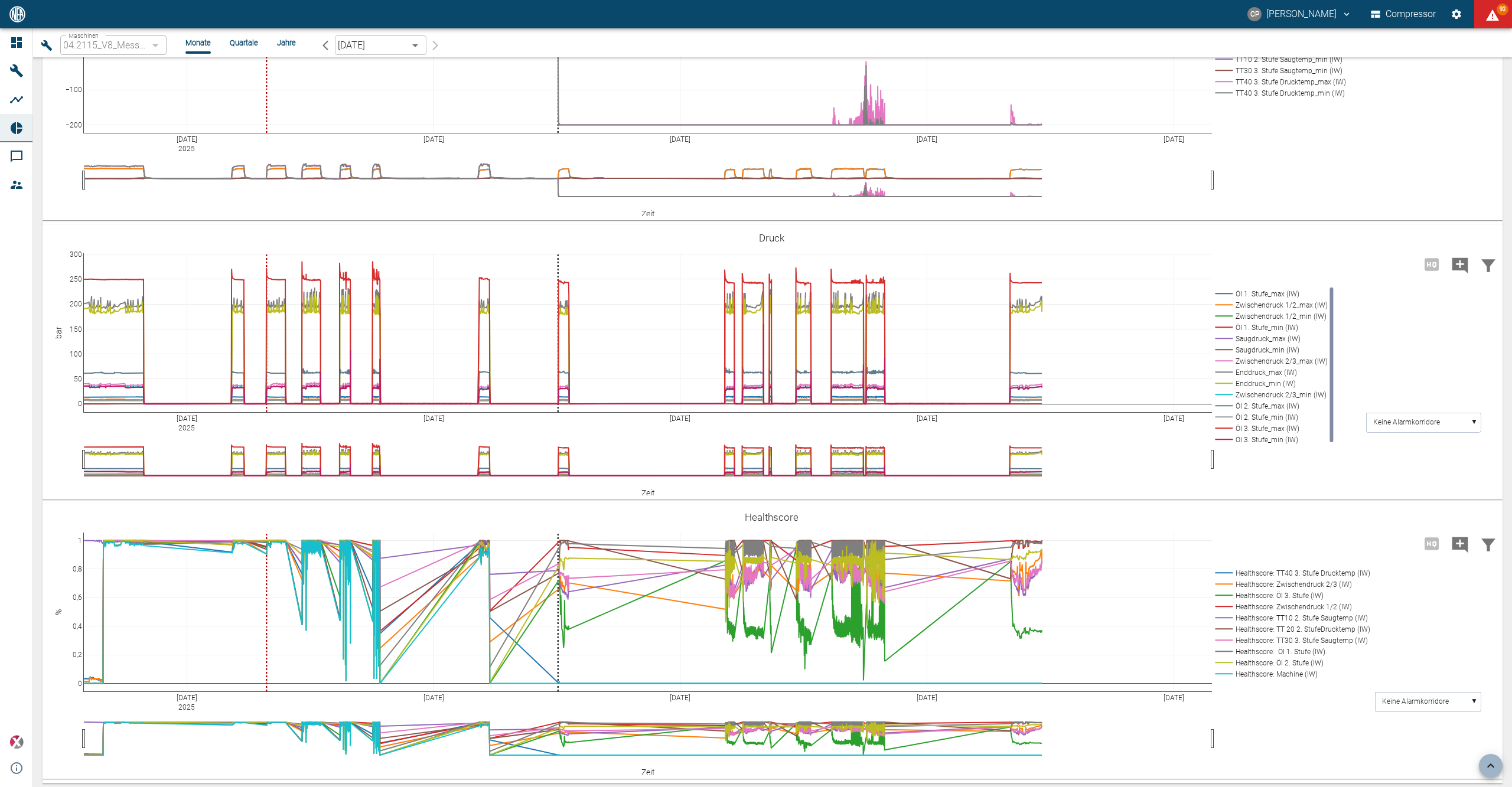
scroll to position [1555, 0]
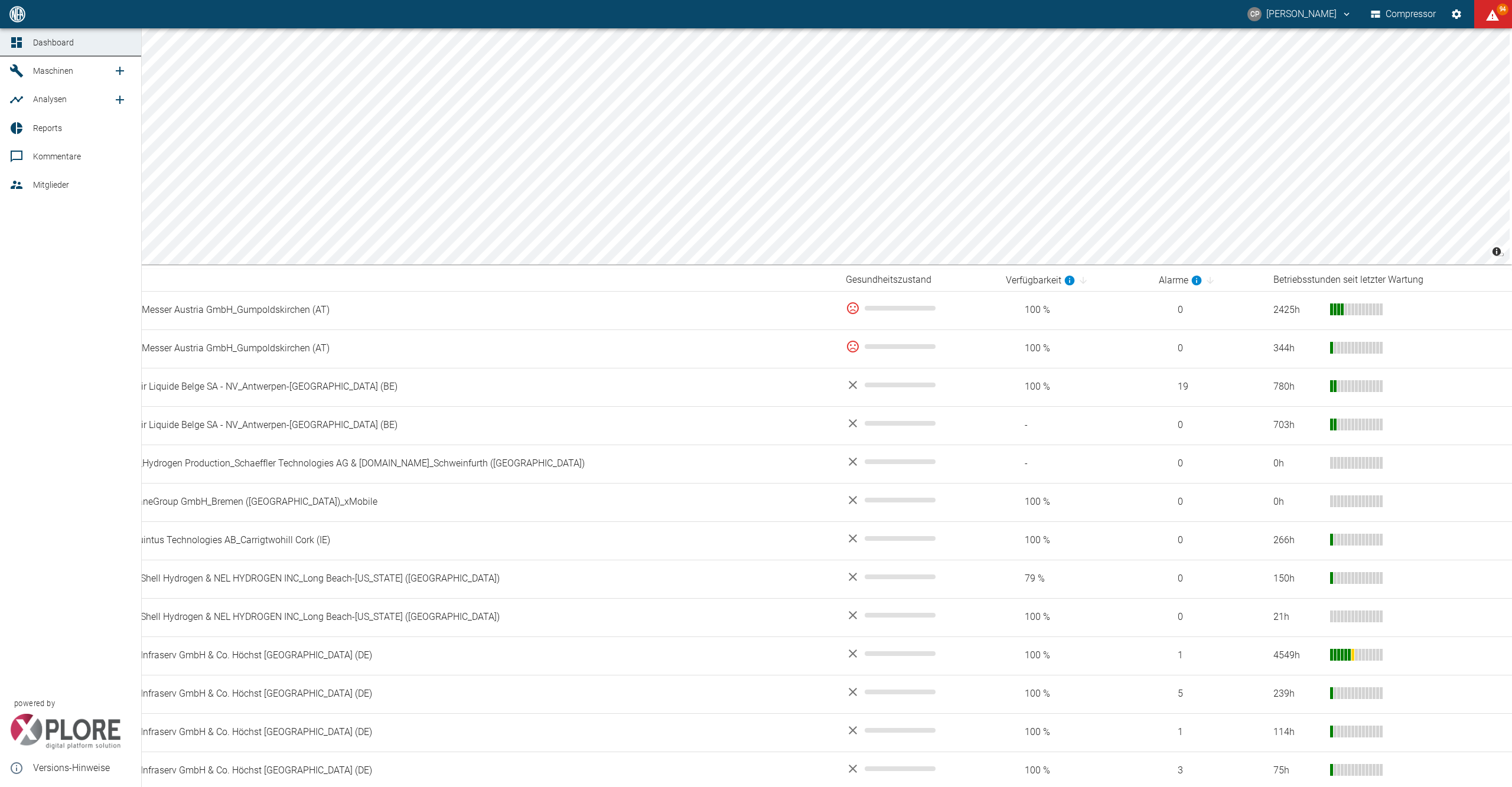
click at [19, 185] on icon at bounding box center [17, 185] width 12 height 8
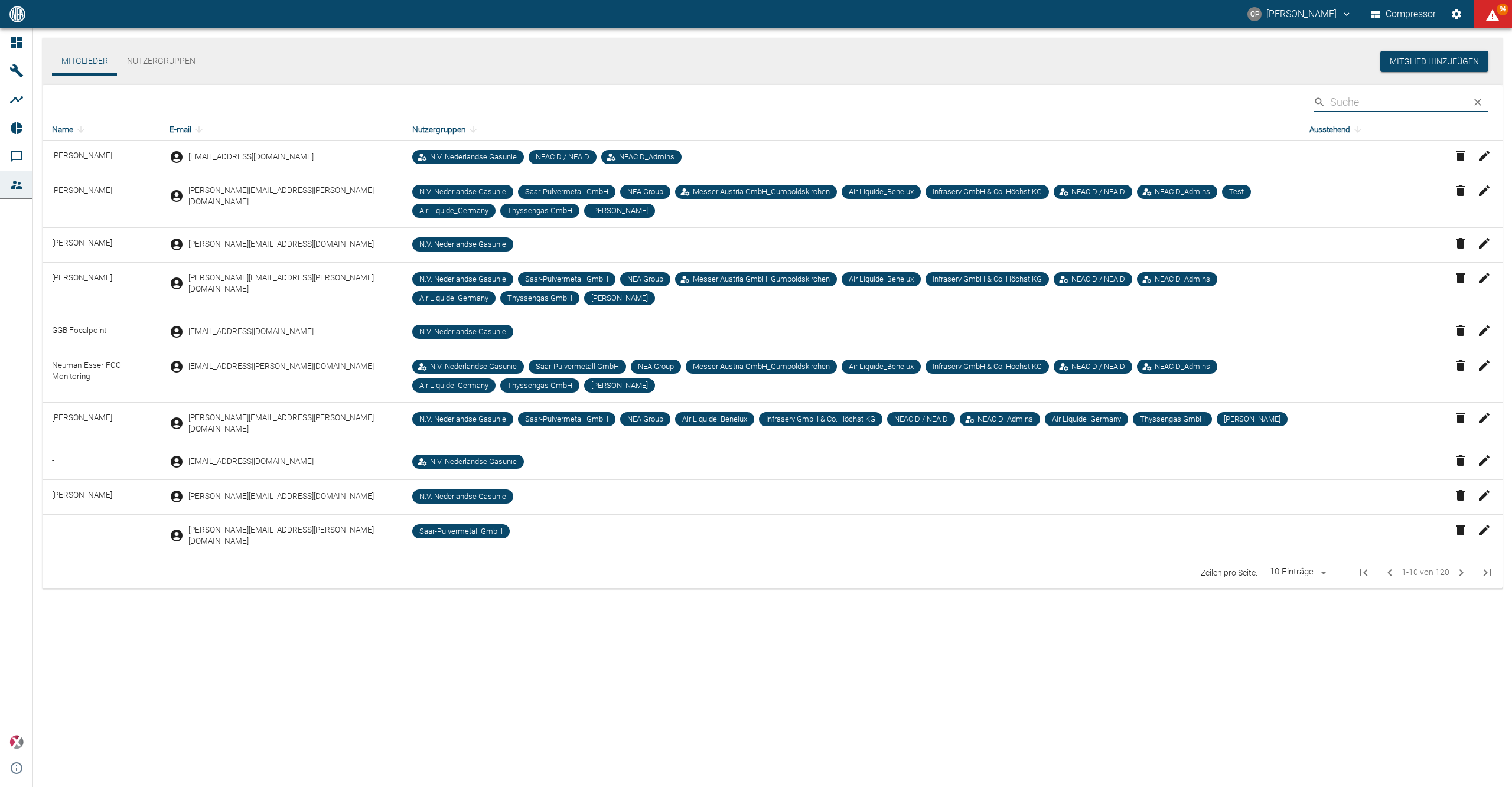
click at [1378, 103] on input "Search" at bounding box center [1396, 102] width 132 height 21
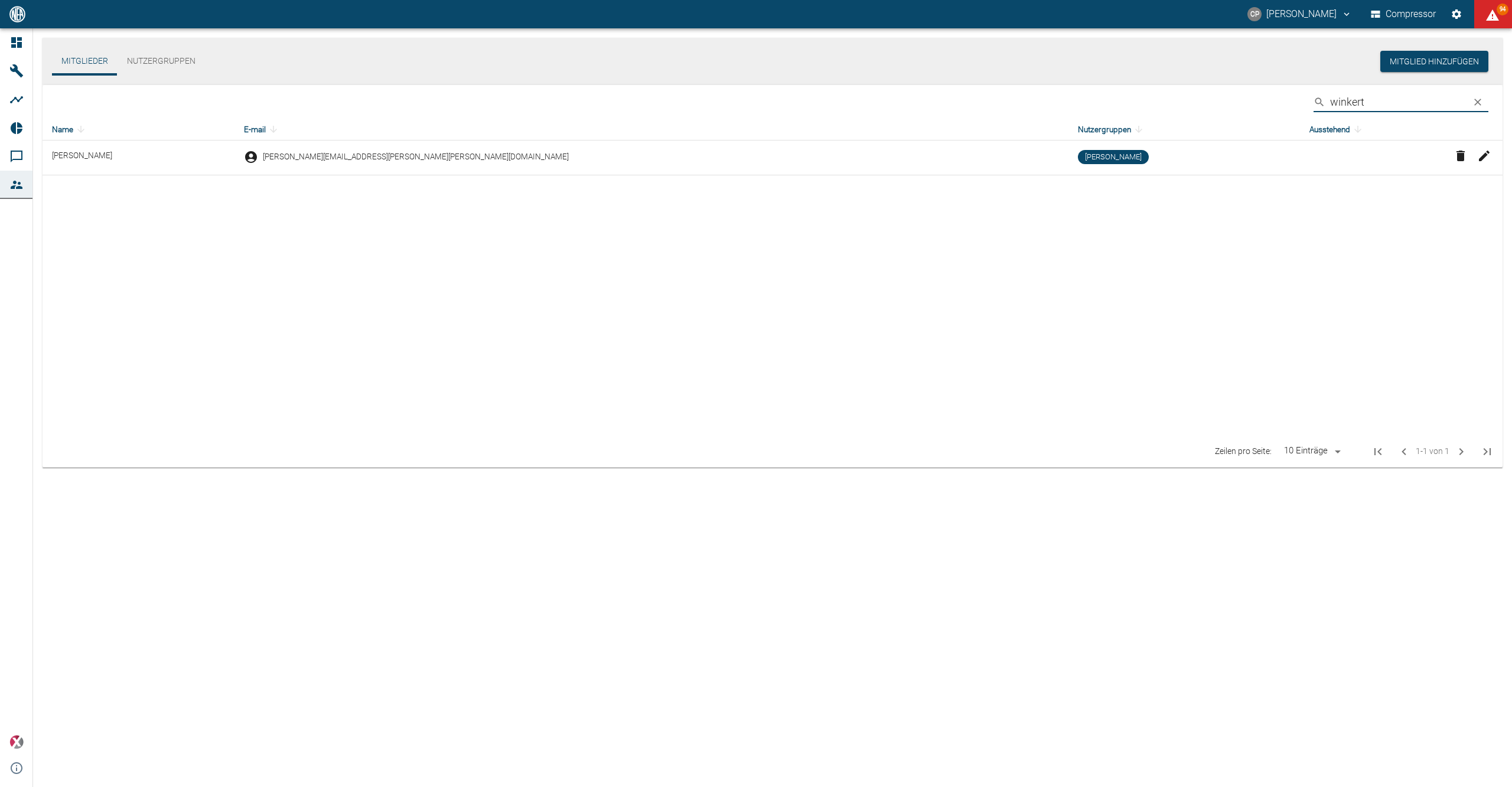
type input "winkert"
click at [1482, 156] on icon "button" at bounding box center [1484, 156] width 11 height 11
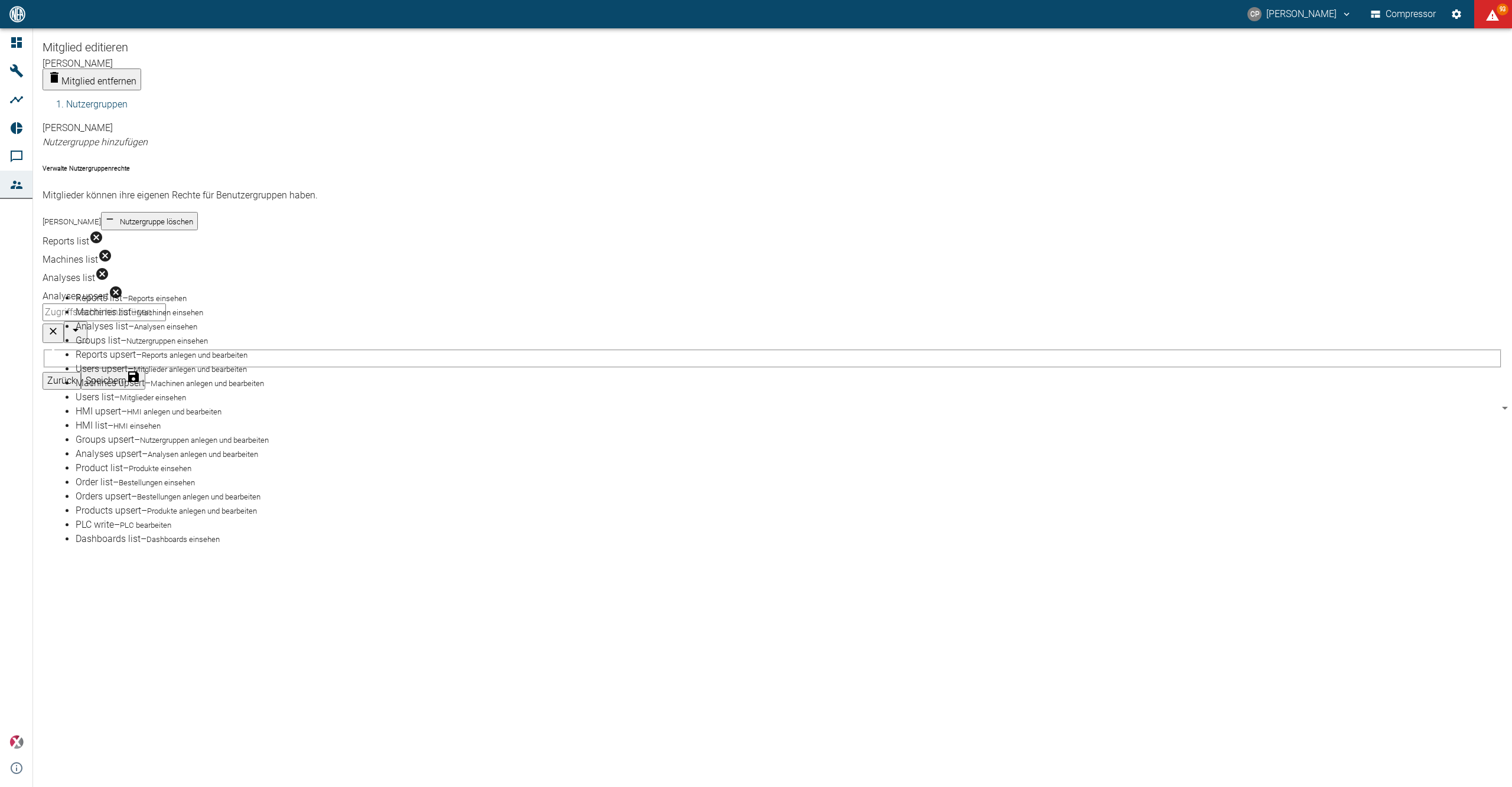
click at [166, 303] on input "text" at bounding box center [104, 312] width 123 height 18
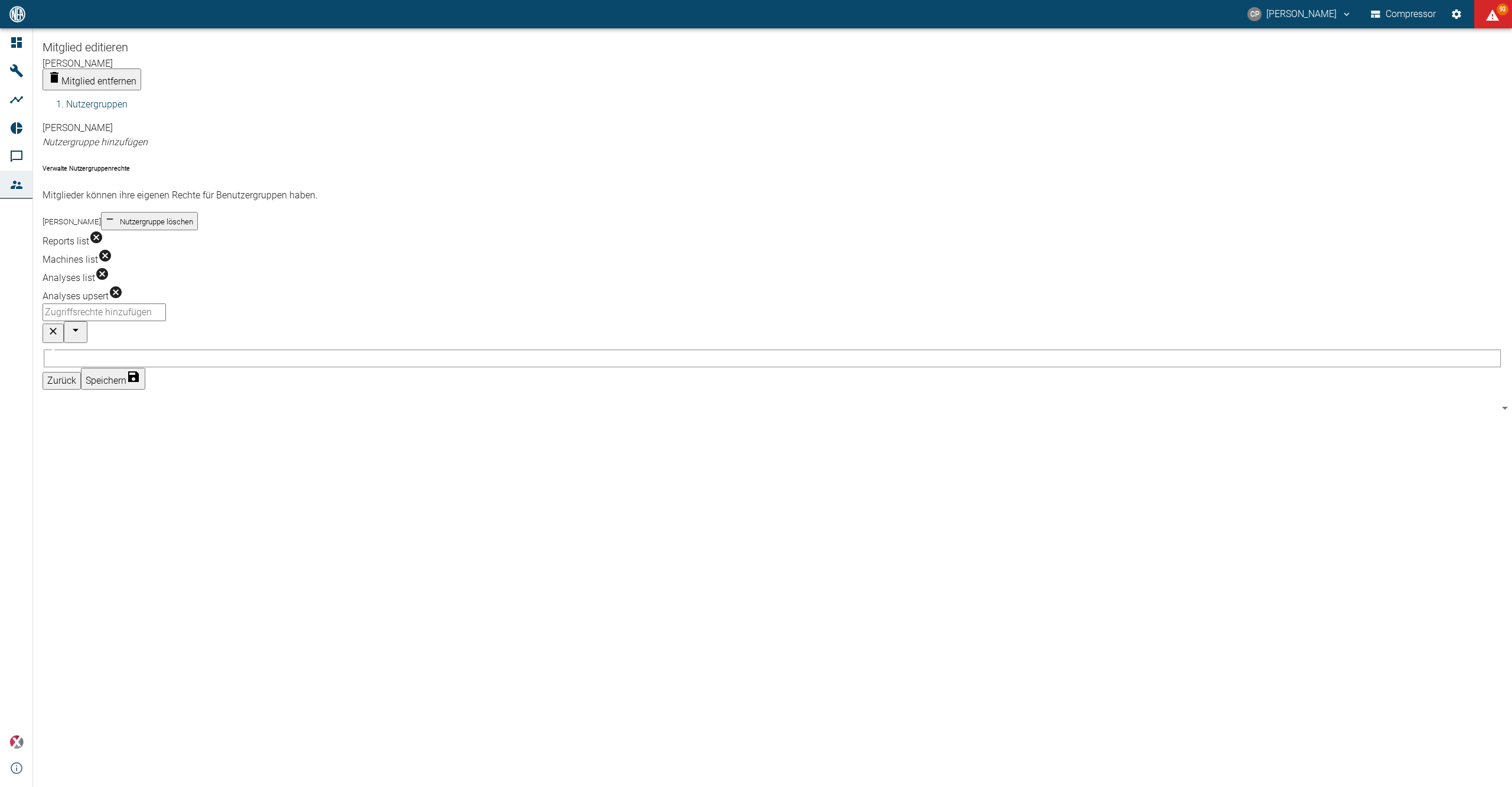
click at [504, 463] on div "Mitglied editieren Eric Winkert Mitglied entfernen Nutzergruppen Ariane Bremen …" at bounding box center [772, 407] width 1479 height 759
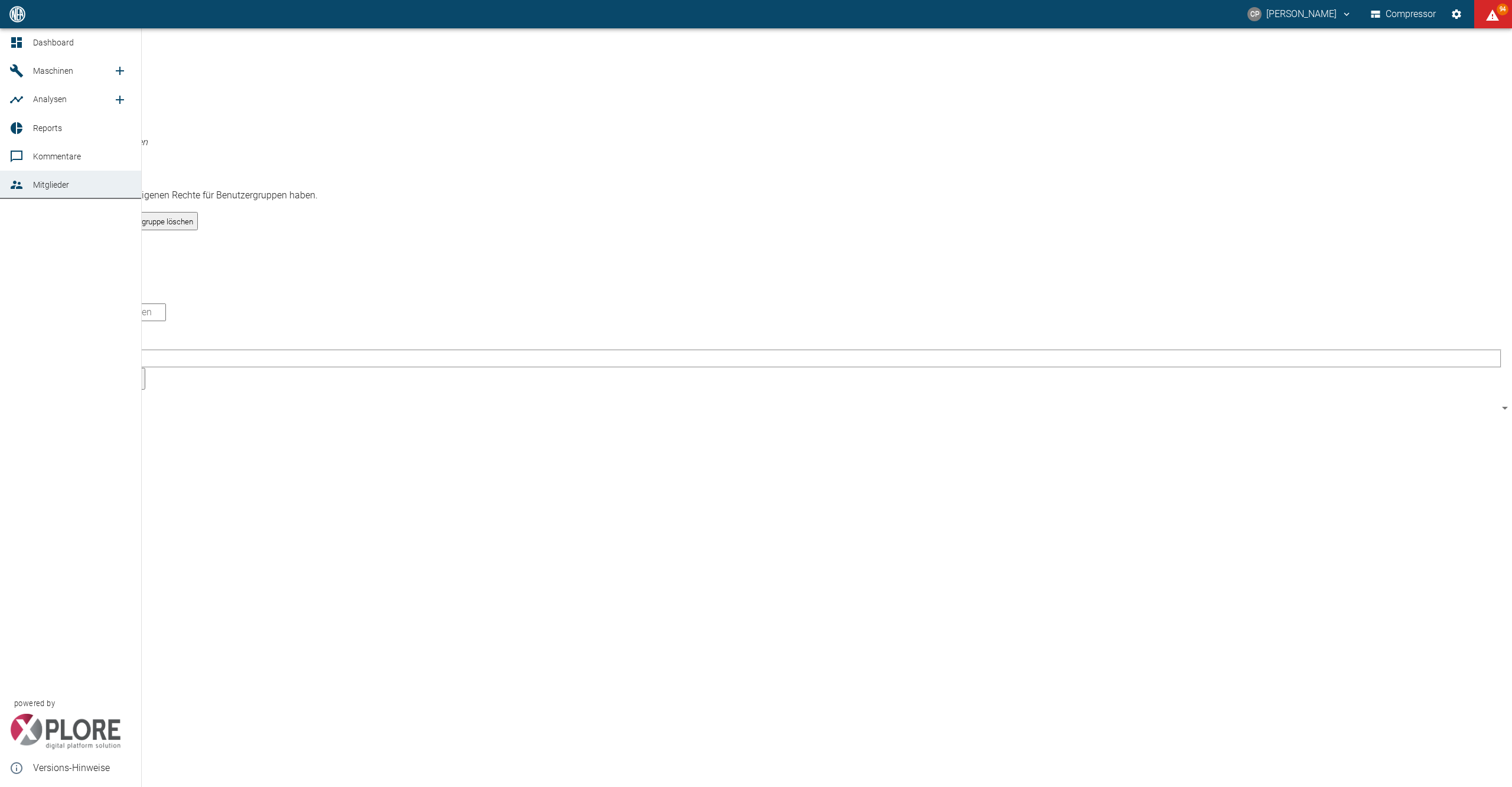
click at [14, 42] on icon at bounding box center [17, 42] width 11 height 11
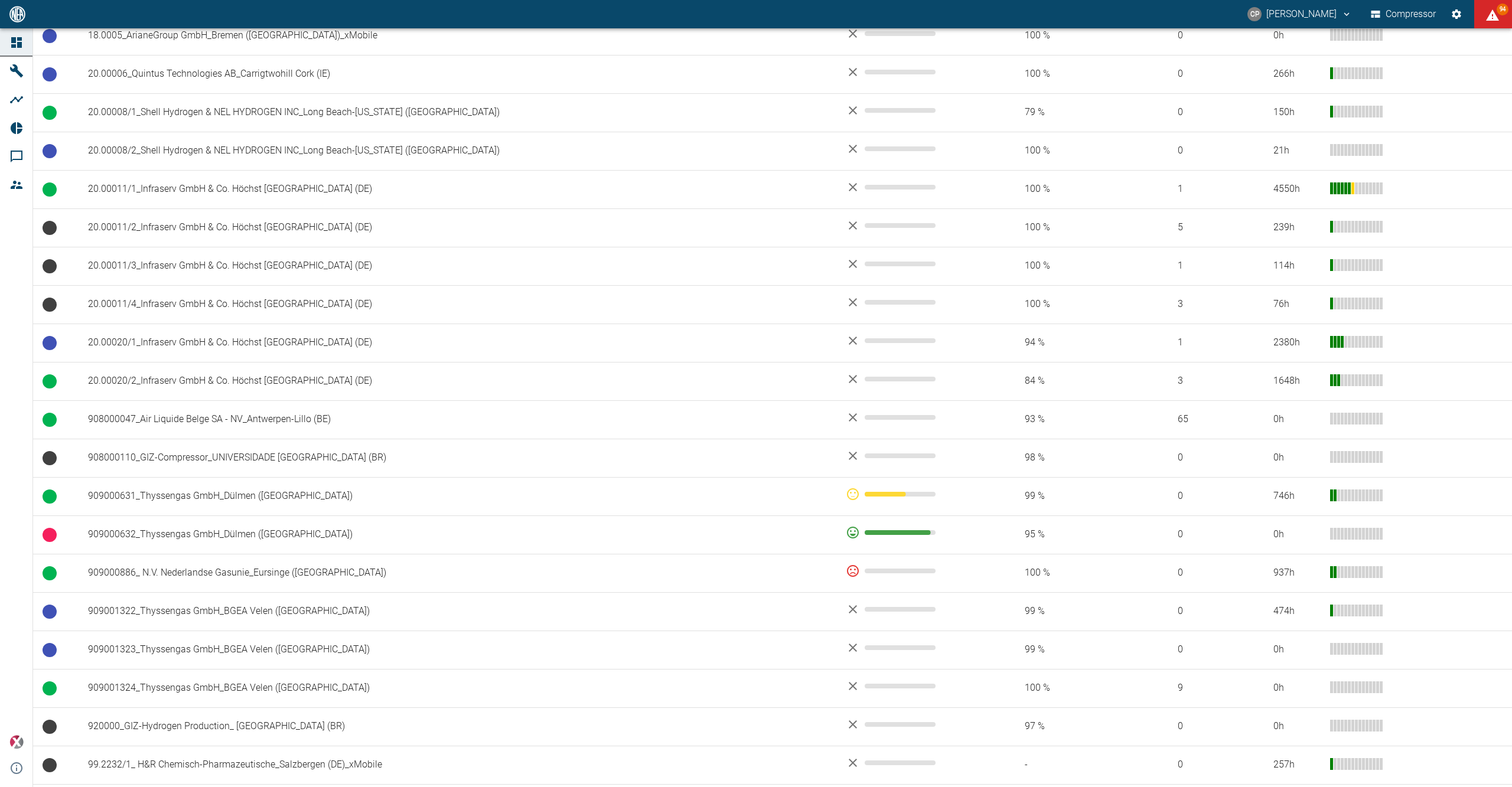
scroll to position [473, 0]
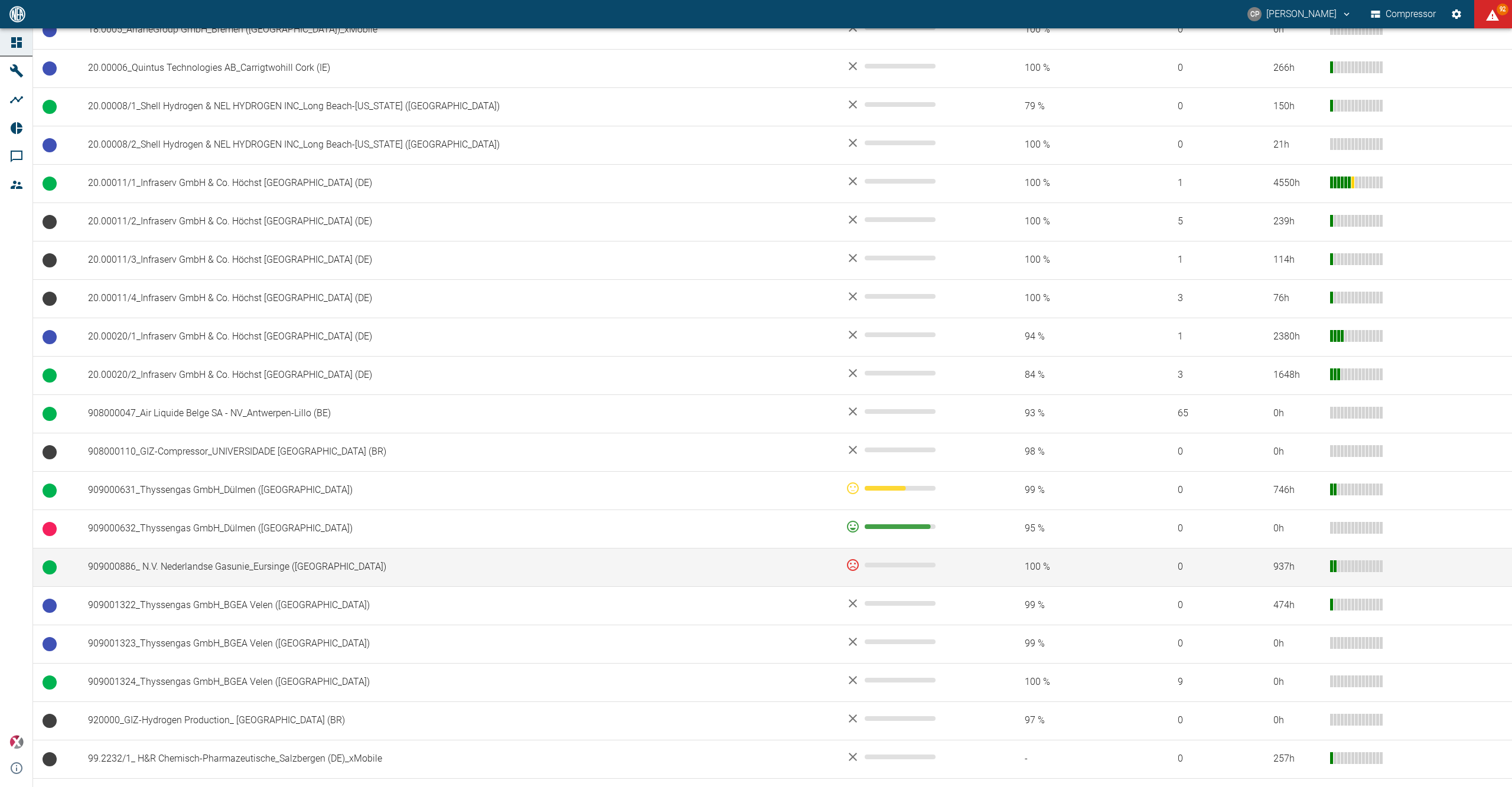
click at [251, 569] on td "909000886_ N.V. Nederlandse Gasunie_Eursinge ([GEOGRAPHIC_DATA])" at bounding box center [457, 567] width 757 height 38
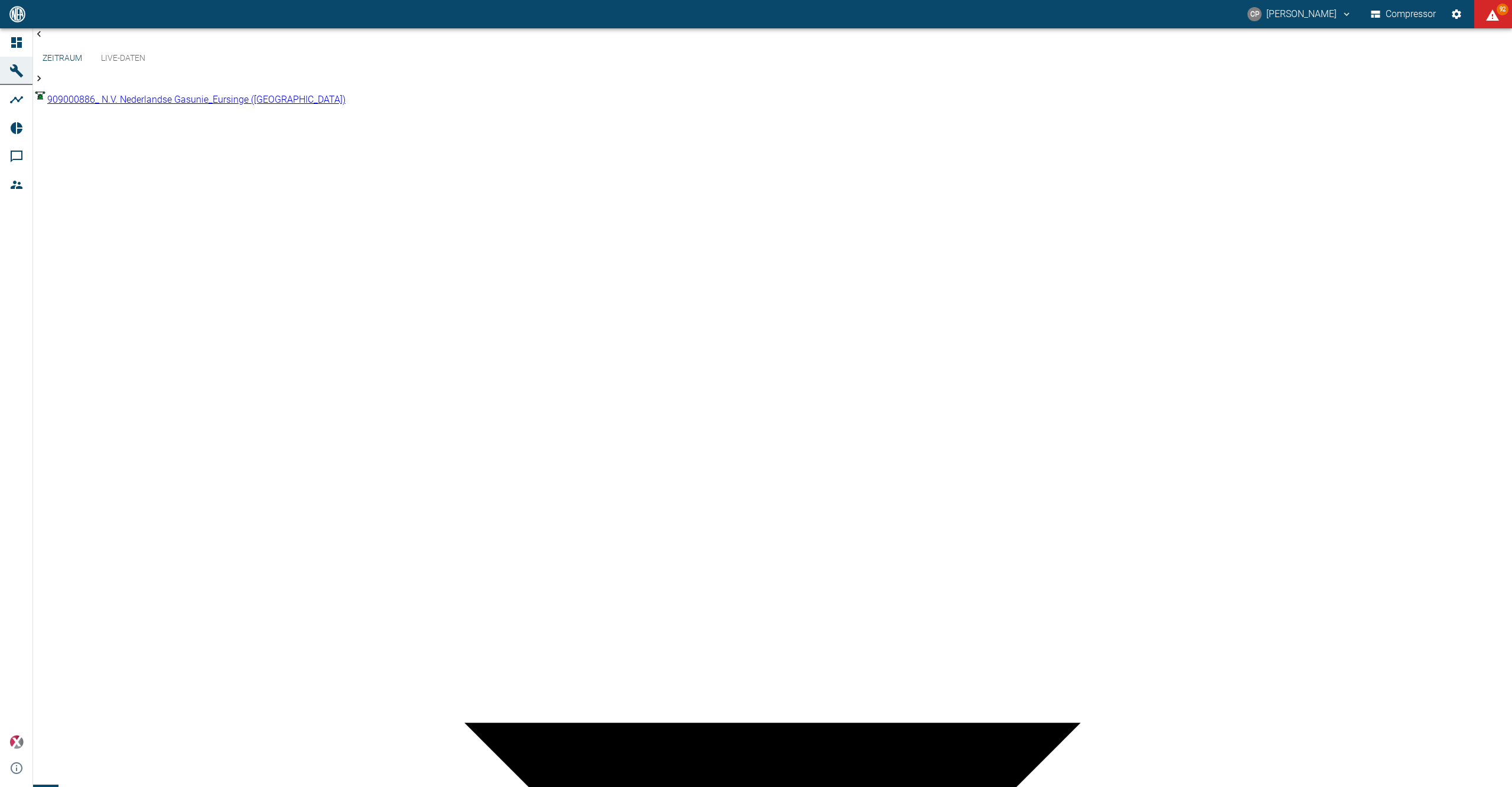
type input "2min"
click at [22, 45] on icon at bounding box center [16, 42] width 14 height 14
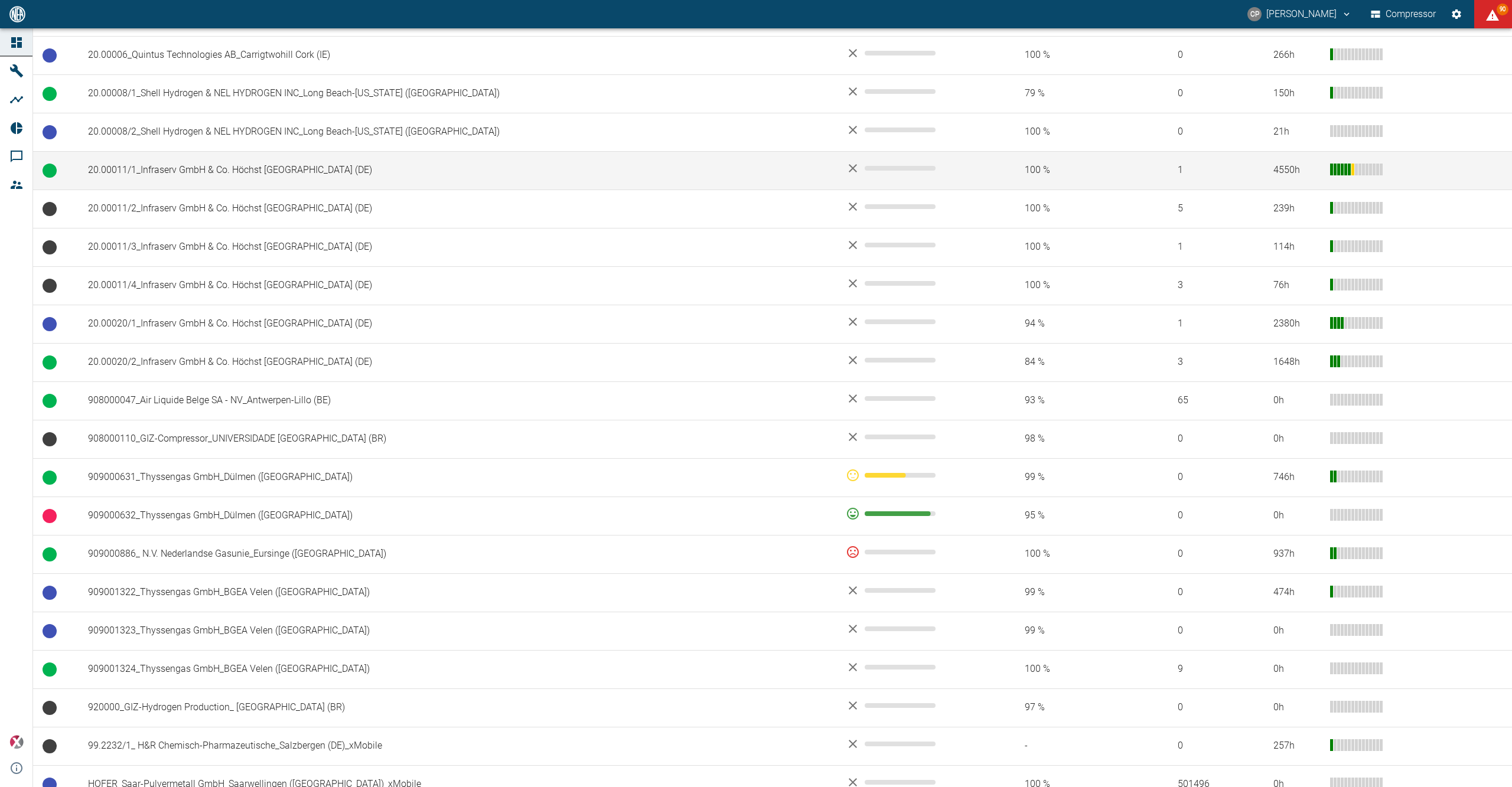
scroll to position [624, 0]
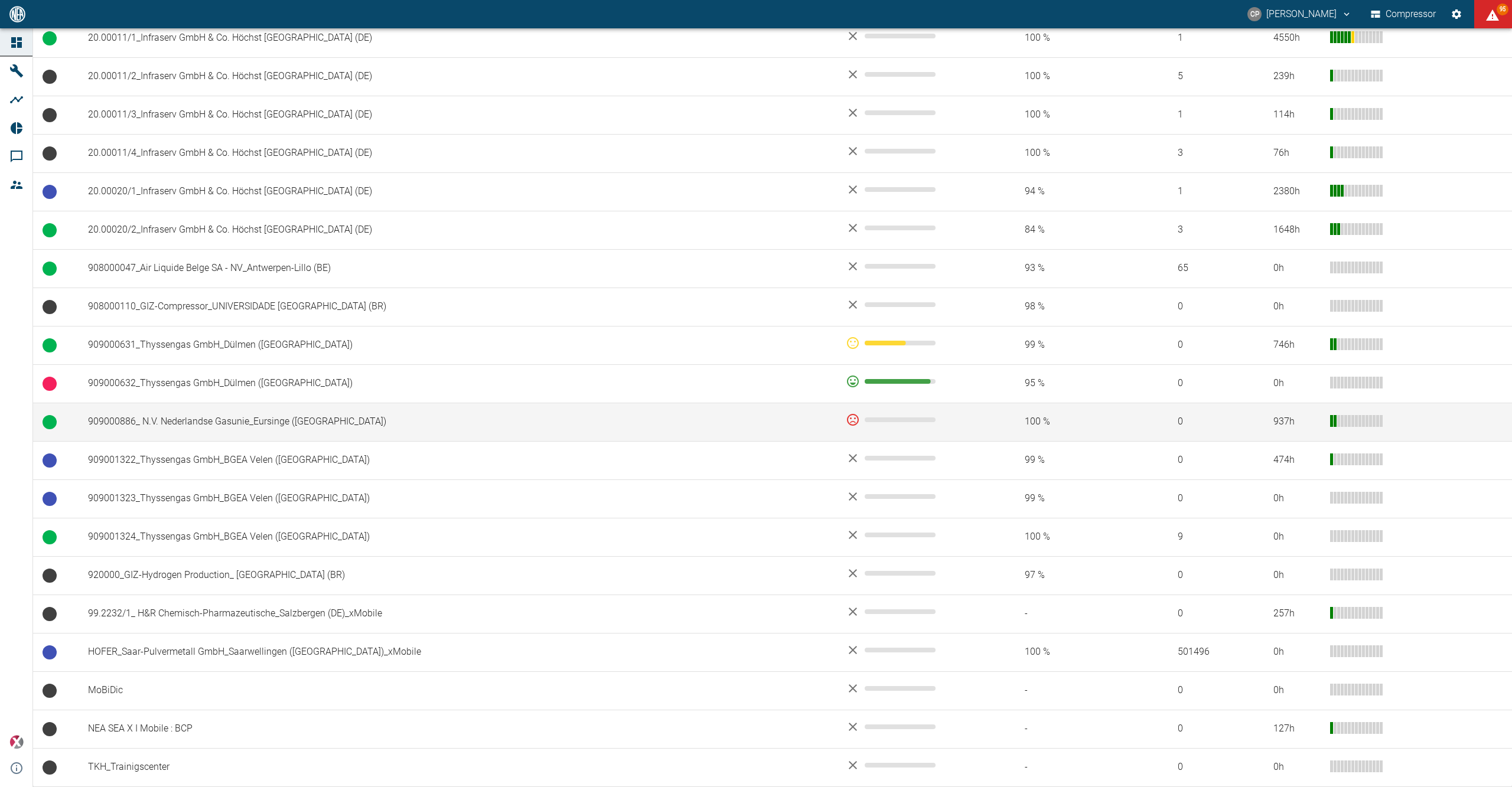
drag, startPoint x: 270, startPoint y: 364, endPoint x: 213, endPoint y: 409, distance: 72.6
click at [213, 409] on td "909000886_ N.V. Nederlandse Gasunie_Eursinge ([GEOGRAPHIC_DATA])" at bounding box center [457, 421] width 757 height 38
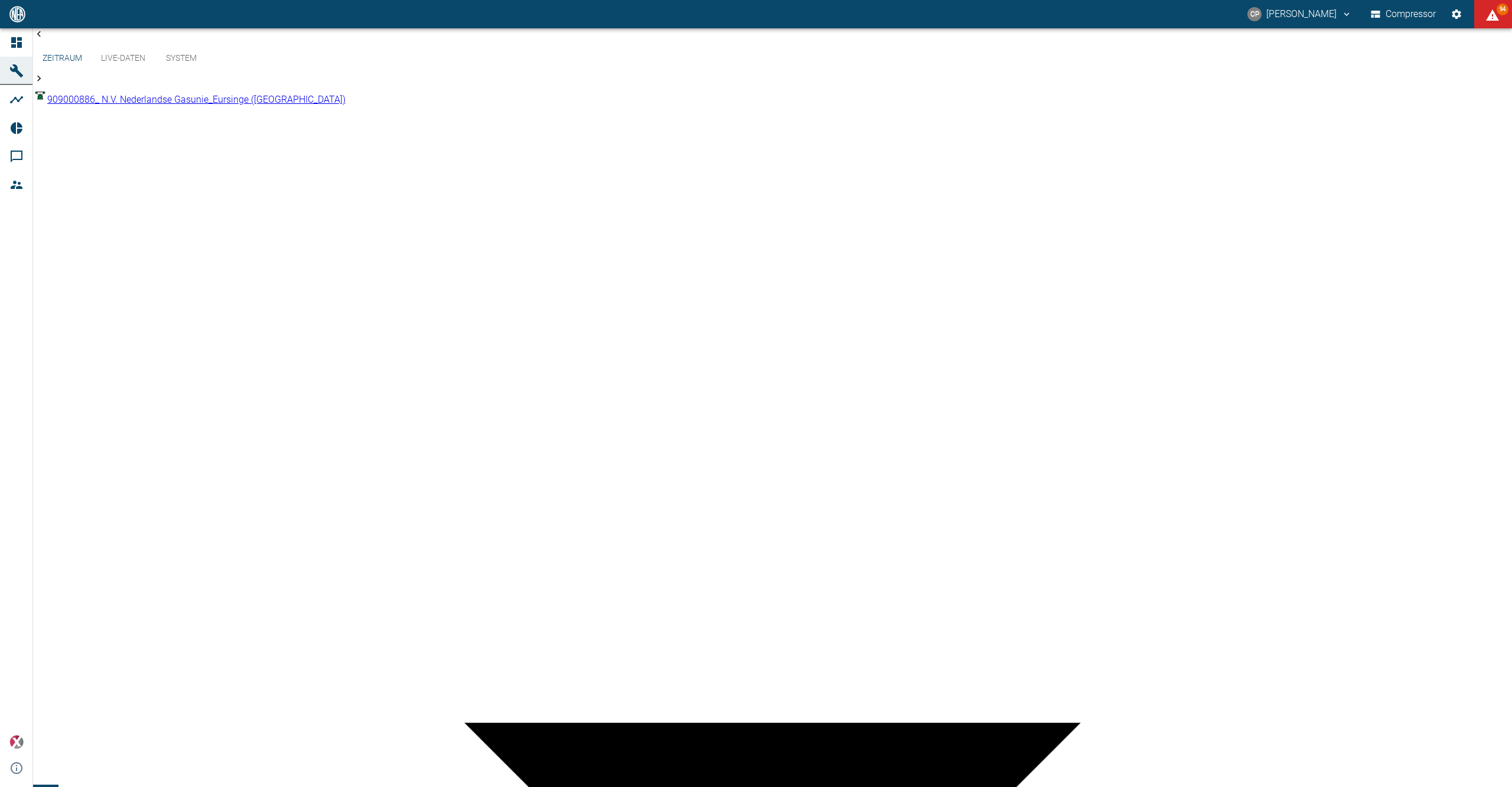
scroll to position [2598, 0]
drag, startPoint x: 229, startPoint y: 397, endPoint x: 245, endPoint y: 387, distance: 18.9
drag, startPoint x: 245, startPoint y: 387, endPoint x: 1310, endPoint y: 551, distance: 1077.6
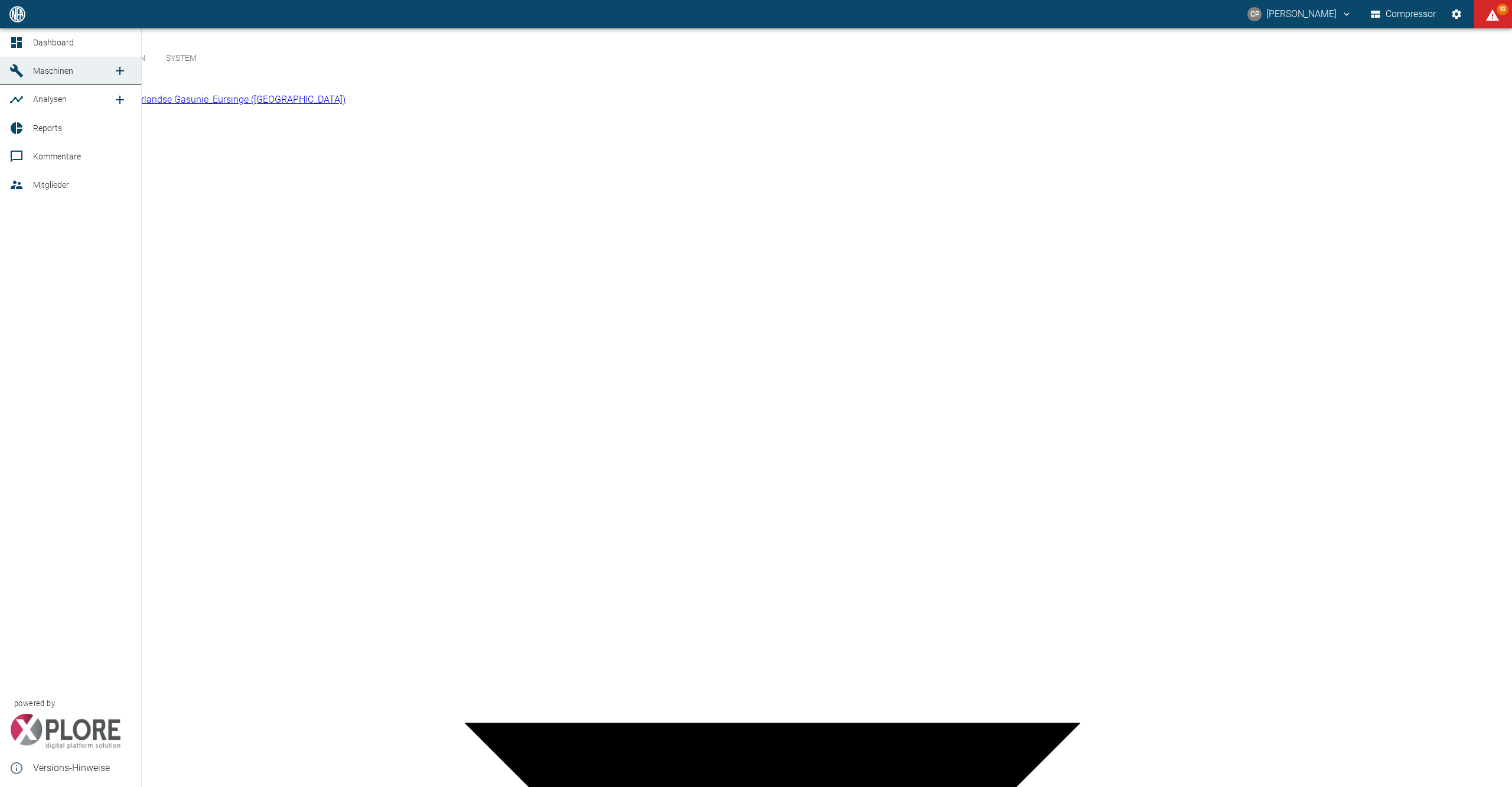
click at [25, 53] on link "Dashboard" at bounding box center [70, 42] width 141 height 28
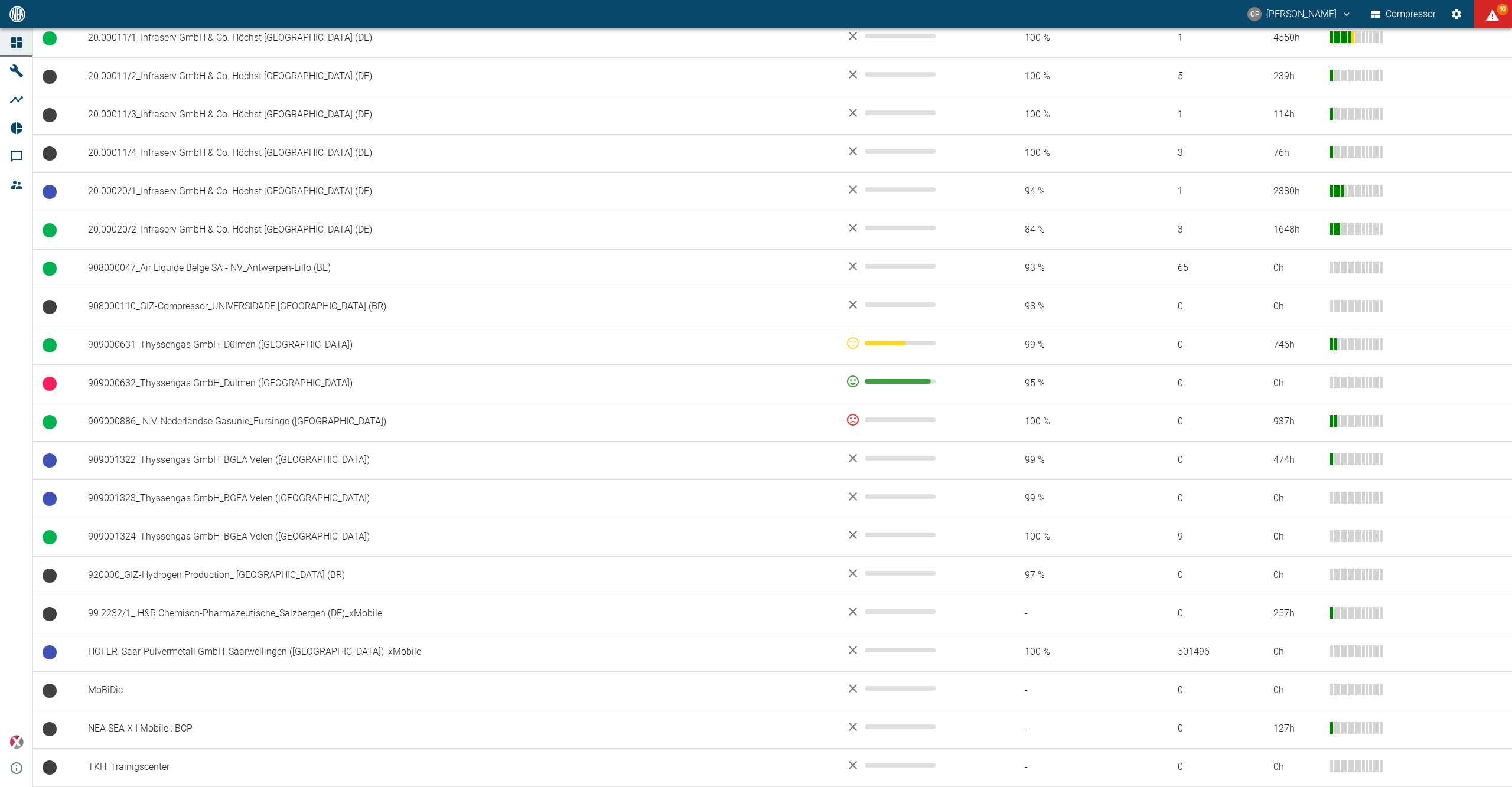
scroll to position [624, 0]
